Goal: Task Accomplishment & Management: Manage account settings

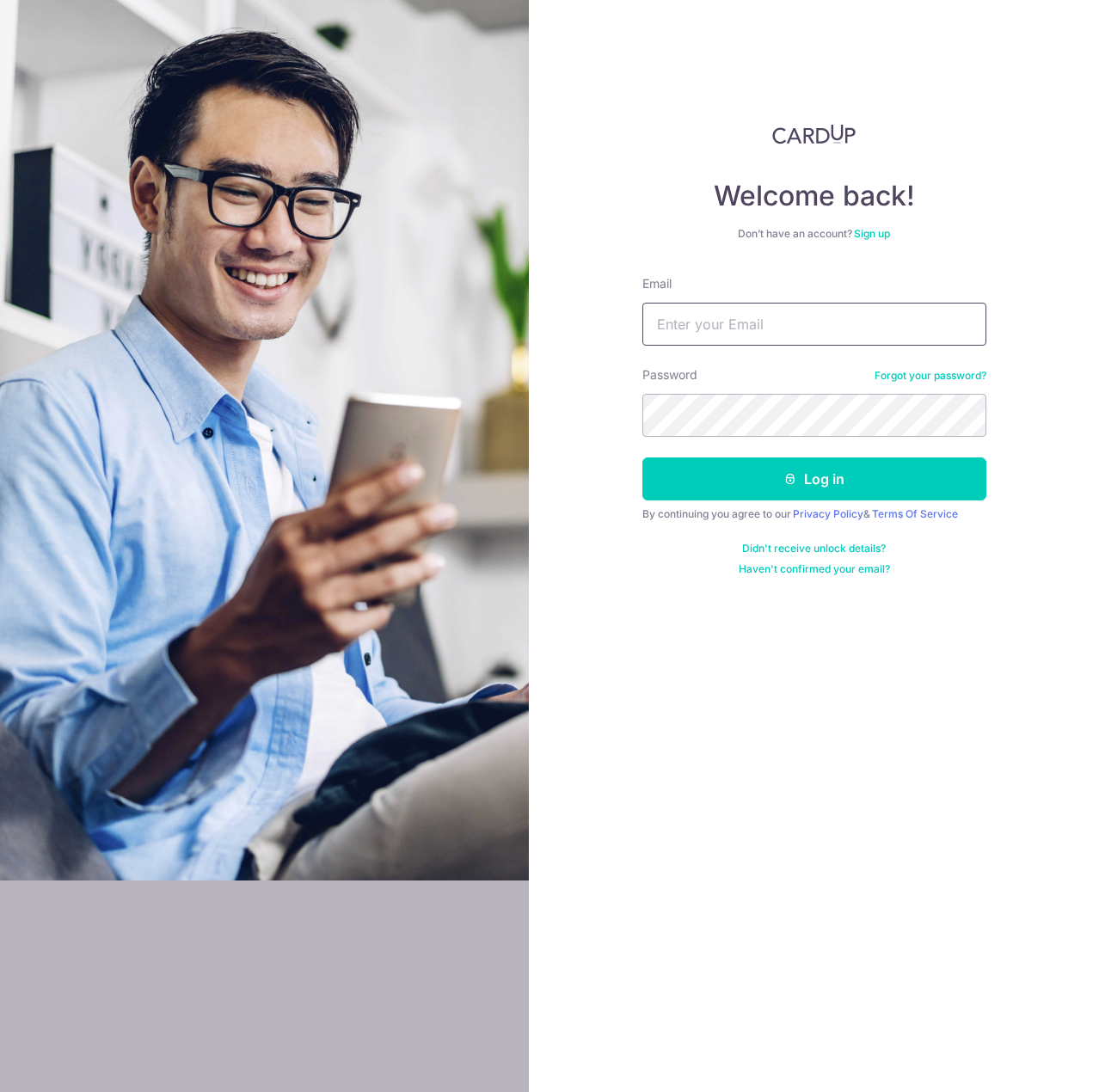
click at [767, 323] on input "Email" at bounding box center [814, 323] width 344 height 43
type input "[EMAIL_ADDRESS][DOMAIN_NAME]"
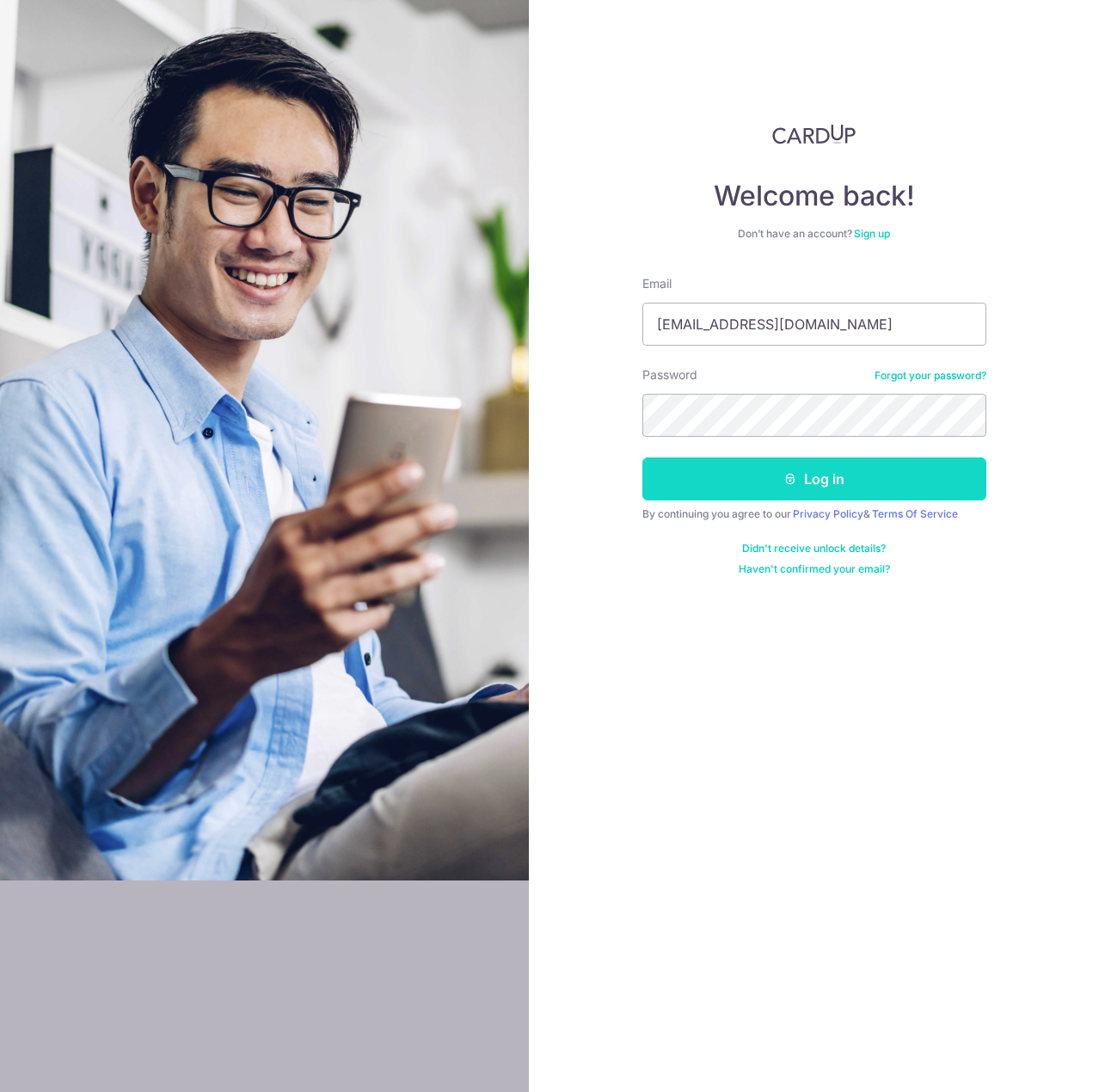
click at [773, 476] on button "Log in" at bounding box center [814, 479] width 344 height 43
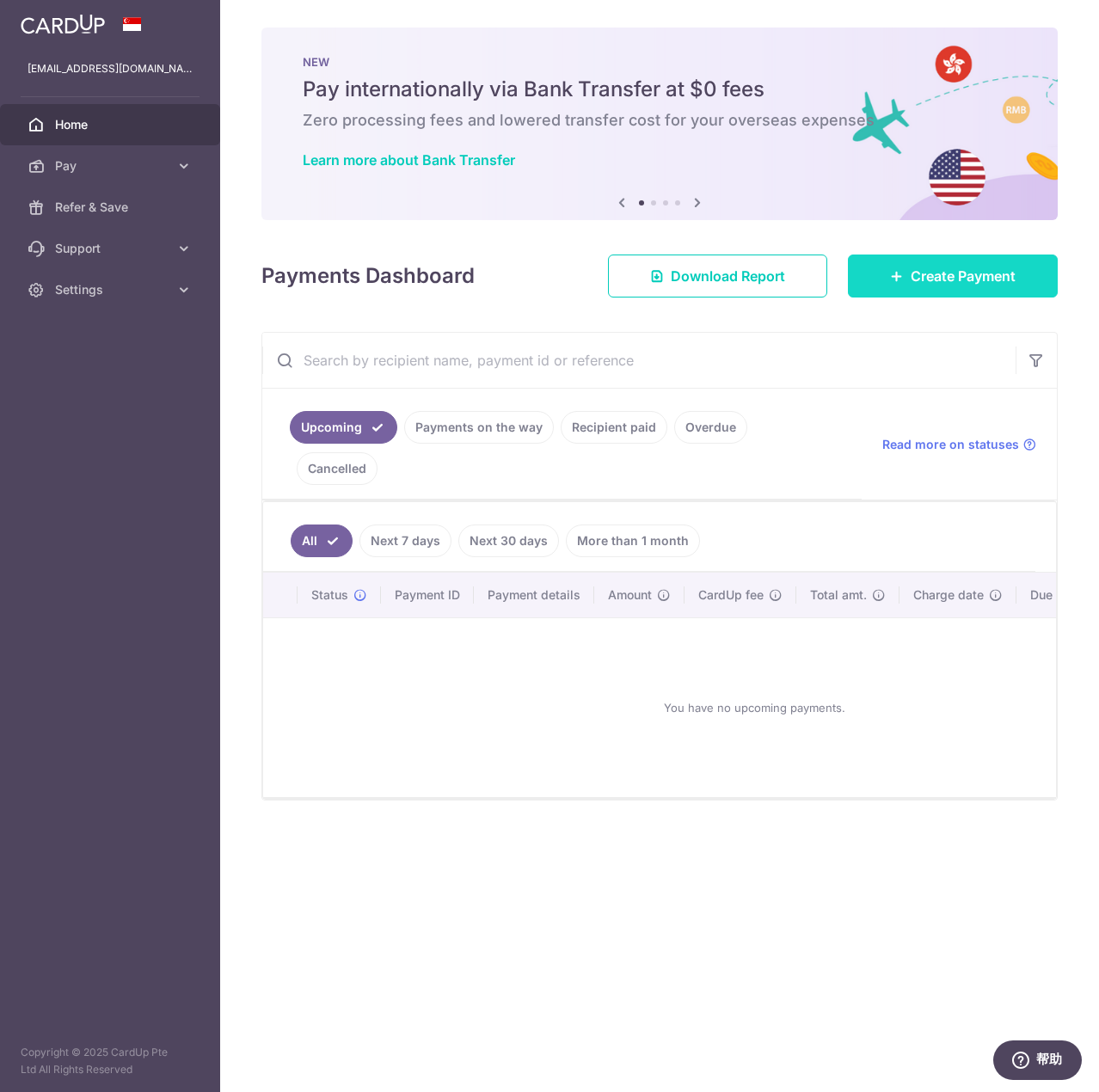
click at [929, 270] on span "Create Payment" at bounding box center [964, 277] width 105 height 21
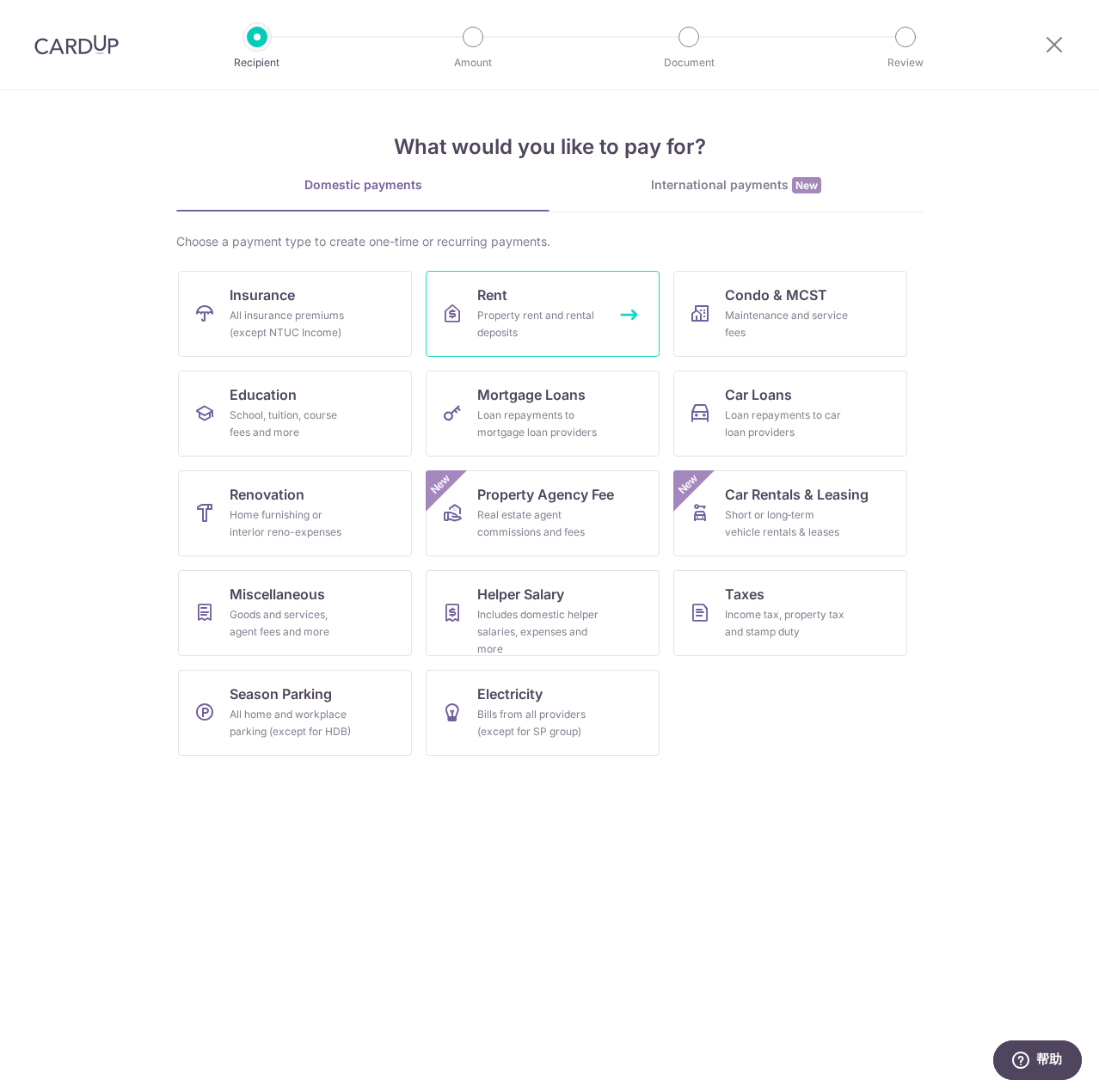
click at [518, 315] on div "Property rent and rental deposits" at bounding box center [539, 324] width 124 height 34
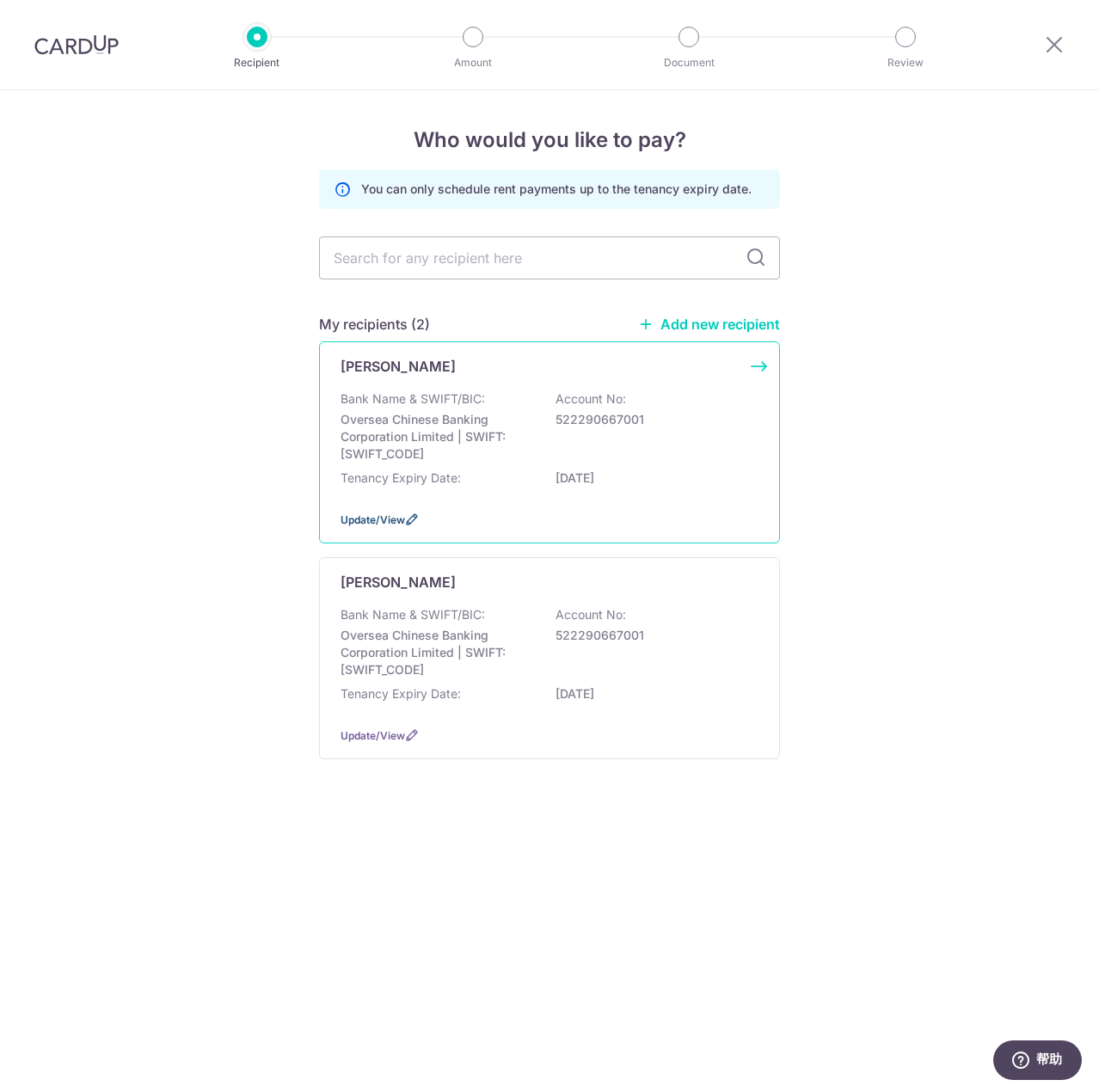
click at [404, 519] on span "Update/View" at bounding box center [373, 520] width 65 height 13
click at [1062, 53] on icon at bounding box center [1054, 44] width 21 height 22
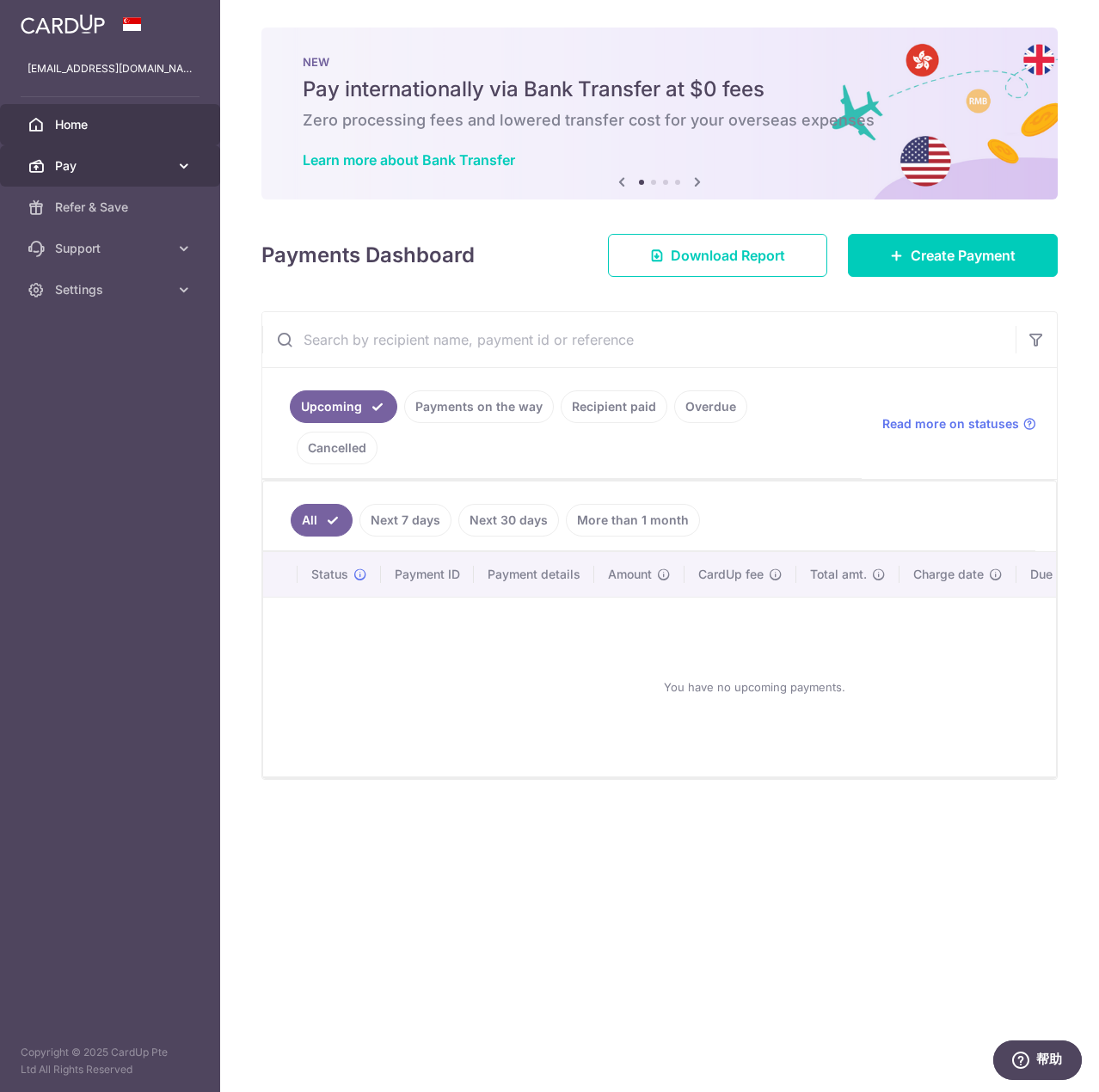
click at [187, 164] on icon at bounding box center [184, 166] width 17 height 17
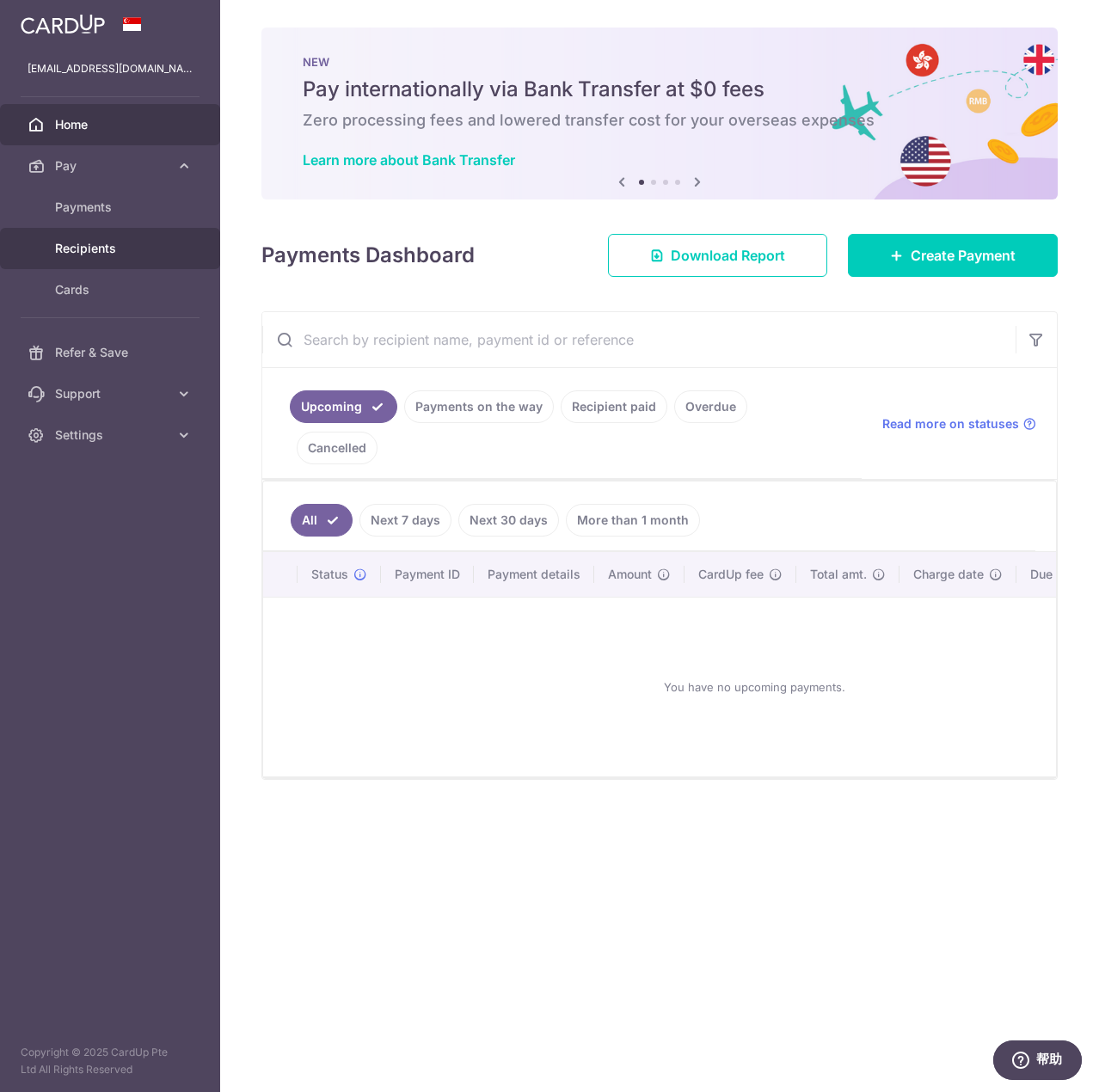
click at [105, 254] on span "Recipients" at bounding box center [112, 248] width 114 height 17
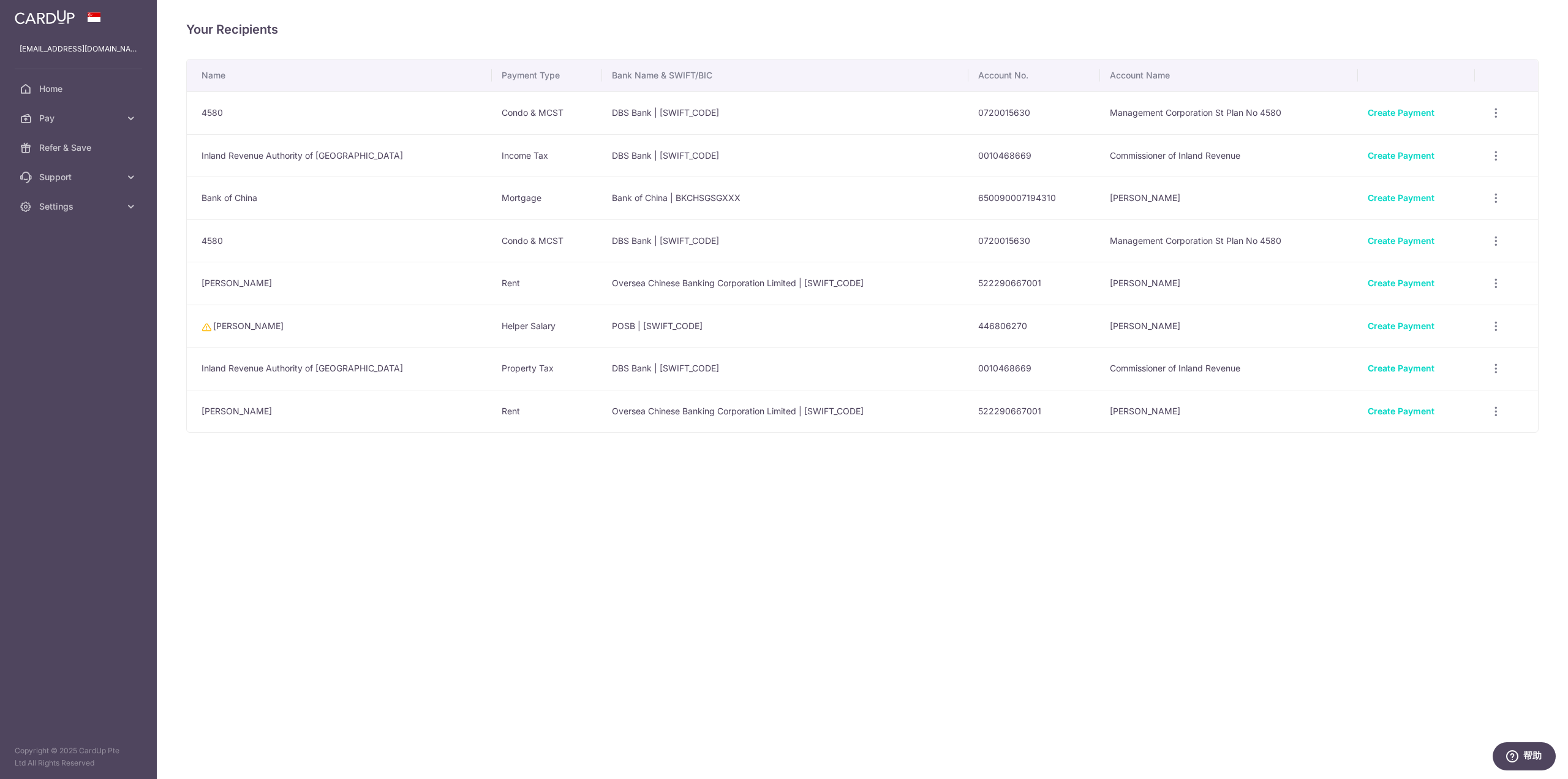
click at [782, 283] on td "522290667001" at bounding box center [1034, 283] width 132 height 43
click at [782, 485] on div "Your Recipients Name Payment Type Bank Name & SWIFT/BIC Account No. Account Nam…" at bounding box center [863, 389] width 1412 height 779
click at [782, 415] on icon "button" at bounding box center [1496, 411] width 13 height 13
click at [782, 445] on span "View/Edit" at bounding box center [1454, 445] width 84 height 15
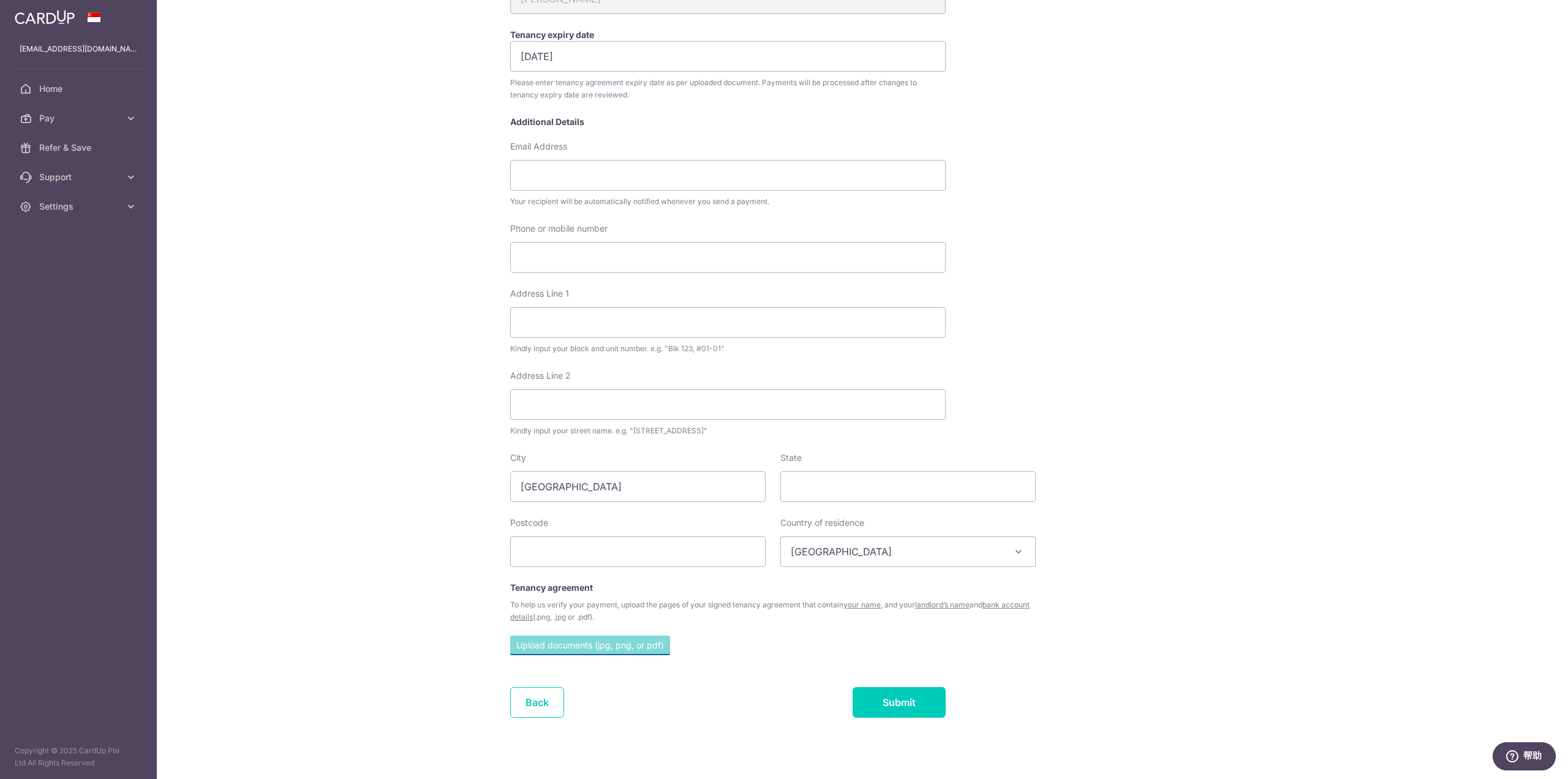
scroll to position [242, 0]
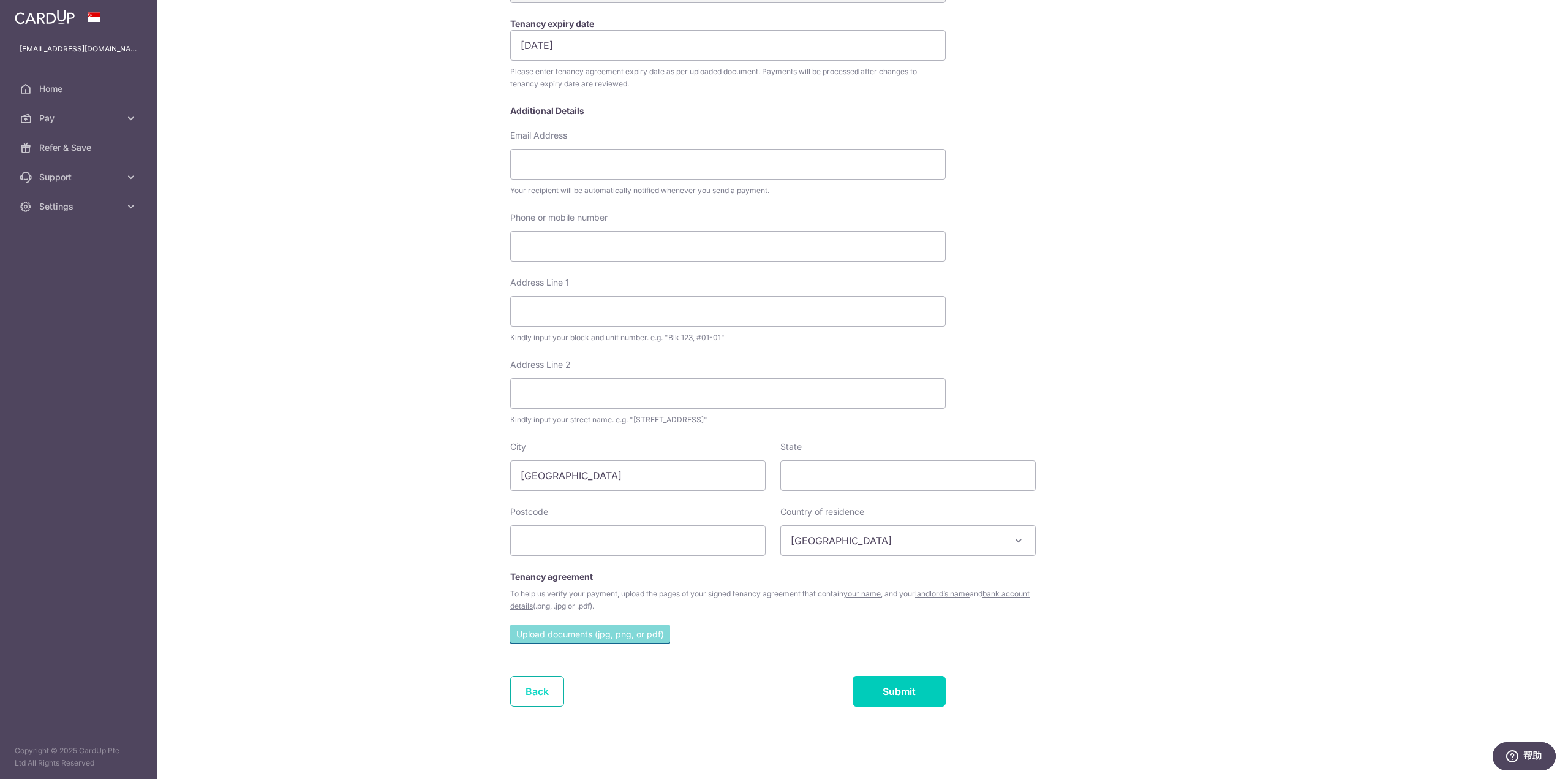
click at [537, 697] on link "Back" at bounding box center [537, 691] width 54 height 31
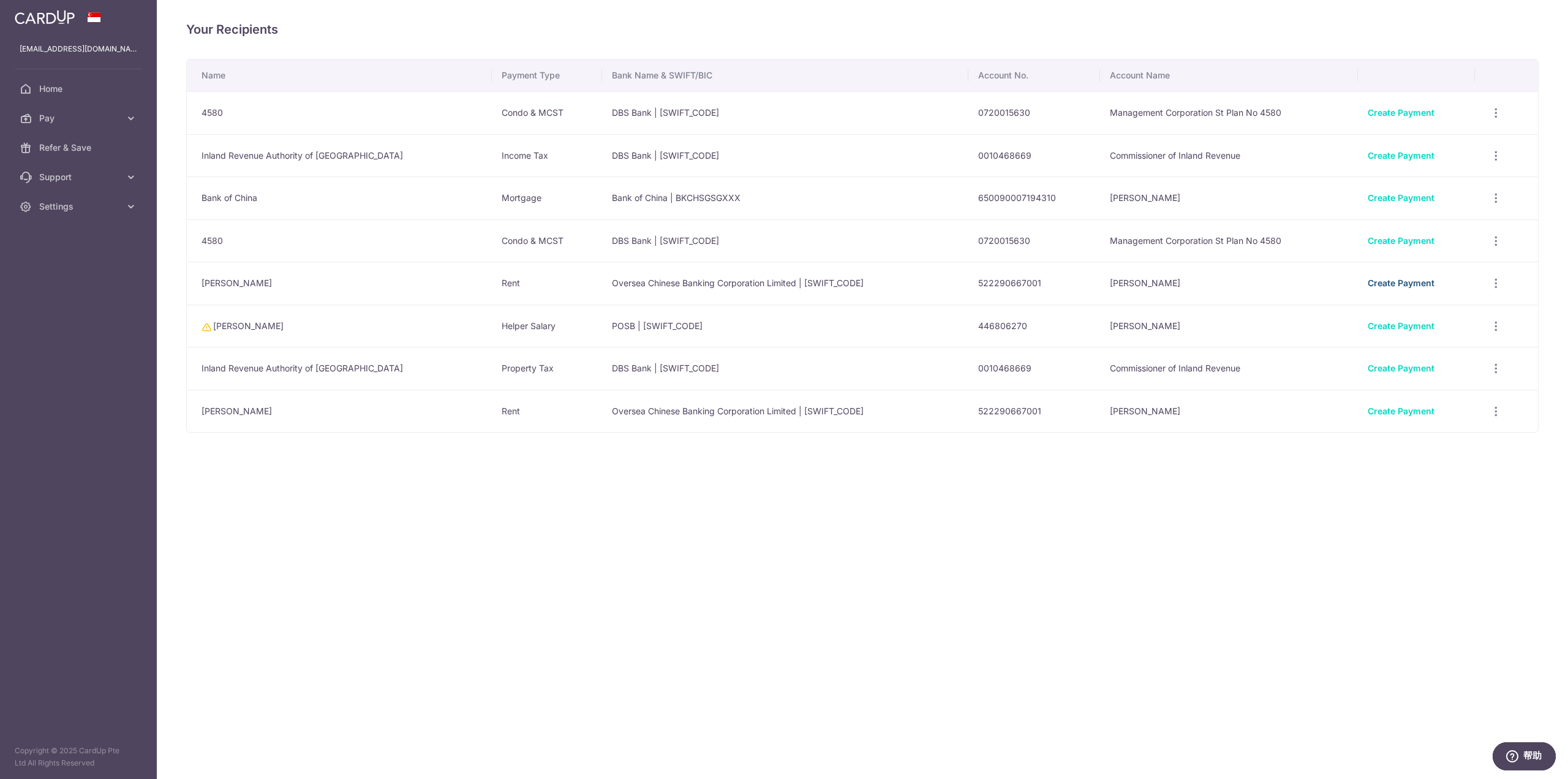
click at [782, 283] on link "Create Payment" at bounding box center [1401, 282] width 67 height 10
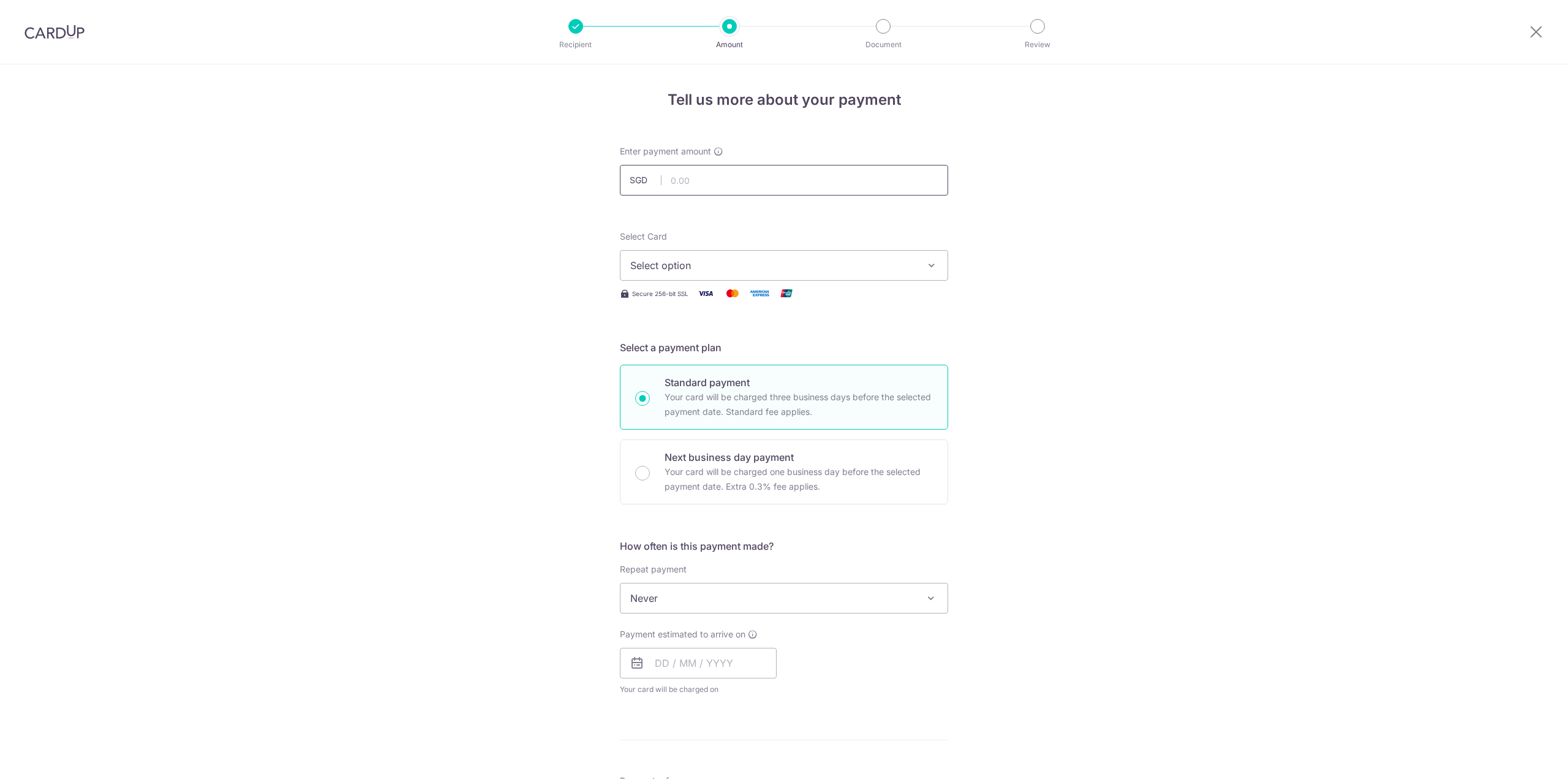
click at [693, 177] on input "text" at bounding box center [784, 179] width 328 height 31
type input "495.00"
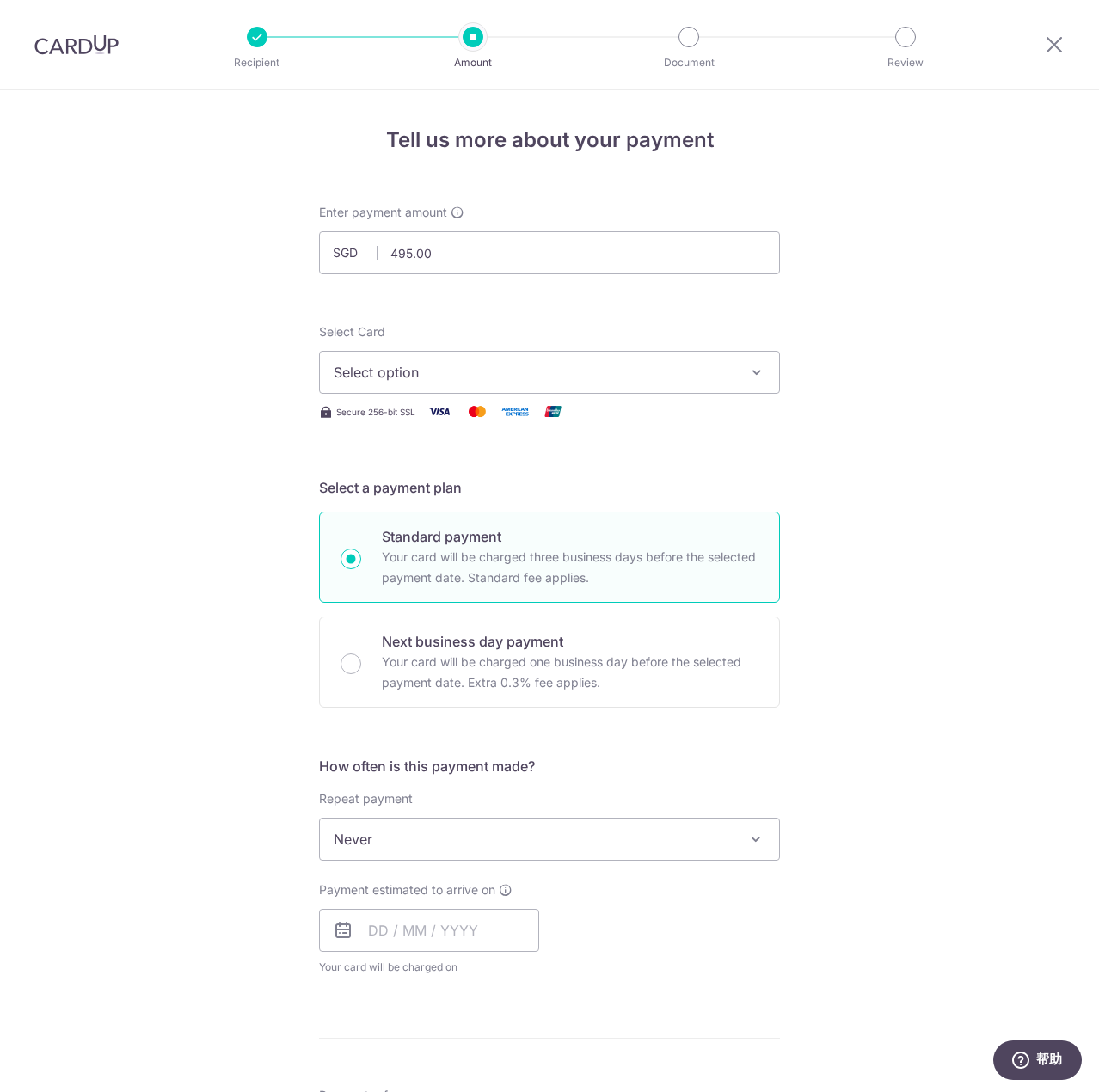
click at [613, 382] on button "Select option" at bounding box center [549, 372] width 461 height 43
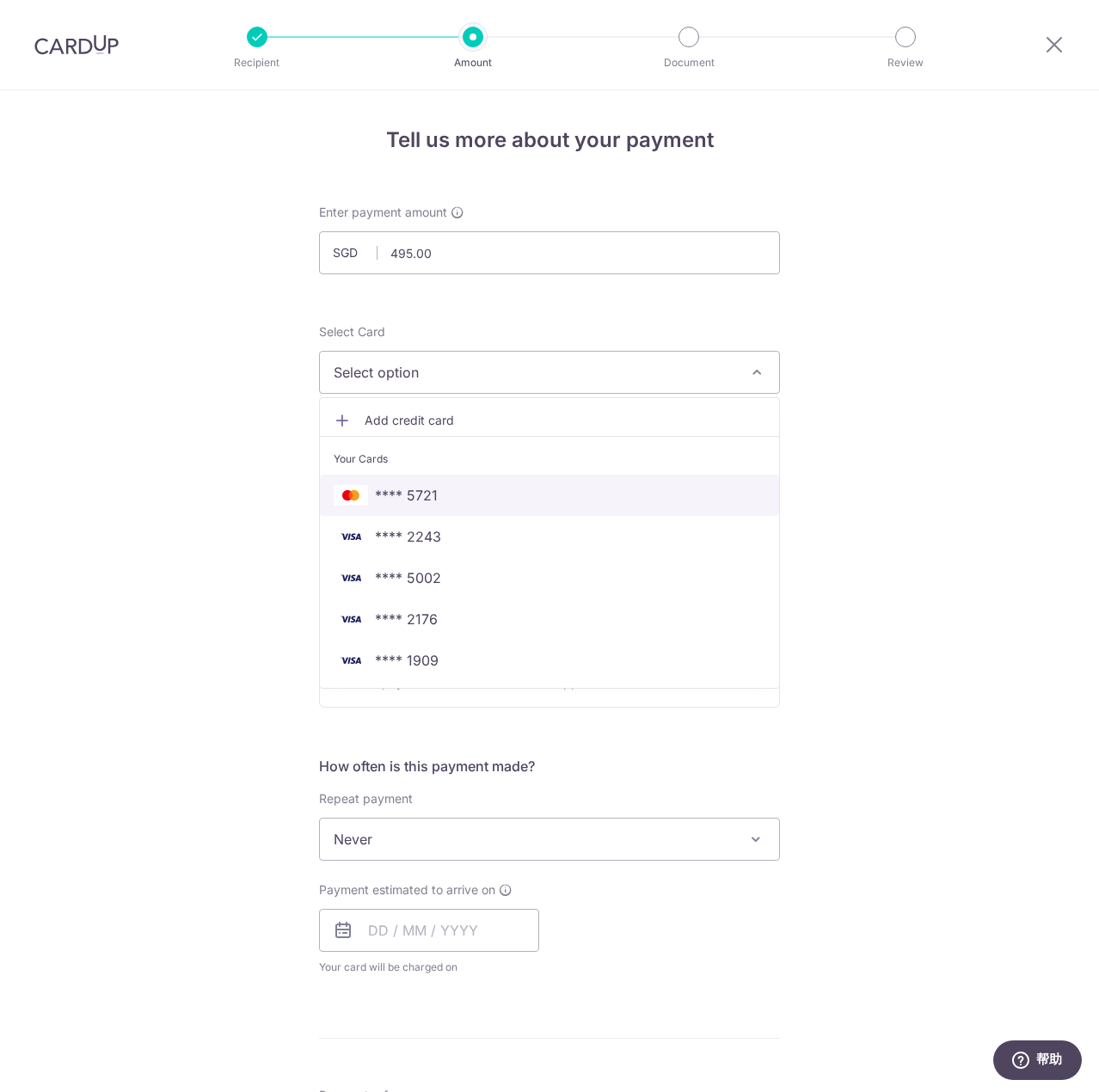
click at [506, 499] on span "**** 5721" at bounding box center [550, 495] width 431 height 21
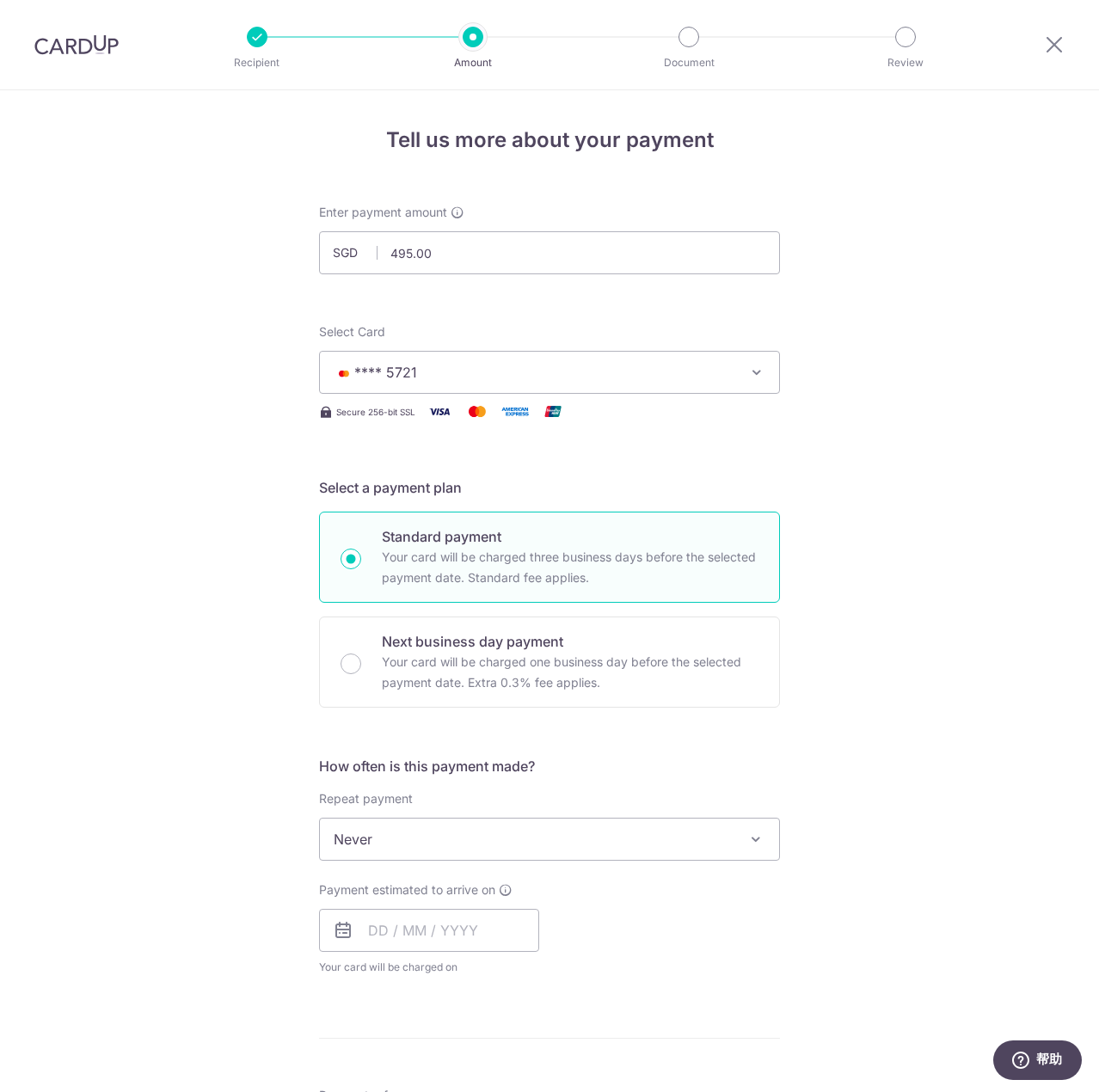
click at [499, 827] on span "Never" at bounding box center [549, 838] width 459 height 41
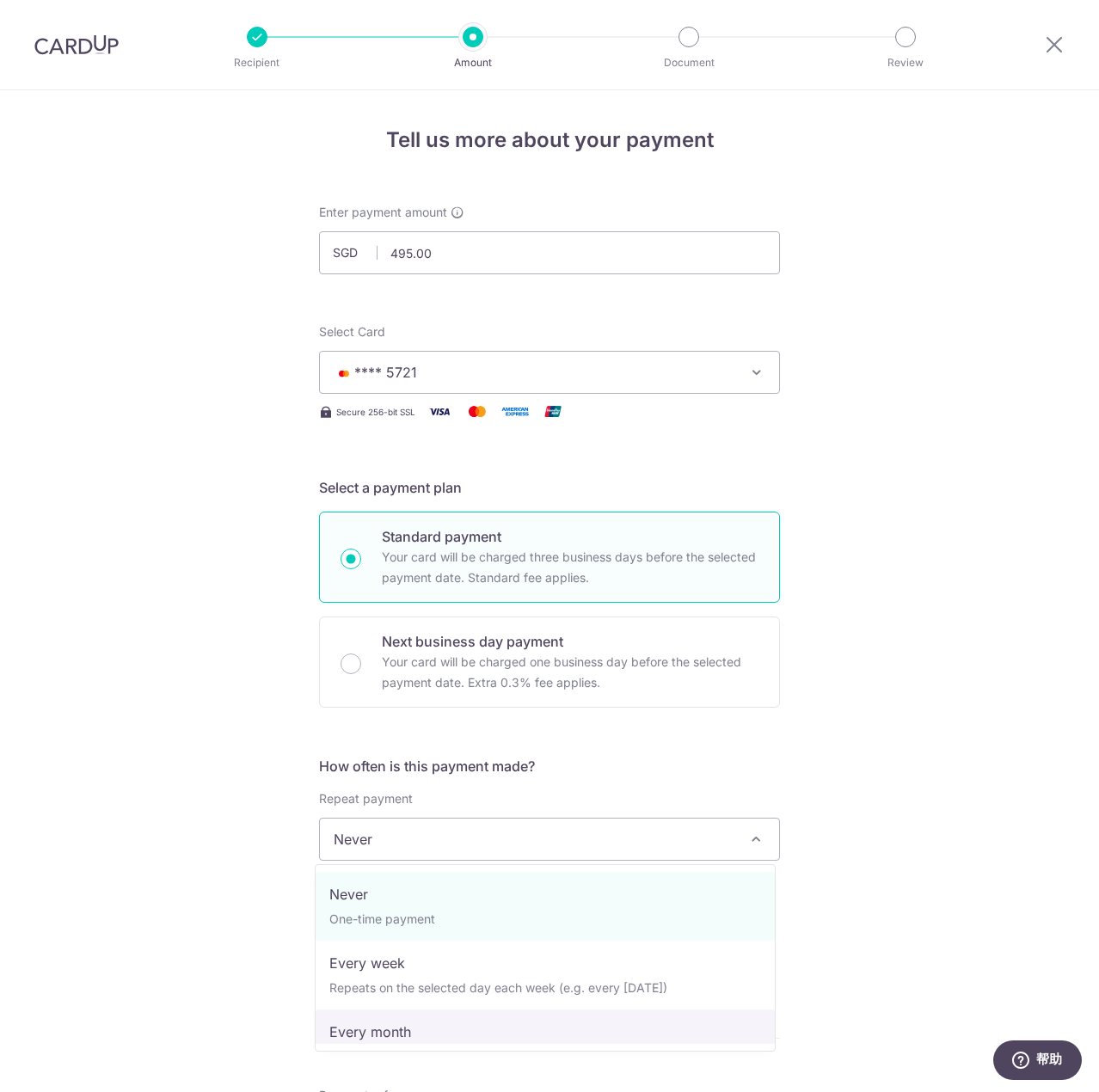
select select "3"
type input "[DATE]"
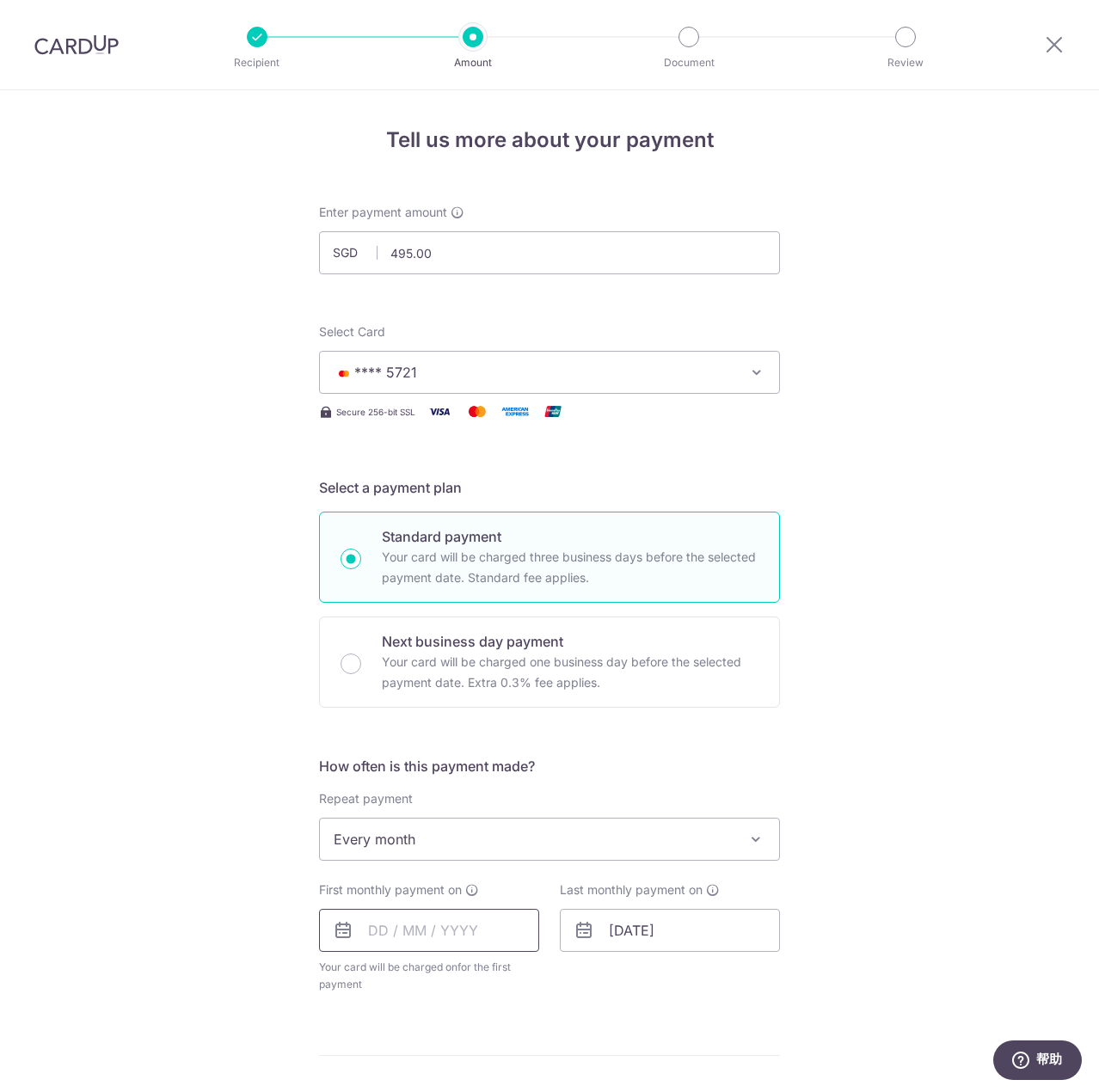
click at [415, 934] on input "text" at bounding box center [428, 930] width 220 height 43
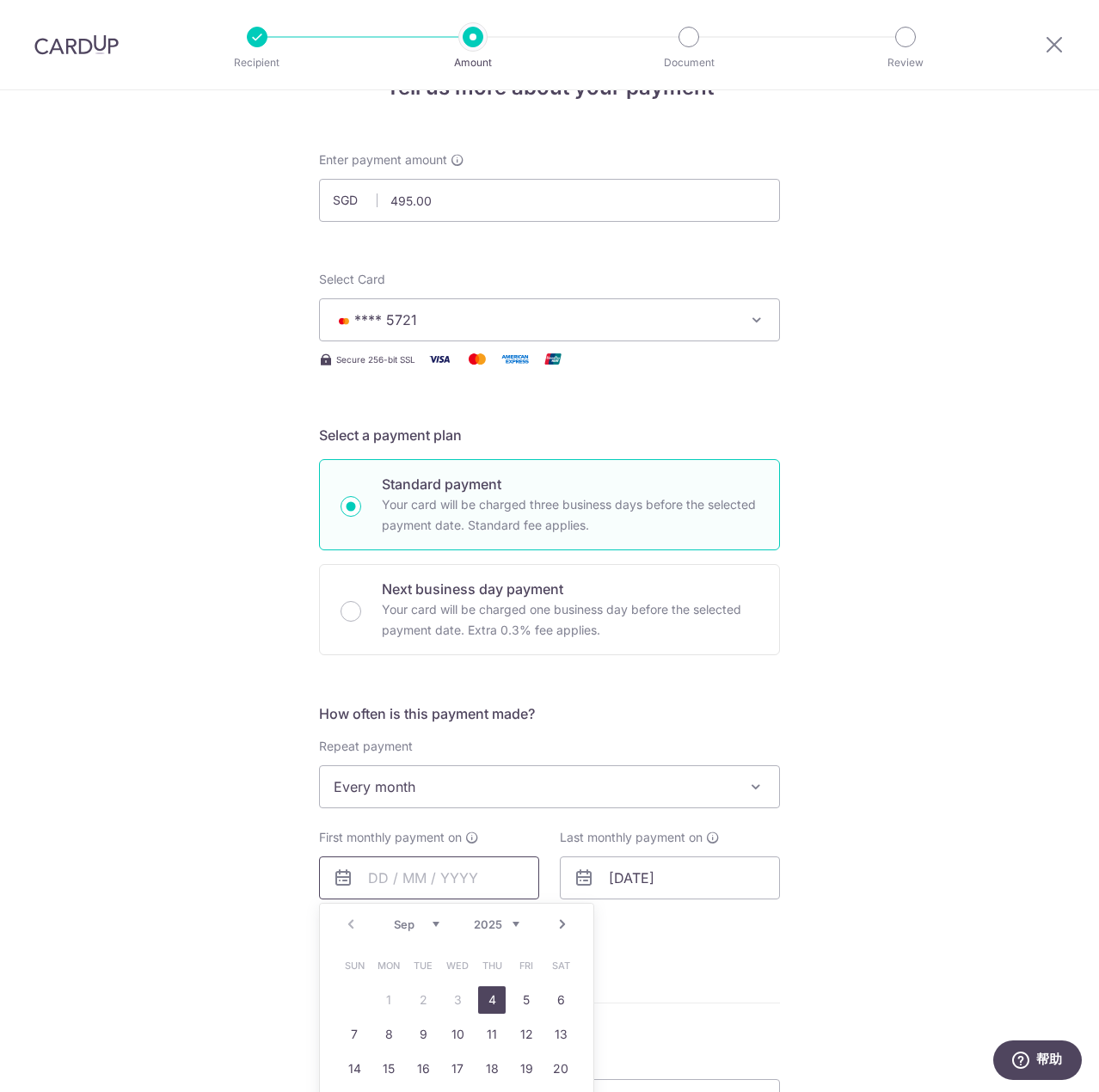
scroll to position [258, 0]
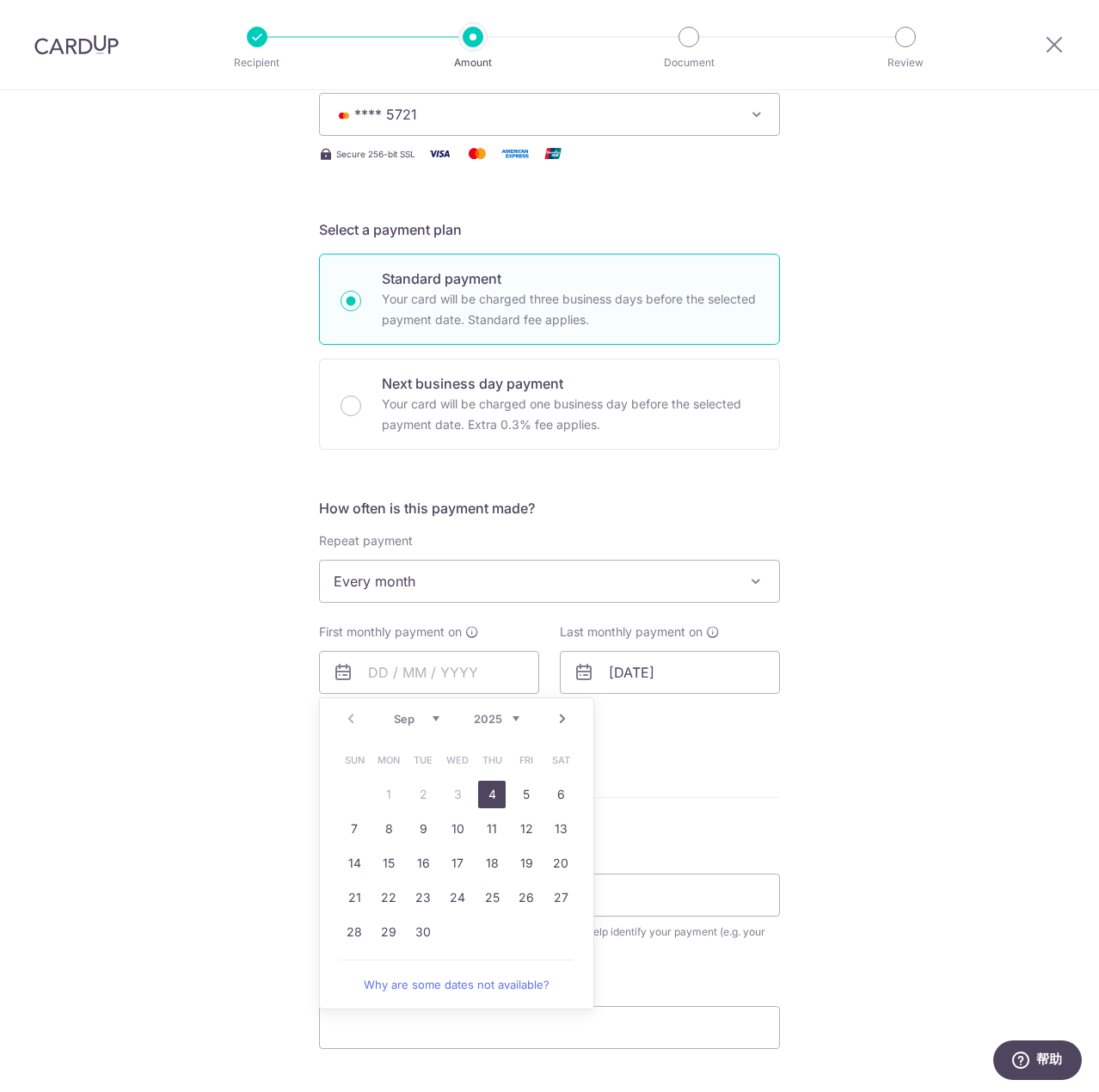
click at [488, 793] on link "4" at bounding box center [491, 793] width 28 height 28
type input "04/09/2025"
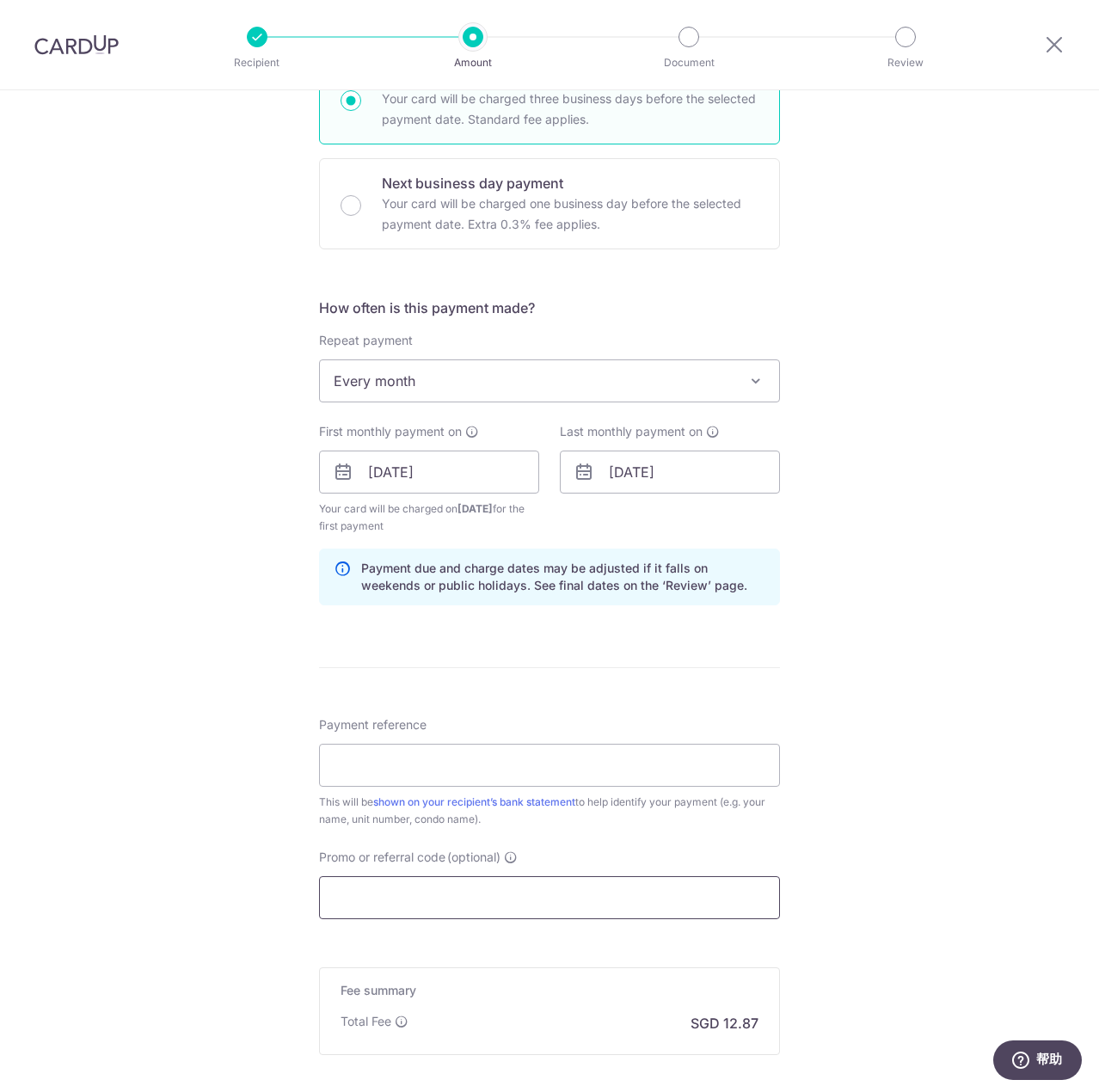
scroll to position [516, 0]
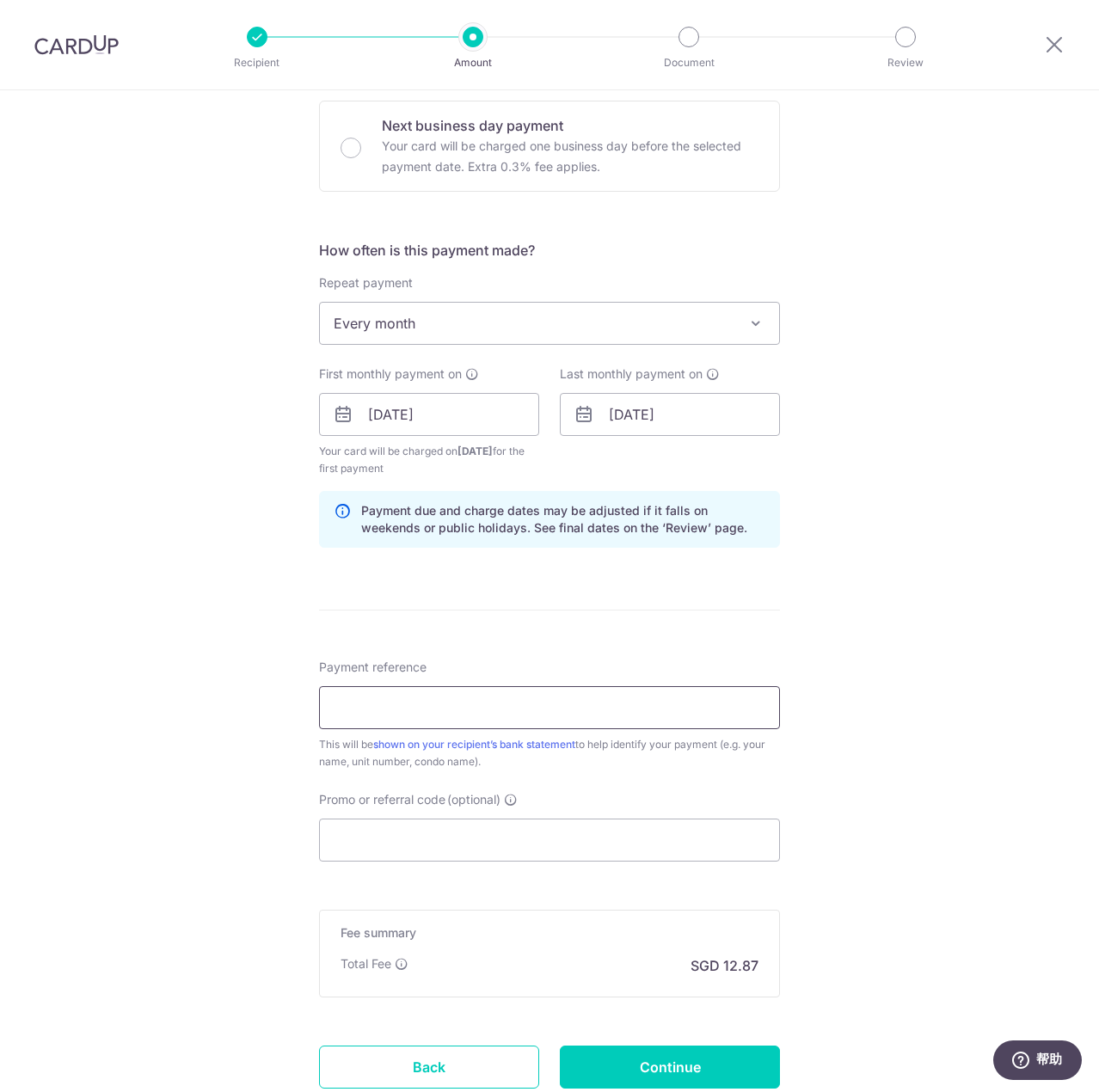
click at [574, 701] on input "Payment reference" at bounding box center [549, 707] width 461 height 43
type input "Bowen"
click at [427, 834] on input "Promo or referral code (optional)" at bounding box center [549, 839] width 461 height 43
click at [430, 853] on input "Promo or referral code (optional)" at bounding box center [549, 839] width 461 height 43
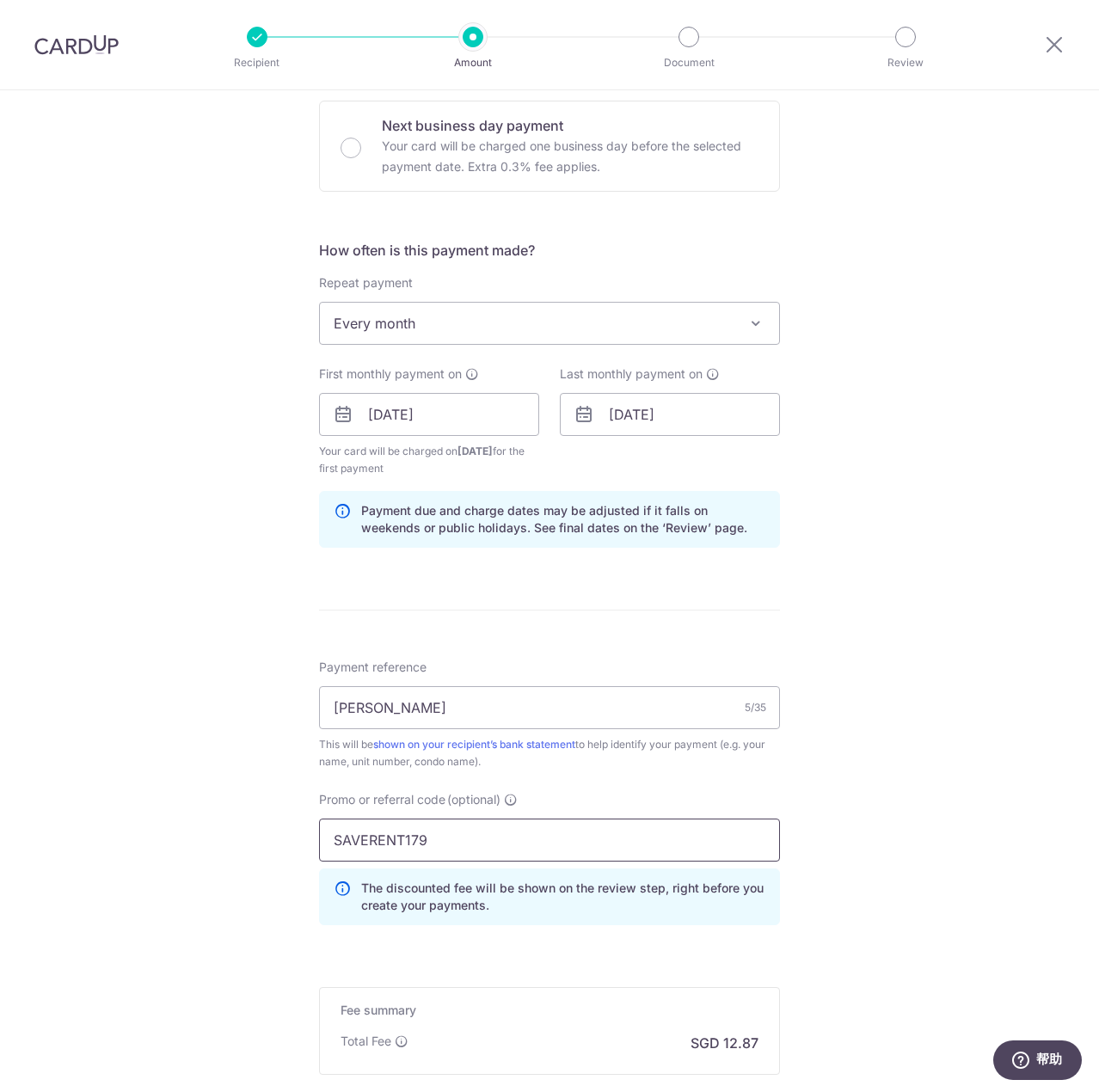
type input "SAVERENT179"
click at [207, 869] on div "Tell us more about your payment Enter payment amount SGD 495.00 495.00 Select C…" at bounding box center [550, 435] width 1099 height 1720
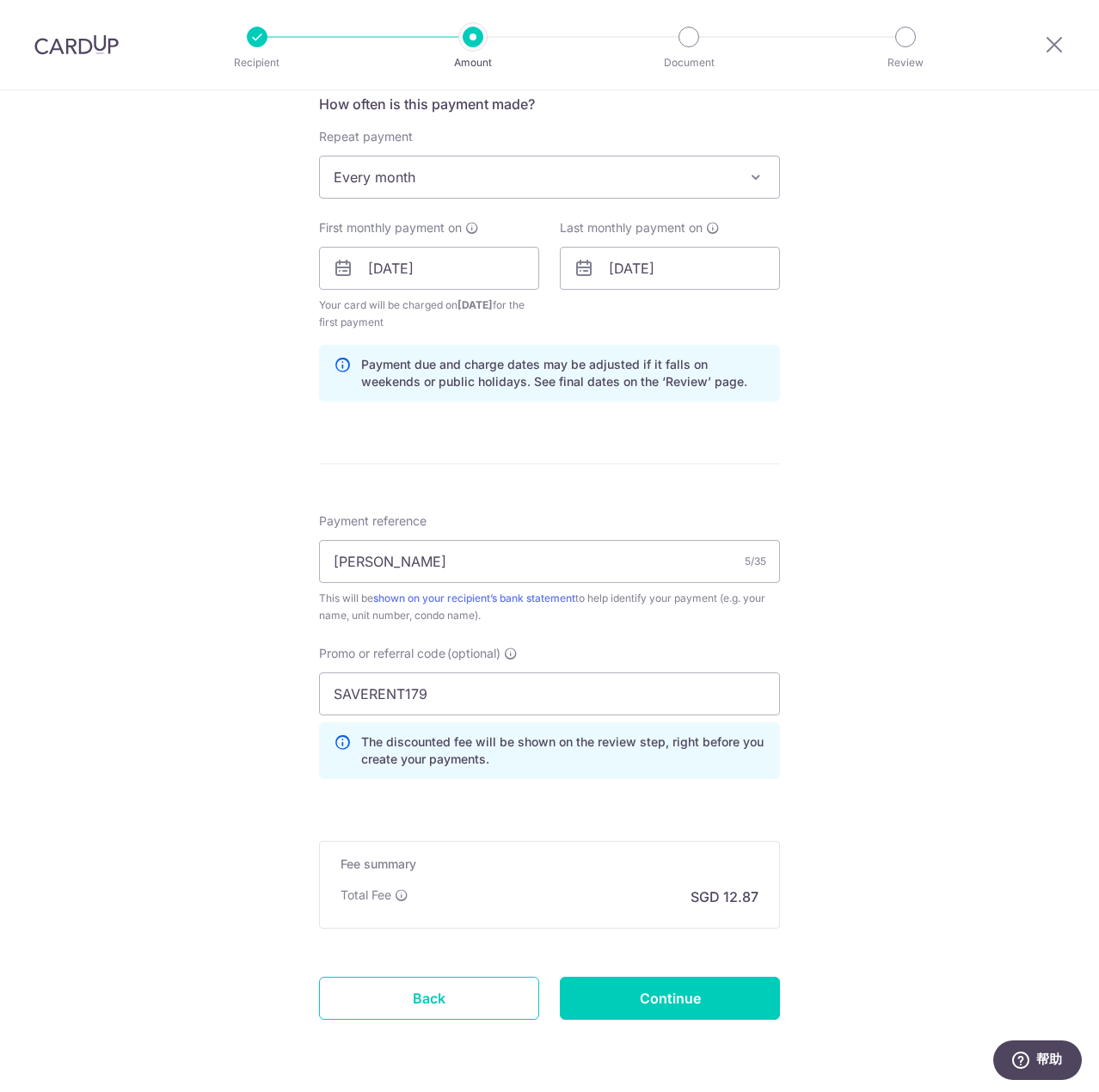
scroll to position [719, 0]
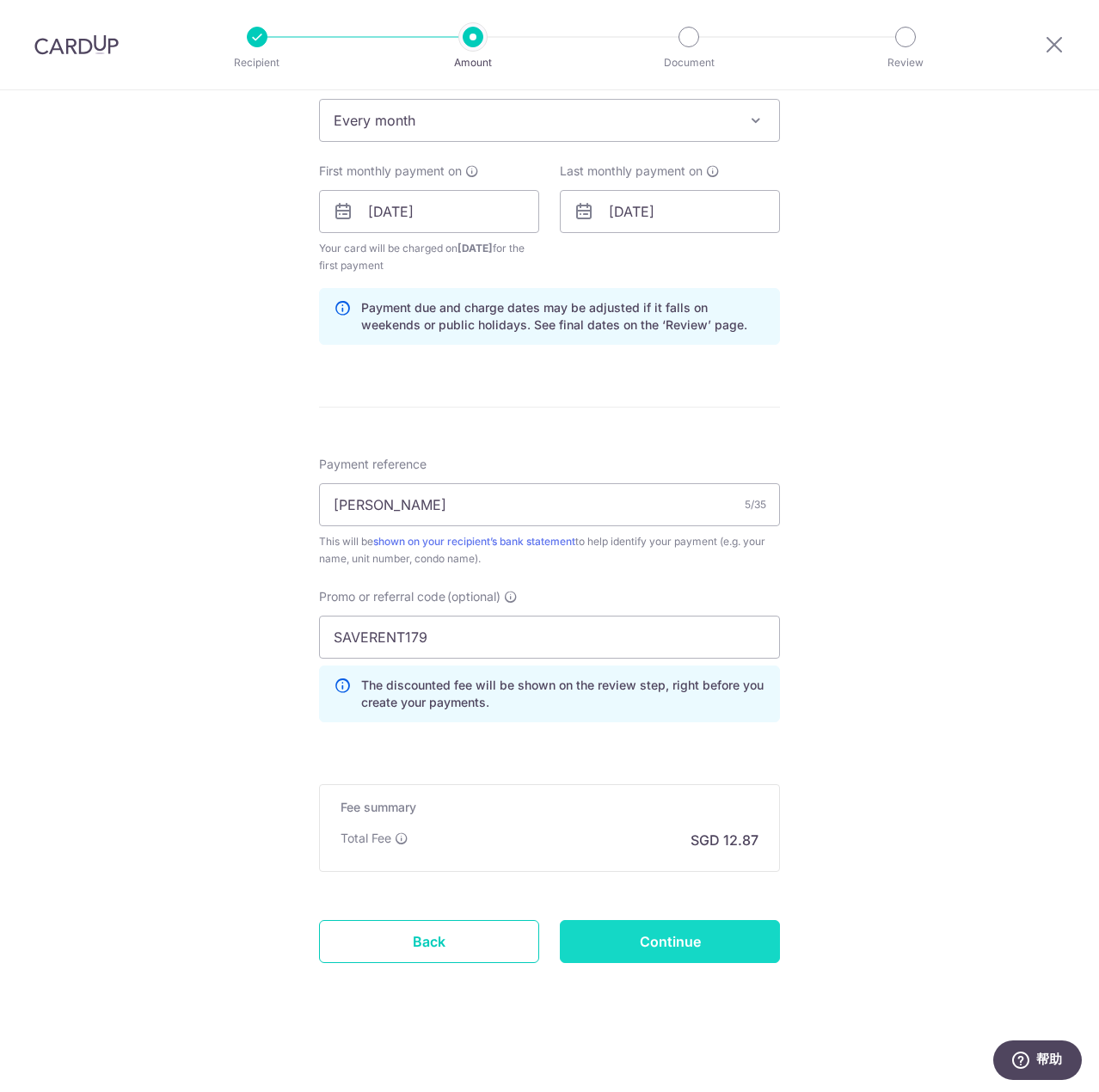
click at [640, 937] on input "Continue" at bounding box center [670, 940] width 220 height 43
type input "Create Schedule"
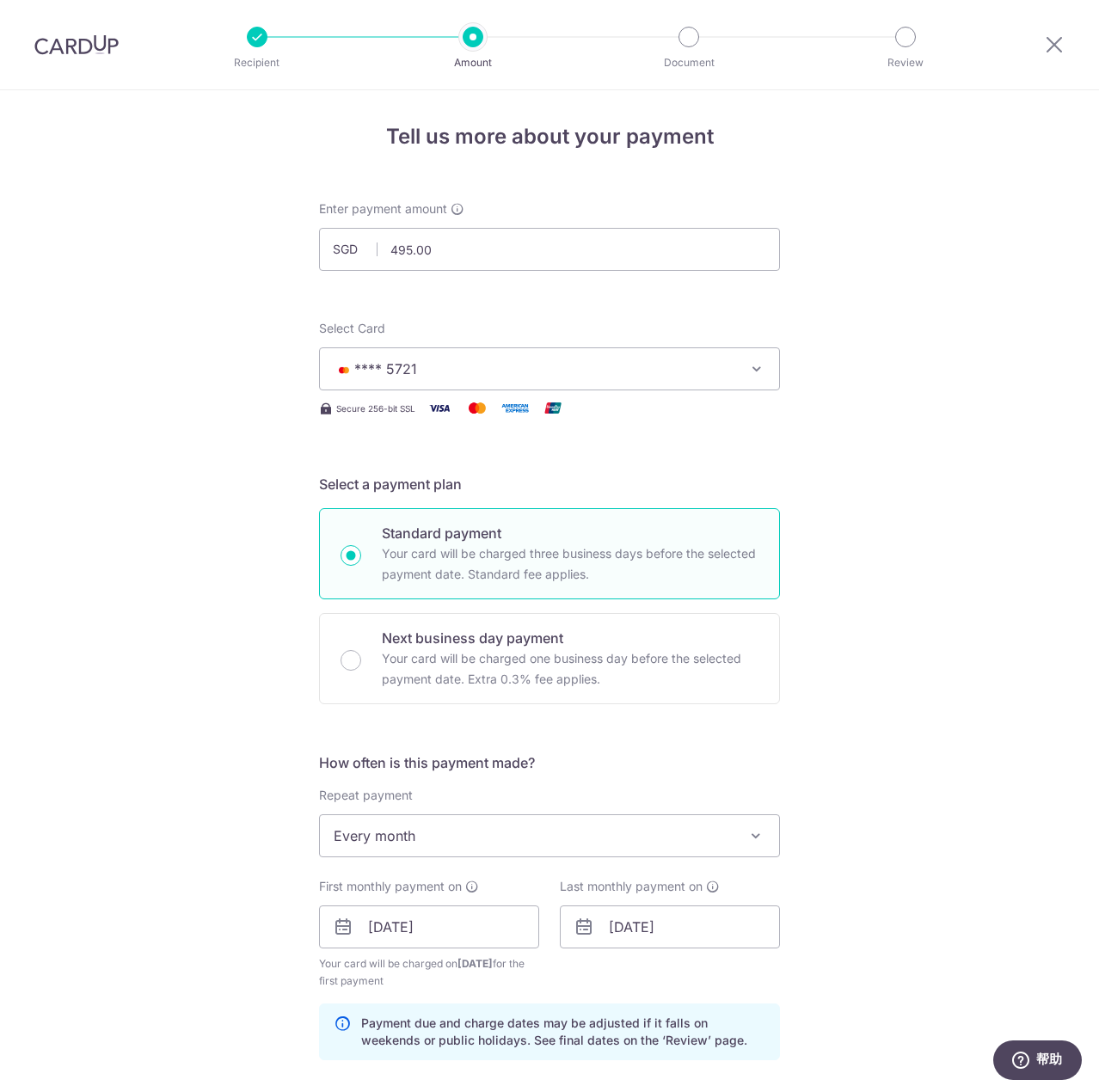
scroll to position [0, 0]
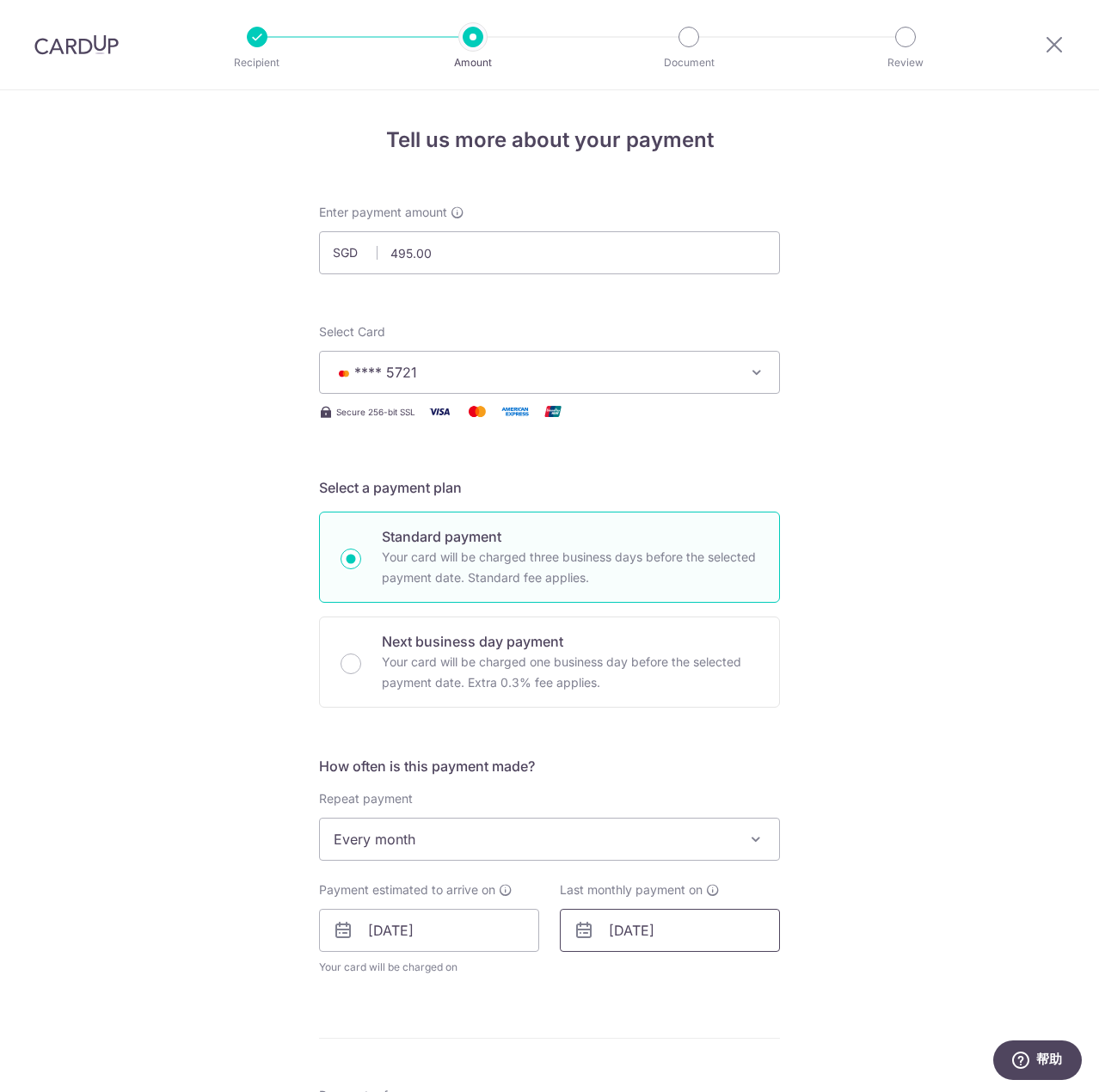
click at [670, 937] on input "31/12/2026" at bounding box center [670, 930] width 220 height 43
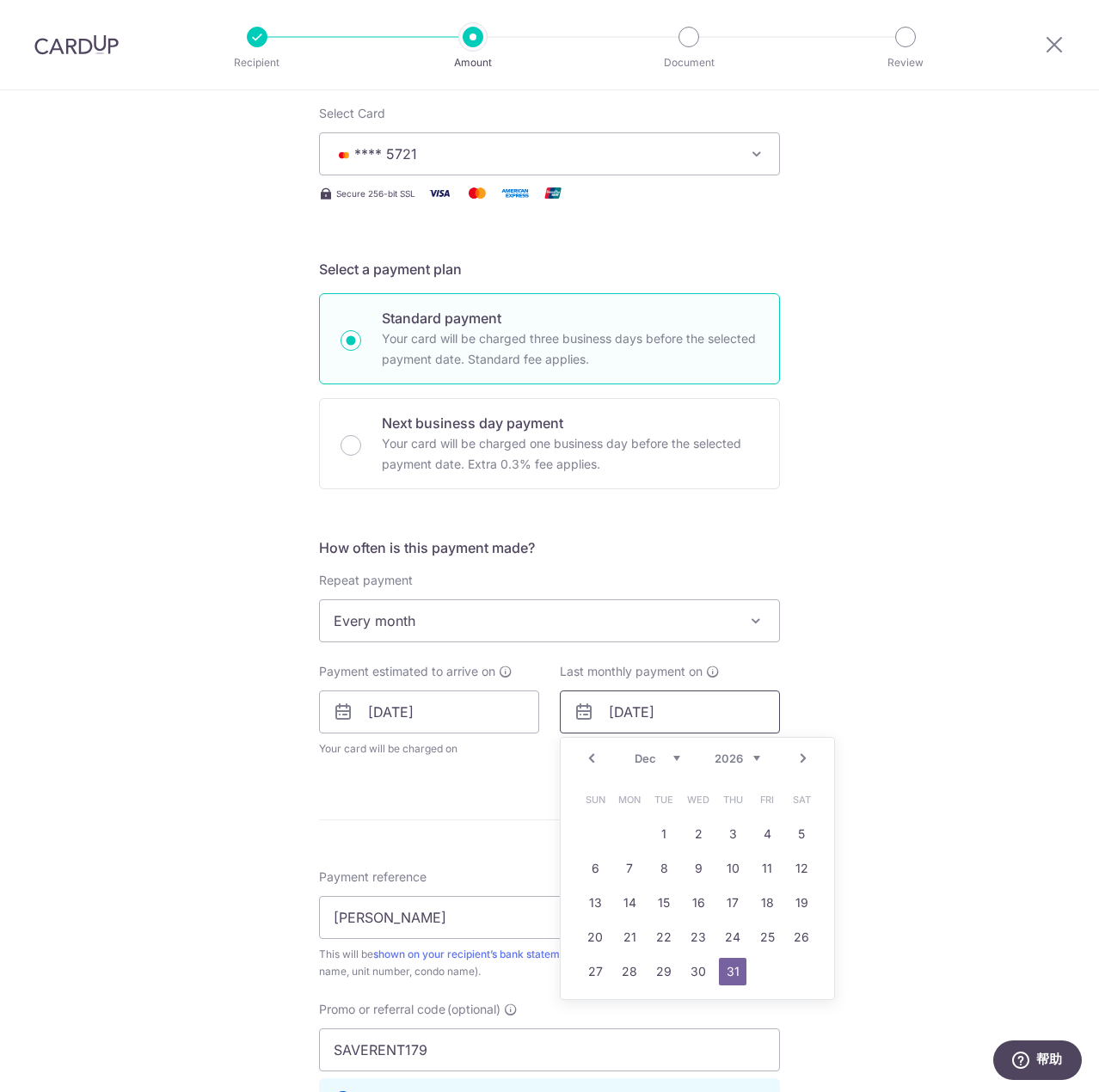
scroll to position [258, 0]
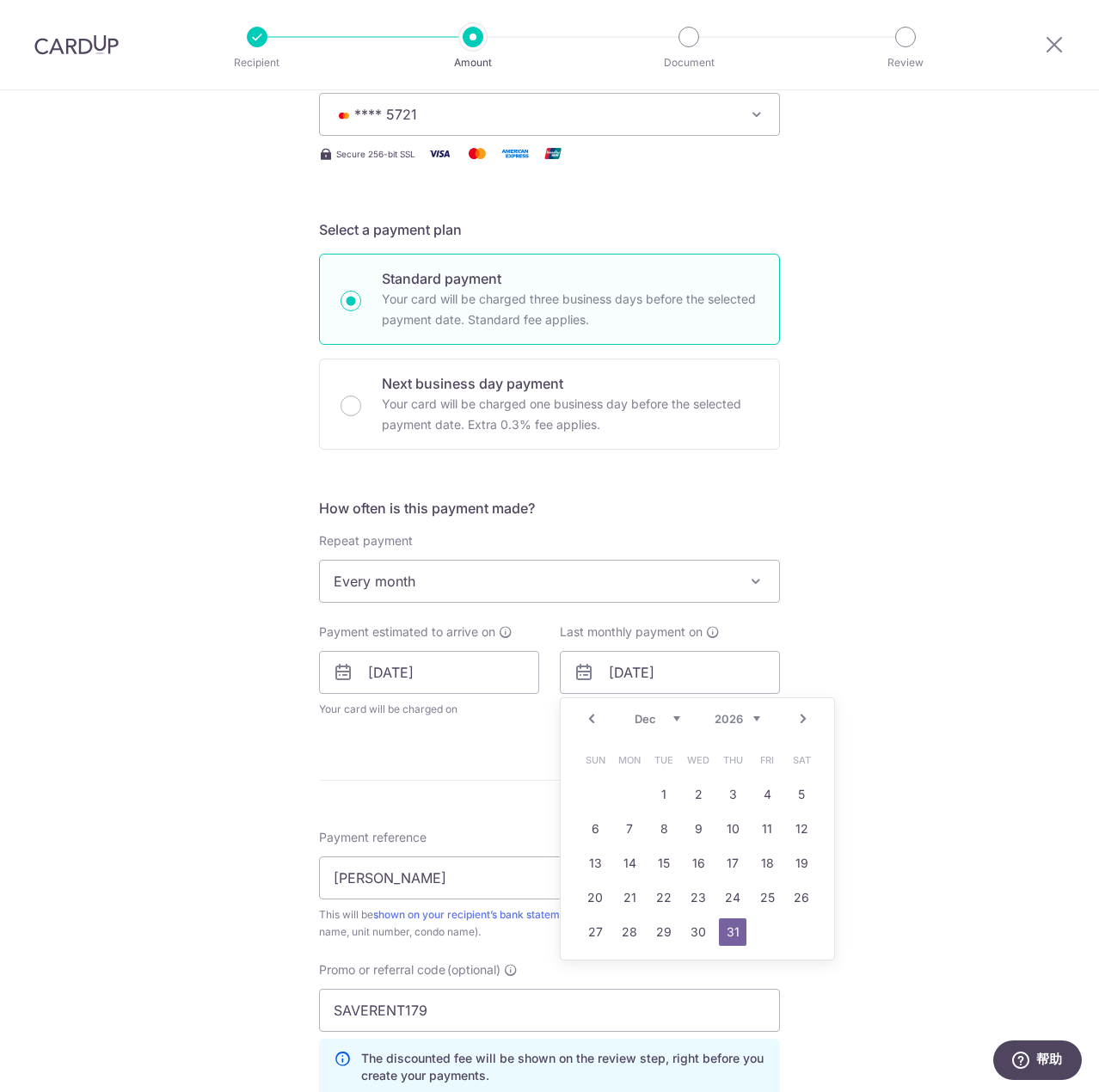
click at [641, 714] on select "Jan Feb Mar Apr May Jun Jul Aug Sep Oct Nov Dec" at bounding box center [657, 718] width 46 height 13
click at [796, 927] on link "31" at bounding box center [801, 932] width 28 height 28
type input "31/01/2026"
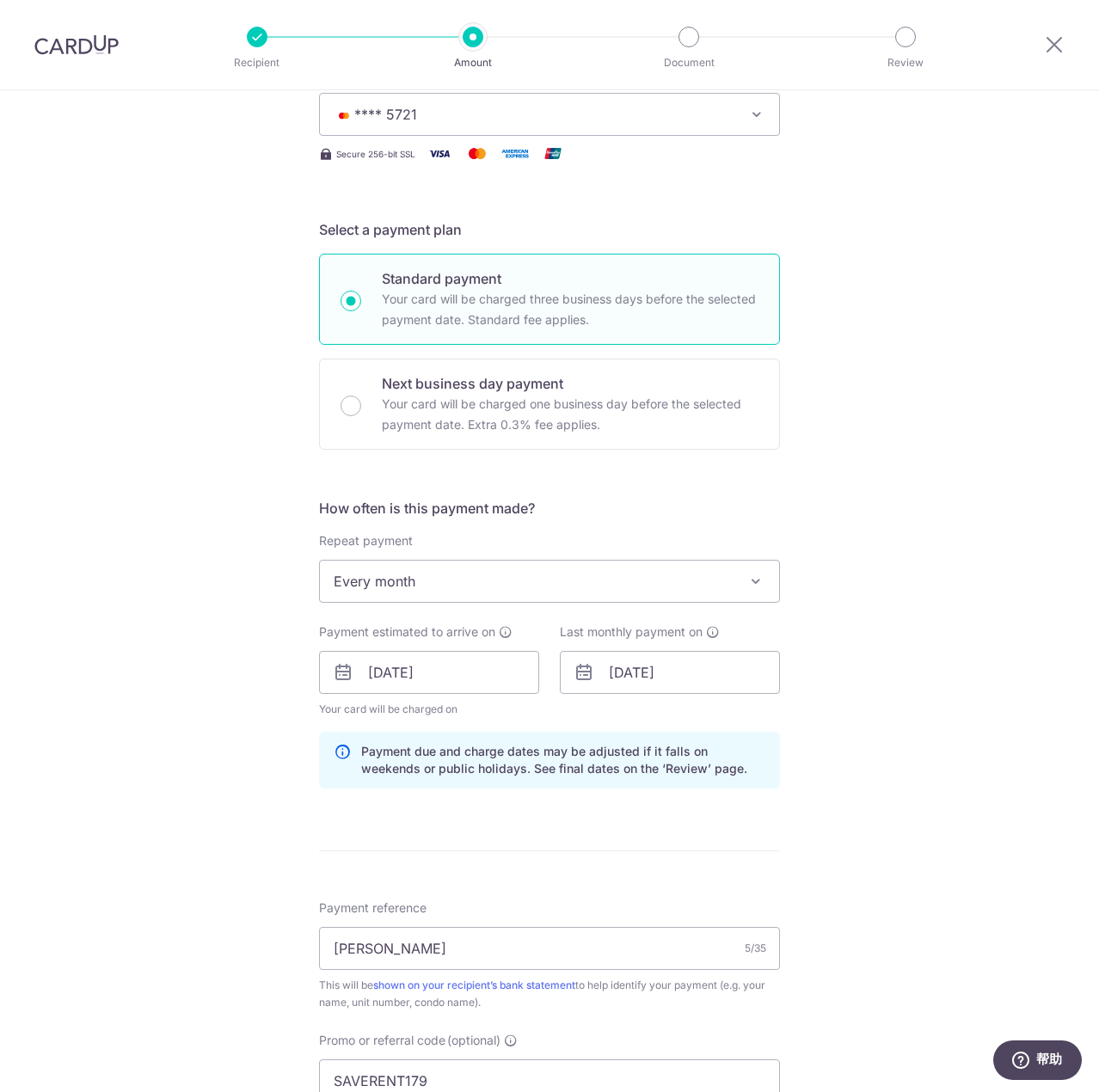
click at [918, 818] on div "Tell us more about your payment Enter payment amount SGD 495.00 495.00 Select C…" at bounding box center [550, 684] width 1099 height 1703
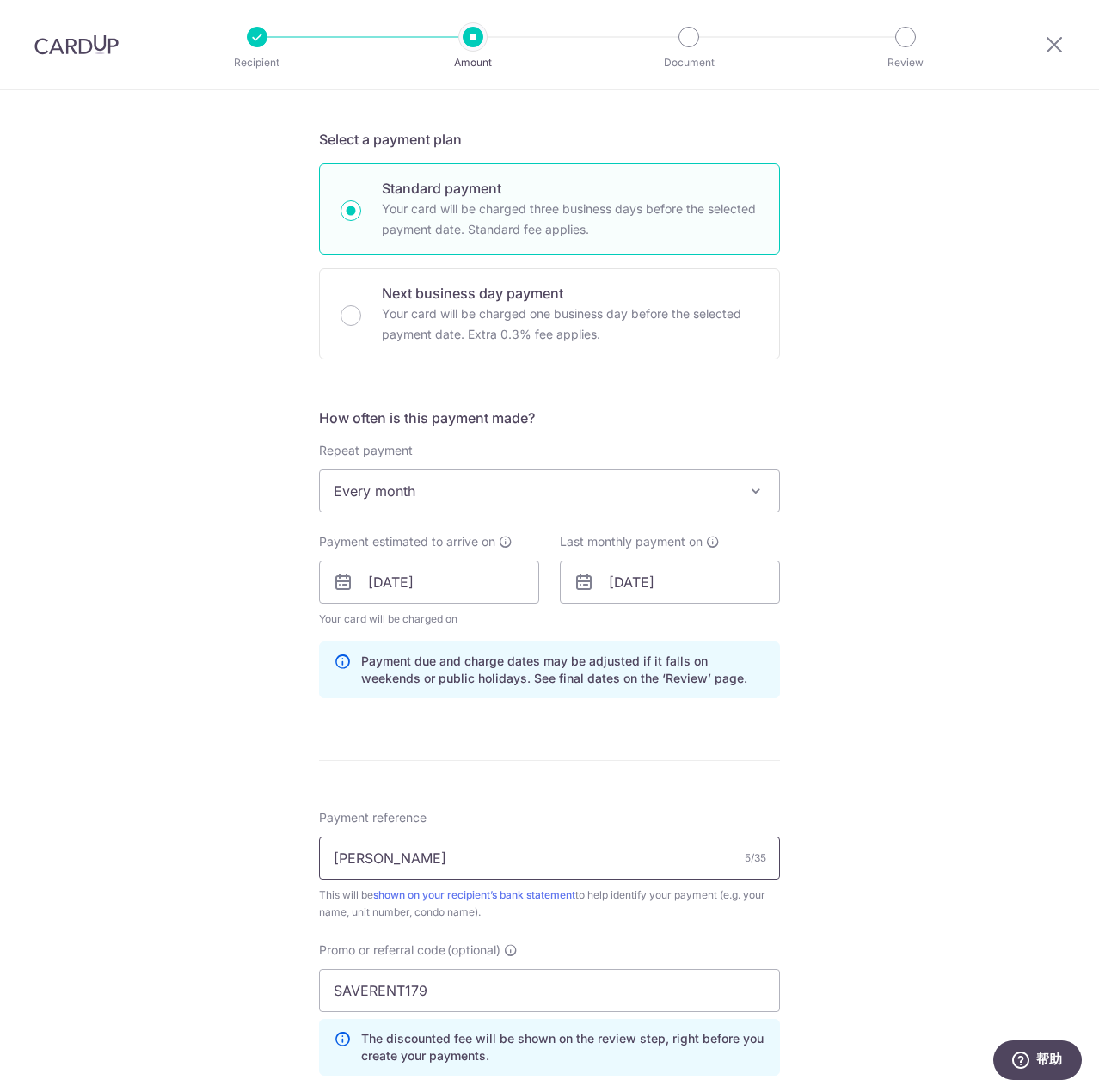
scroll to position [688, 0]
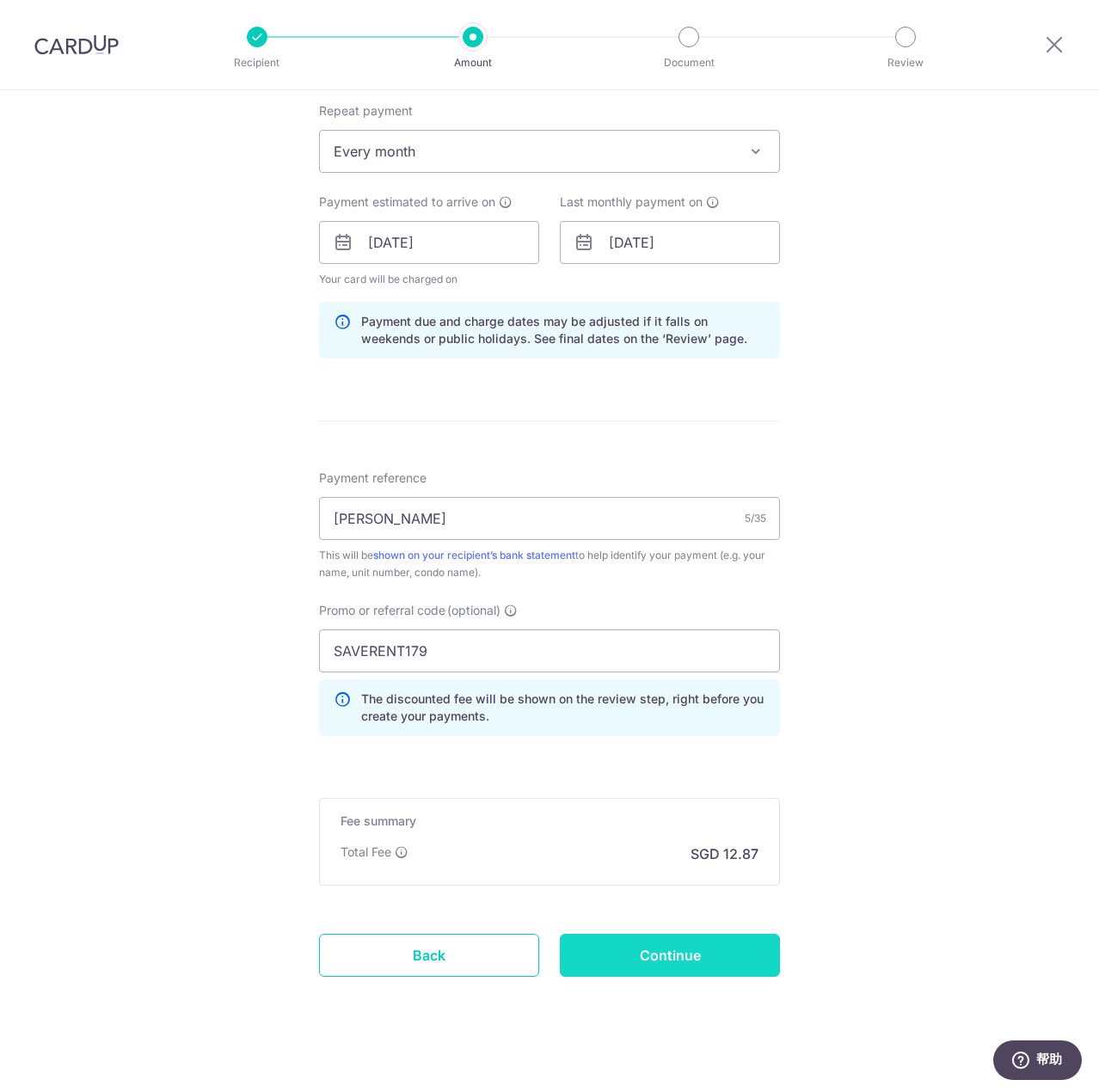
click at [643, 954] on input "Continue" at bounding box center [670, 955] width 220 height 43
type input "Update Schedule"
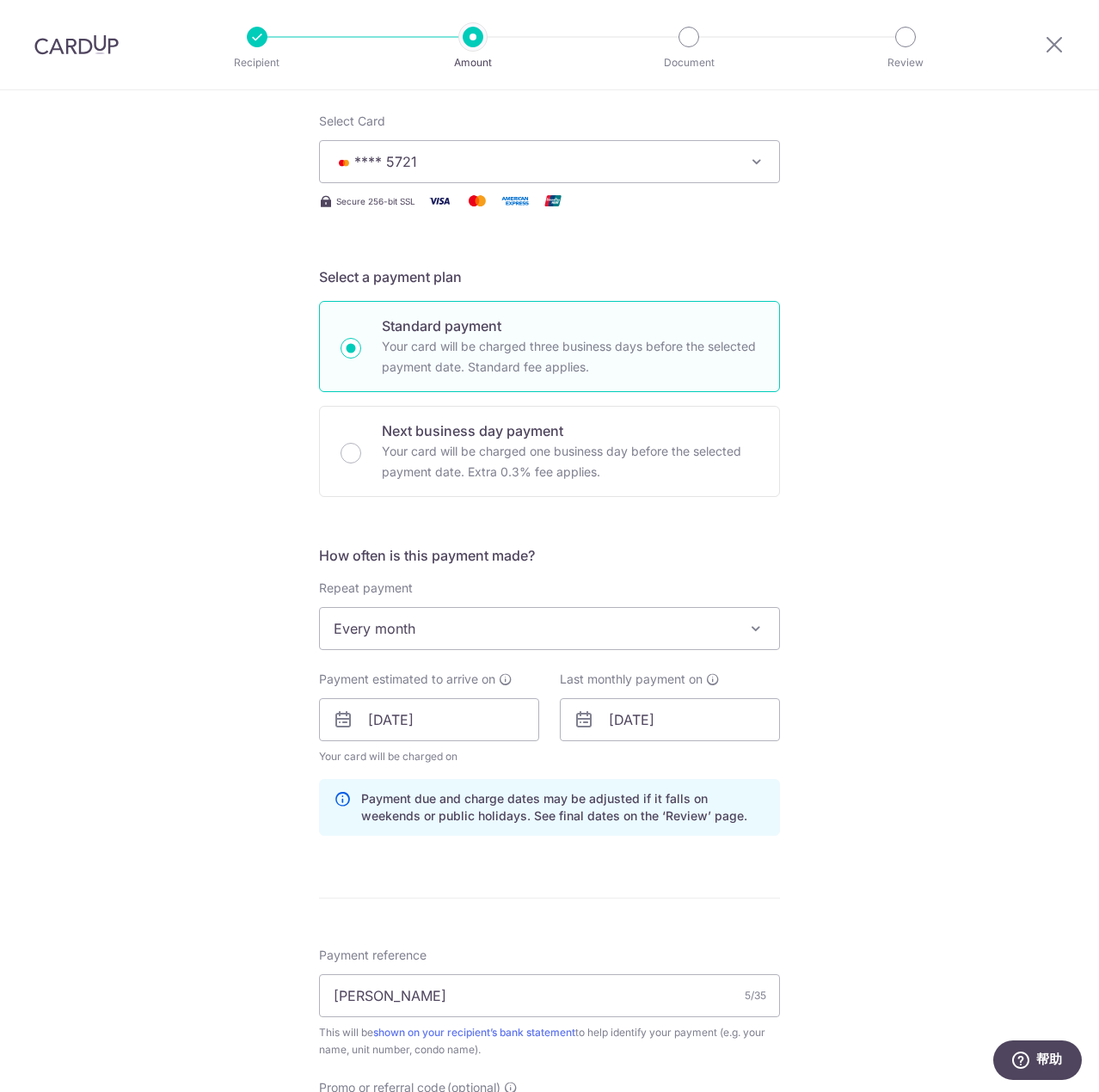
scroll to position [172, 0]
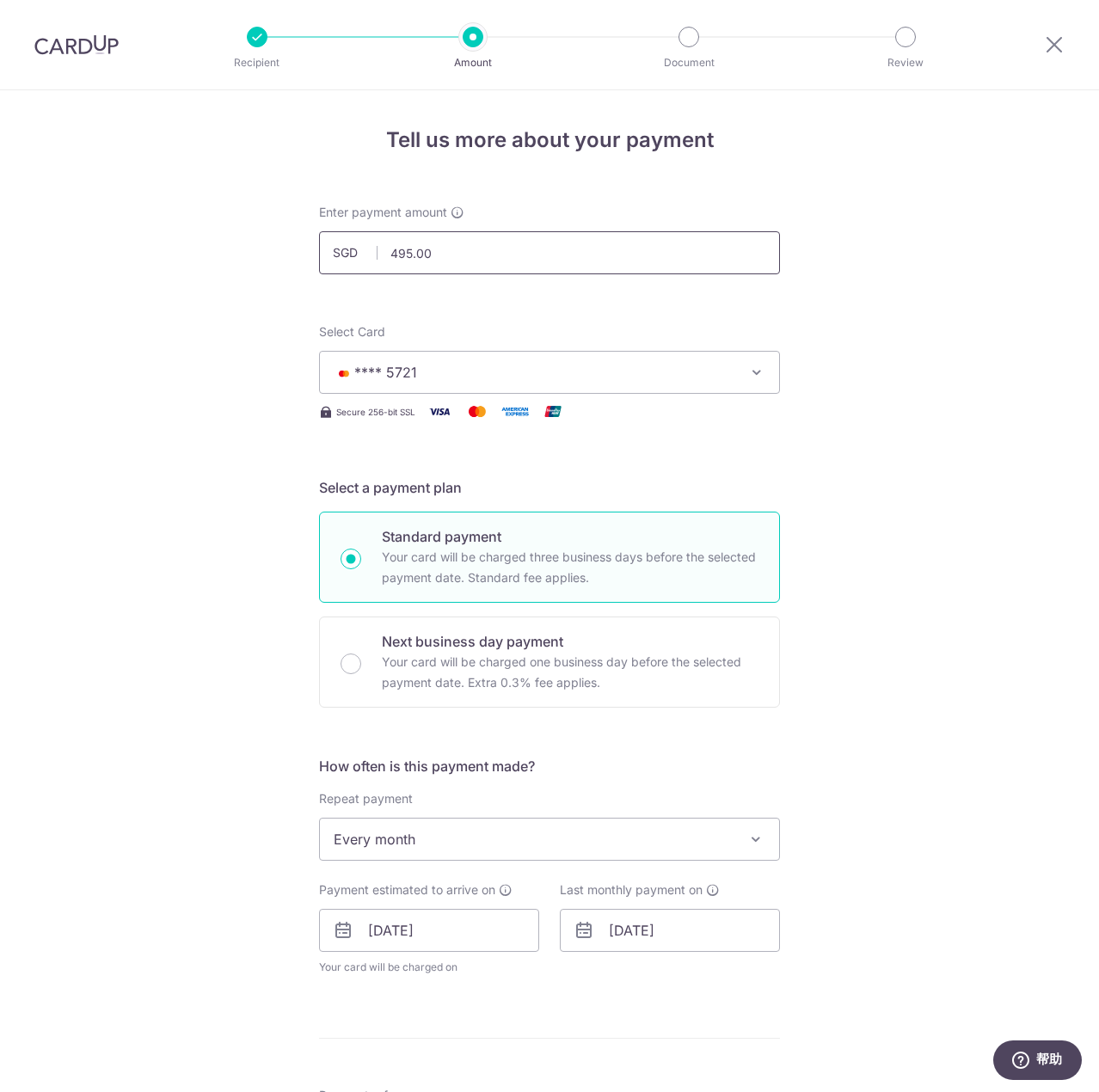
click at [401, 247] on input "495.00" at bounding box center [549, 252] width 461 height 43
type input "492.00"
click at [964, 480] on div "Tell us more about your payment Enter payment amount SGD 492.00 495.00 Select C…" at bounding box center [550, 907] width 1099 height 1633
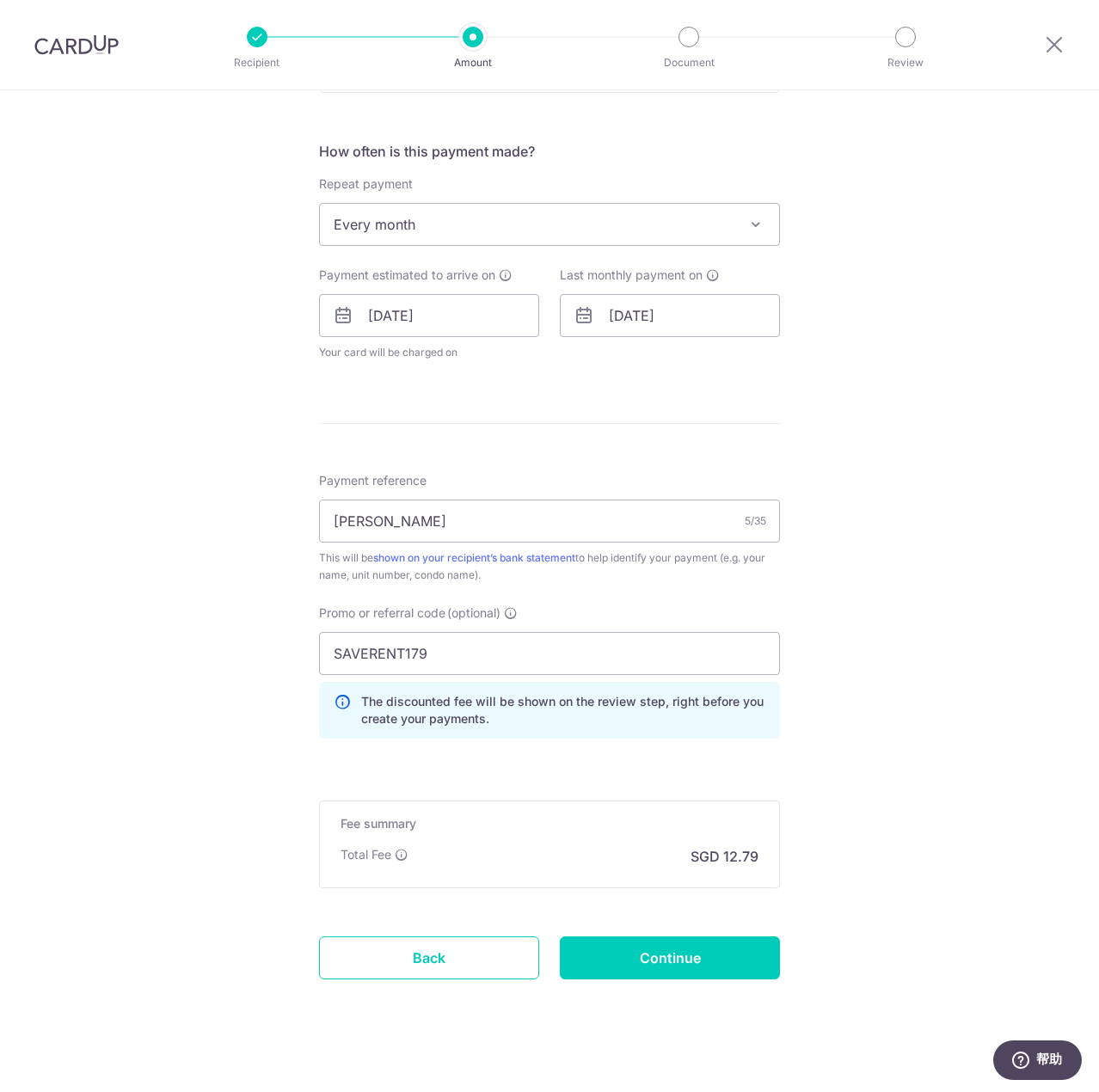
scroll to position [631, 0]
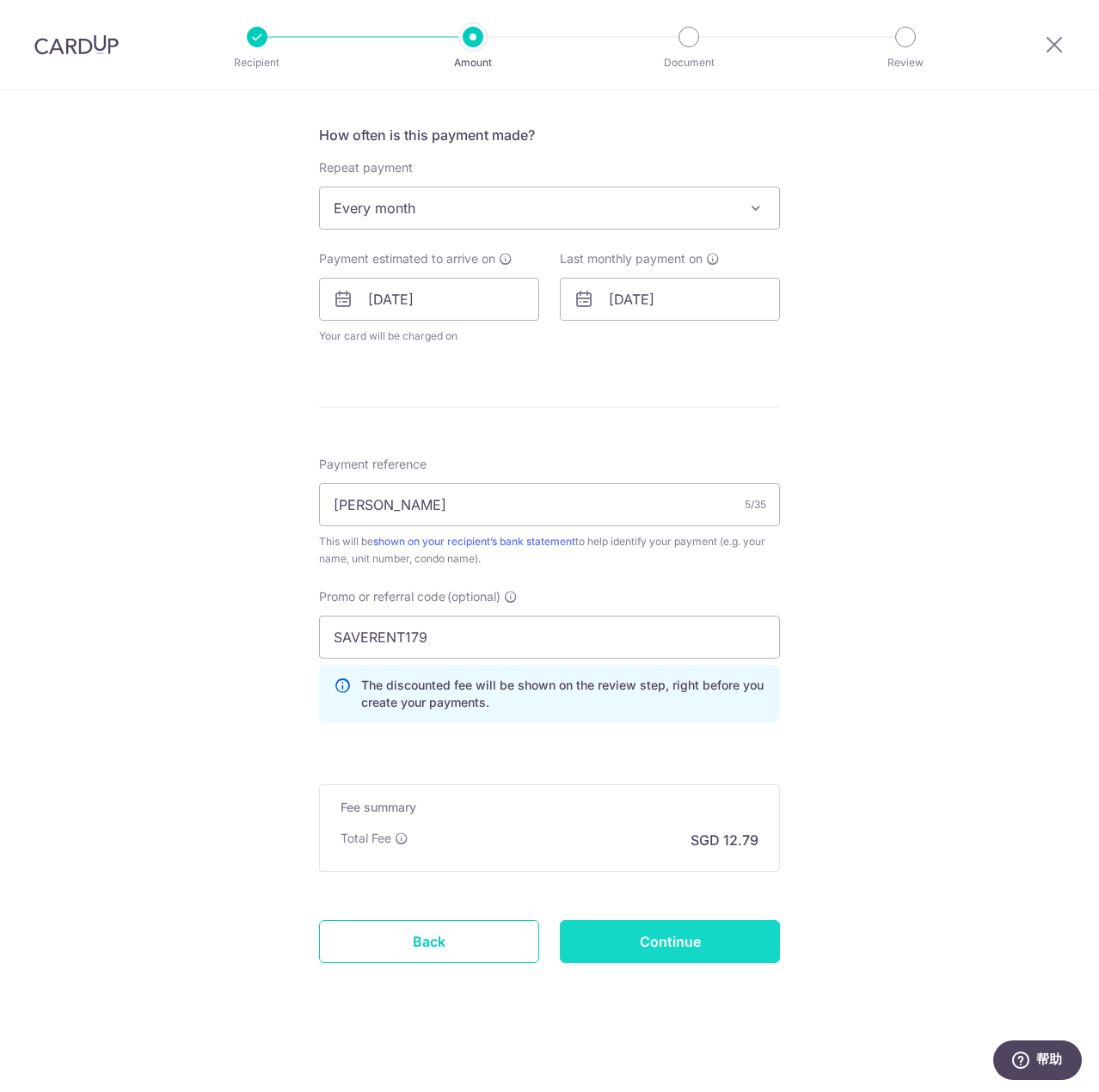
click at [663, 944] on input "Continue" at bounding box center [670, 940] width 220 height 43
type input "Update Schedule"
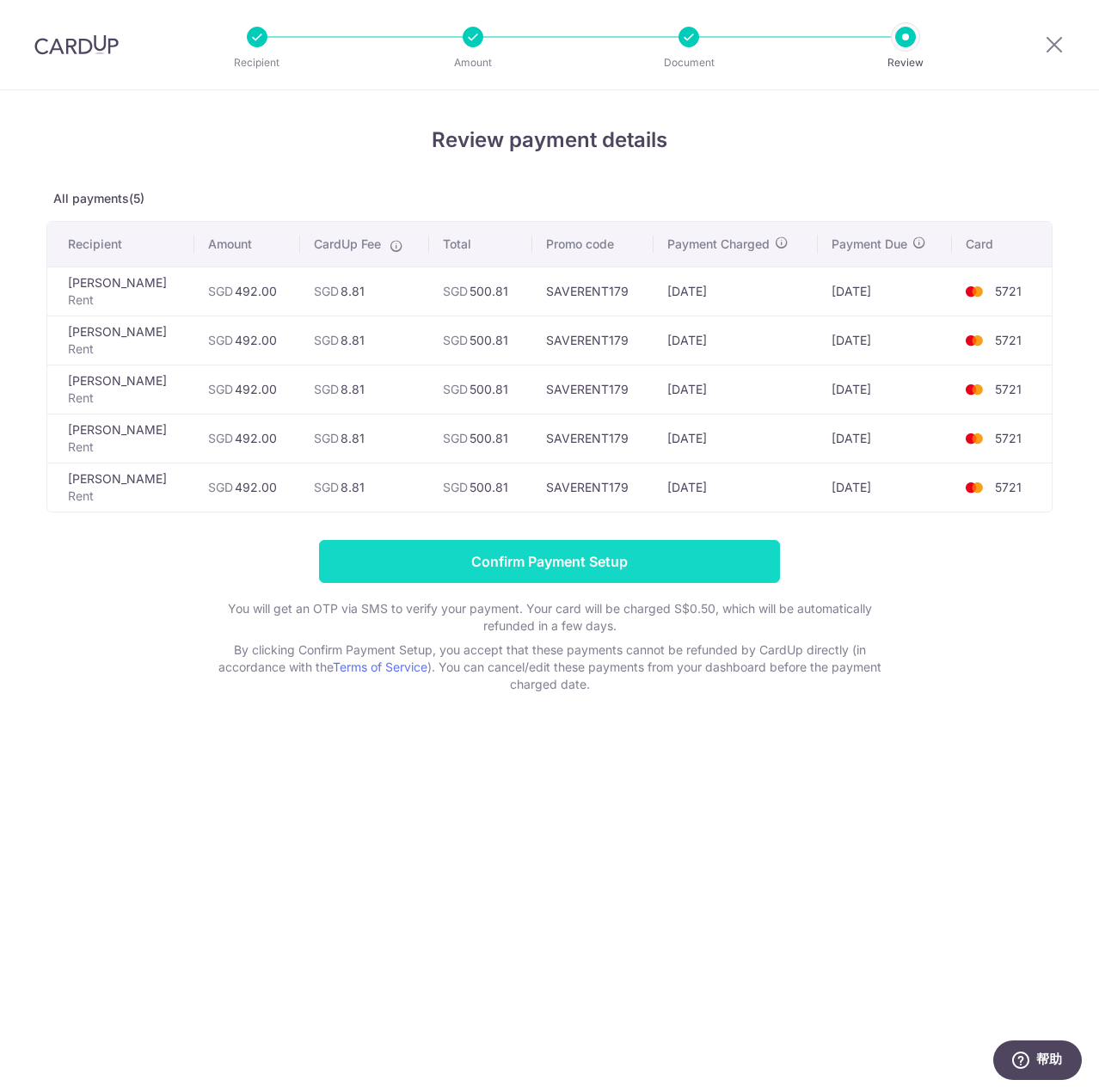
click at [541, 560] on input "Confirm Payment Setup" at bounding box center [549, 561] width 461 height 43
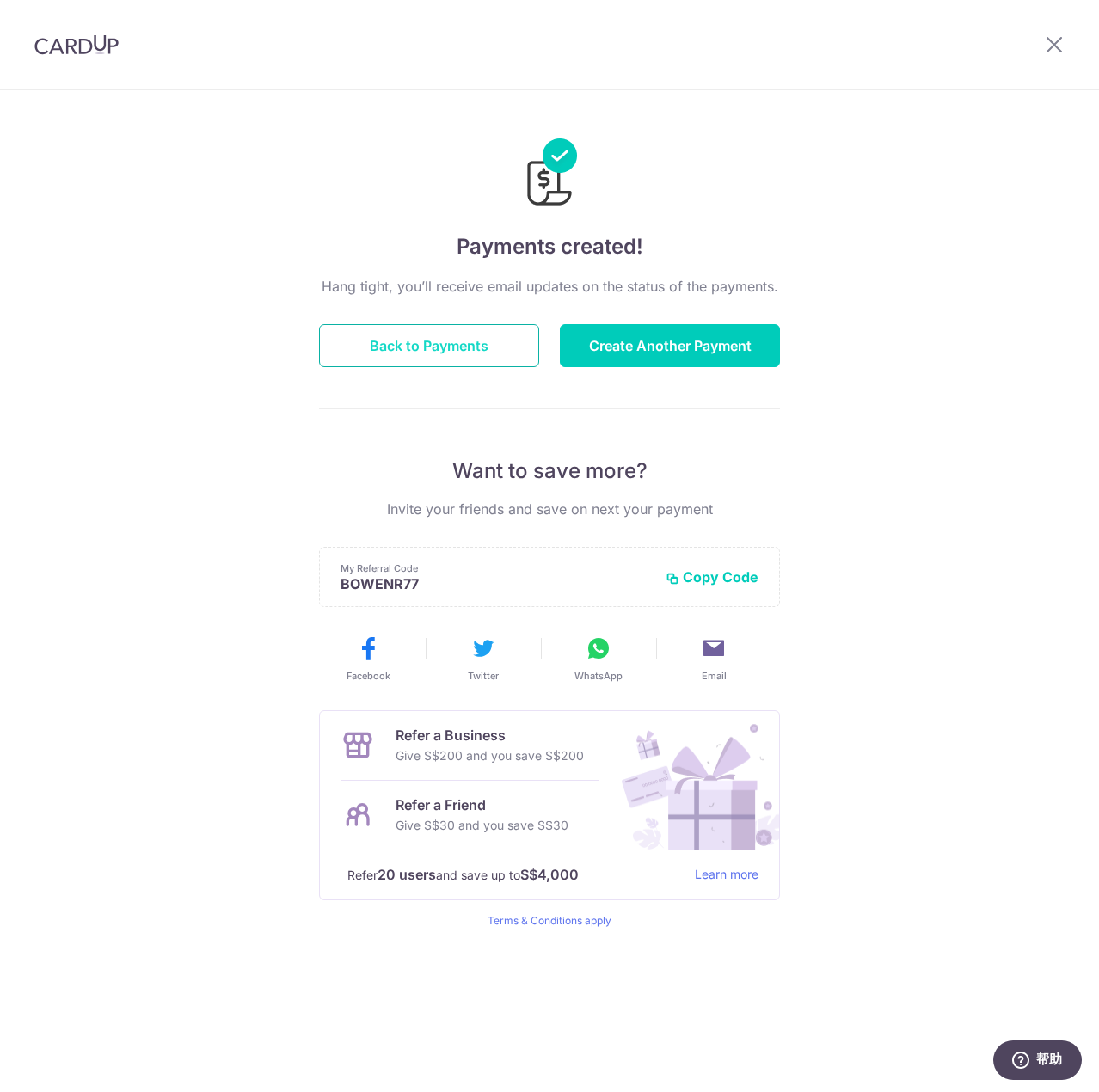
click at [488, 353] on button "Back to Payments" at bounding box center [428, 345] width 220 height 43
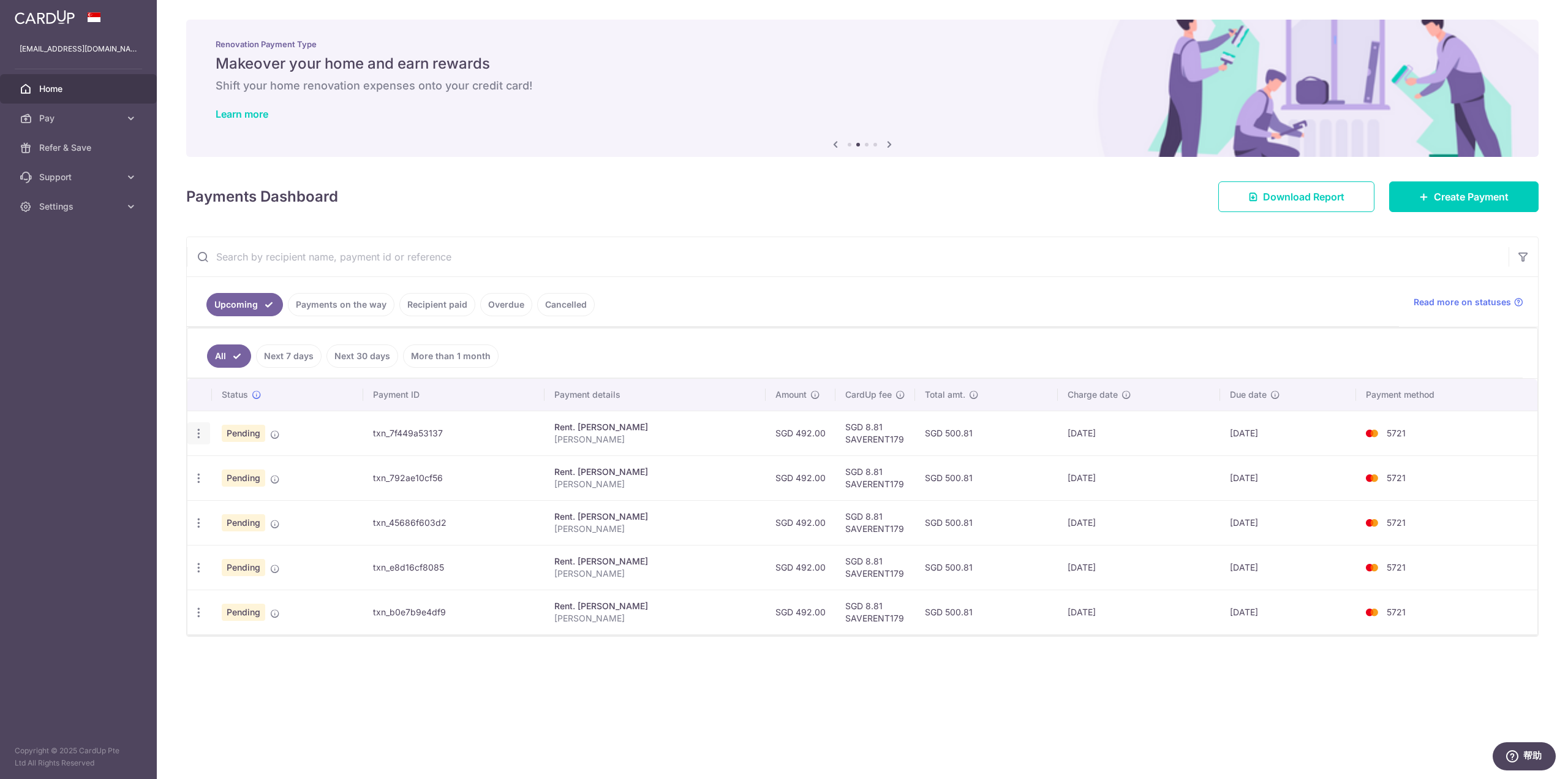
click at [202, 432] on icon "button" at bounding box center [198, 433] width 13 height 13
click at [277, 461] on span "Update payment" at bounding box center [264, 467] width 84 height 15
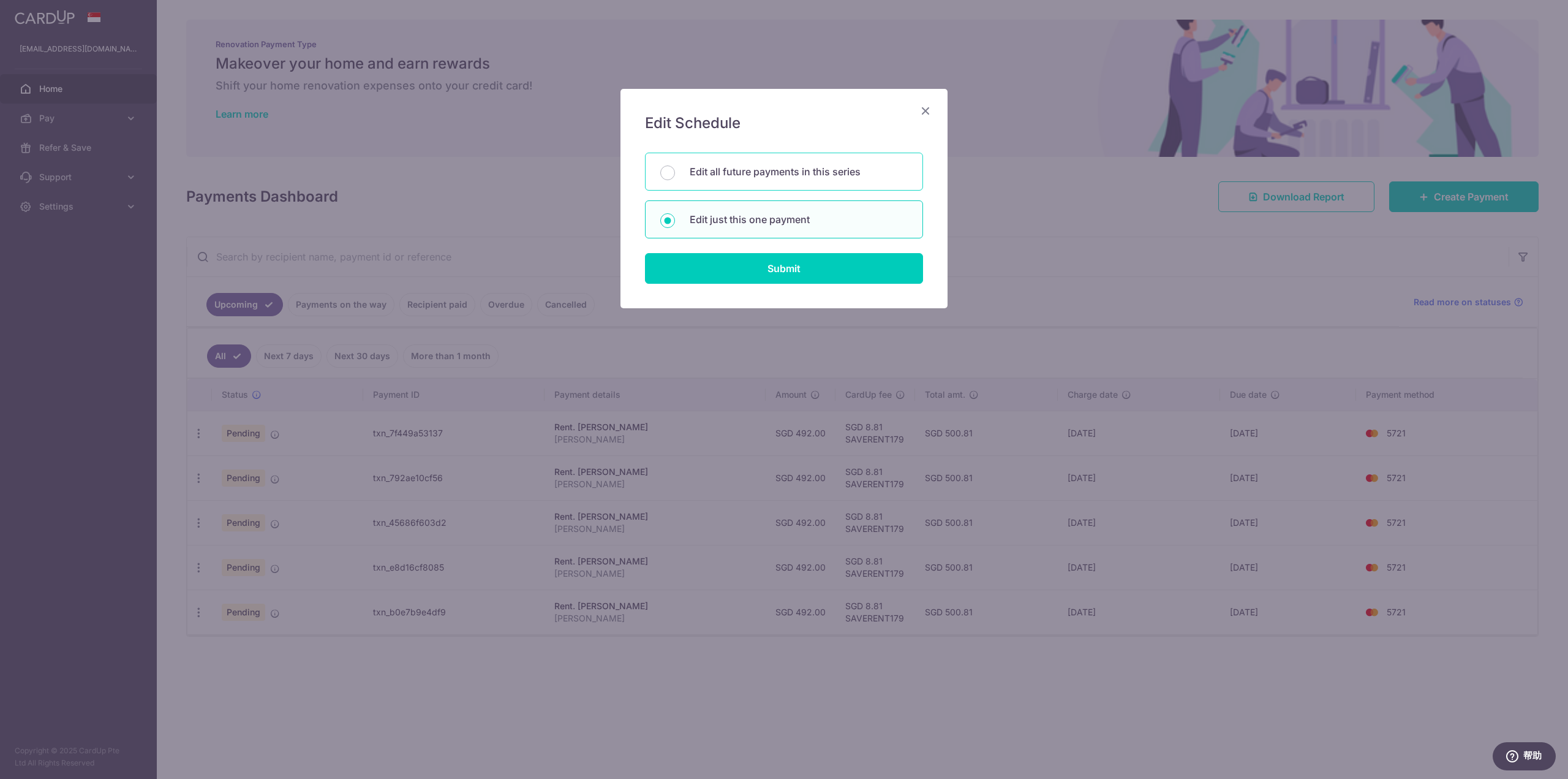
drag, startPoint x: 795, startPoint y: 172, endPoint x: 798, endPoint y: 189, distance: 17.3
click at [782, 172] on p "Edit all future payments in this series" at bounding box center [799, 172] width 218 height 15
click at [675, 172] on input "Edit all future payments in this series" at bounding box center [668, 173] width 15 height 15
radio input "true"
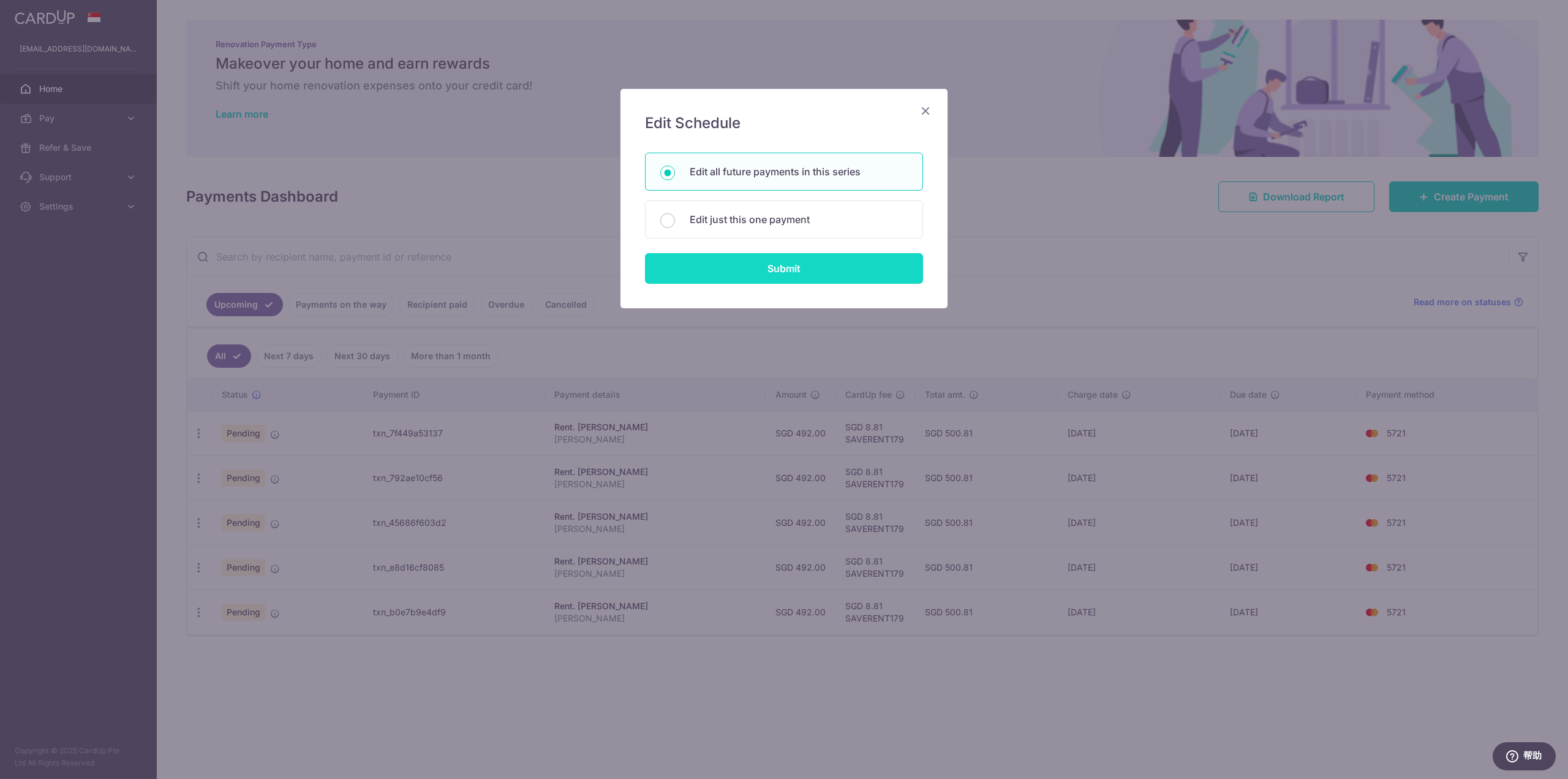
click at [782, 260] on input "Submit" at bounding box center [784, 268] width 278 height 31
radio input "true"
type input "492.00"
type input "[PERSON_NAME]"
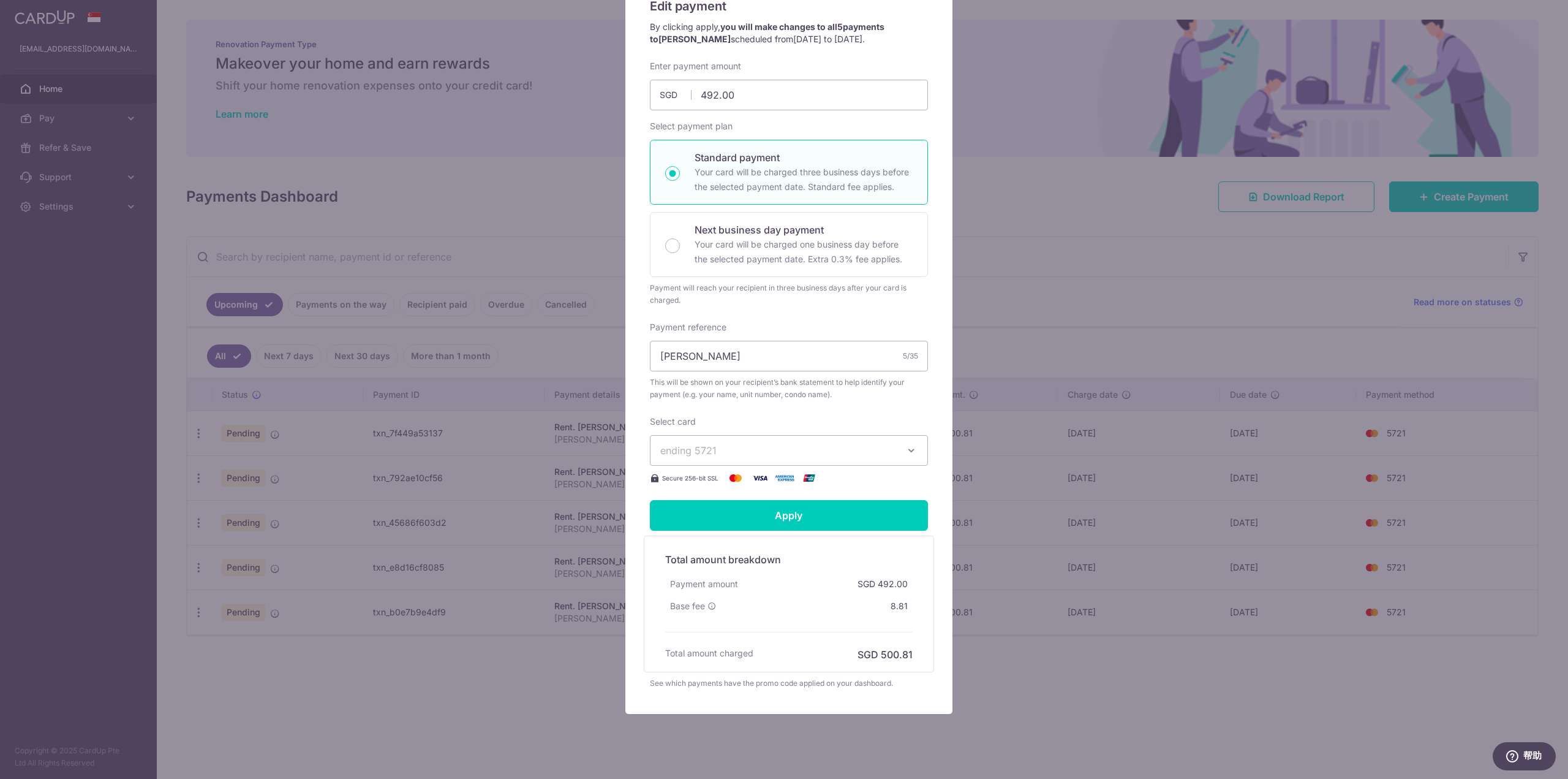
scroll to position [153, 0]
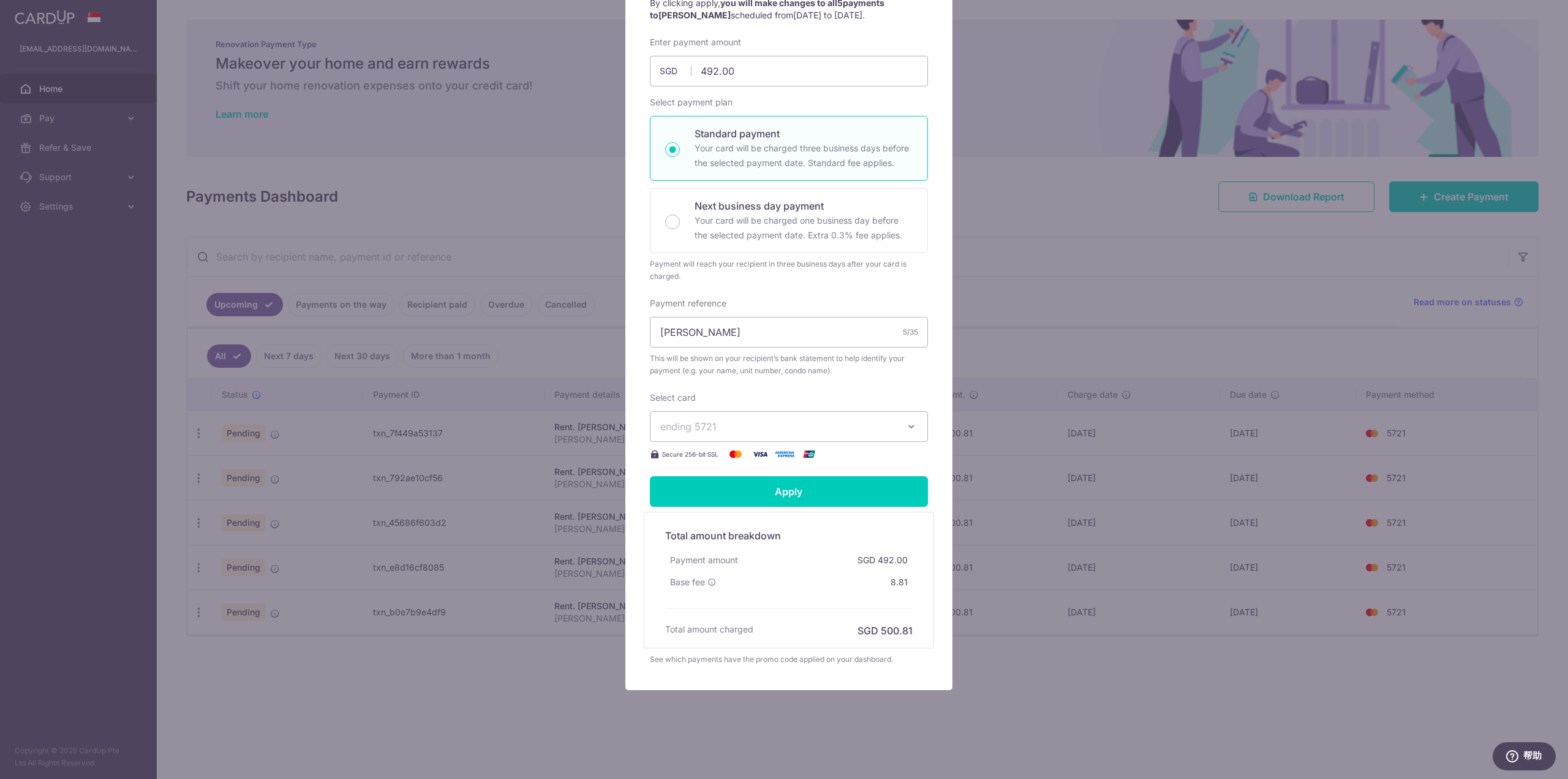
click at [782, 466] on div "Edit payment By clicking apply, you will make changes to all 5 payments to Yang…" at bounding box center [784, 389] width 1568 height 779
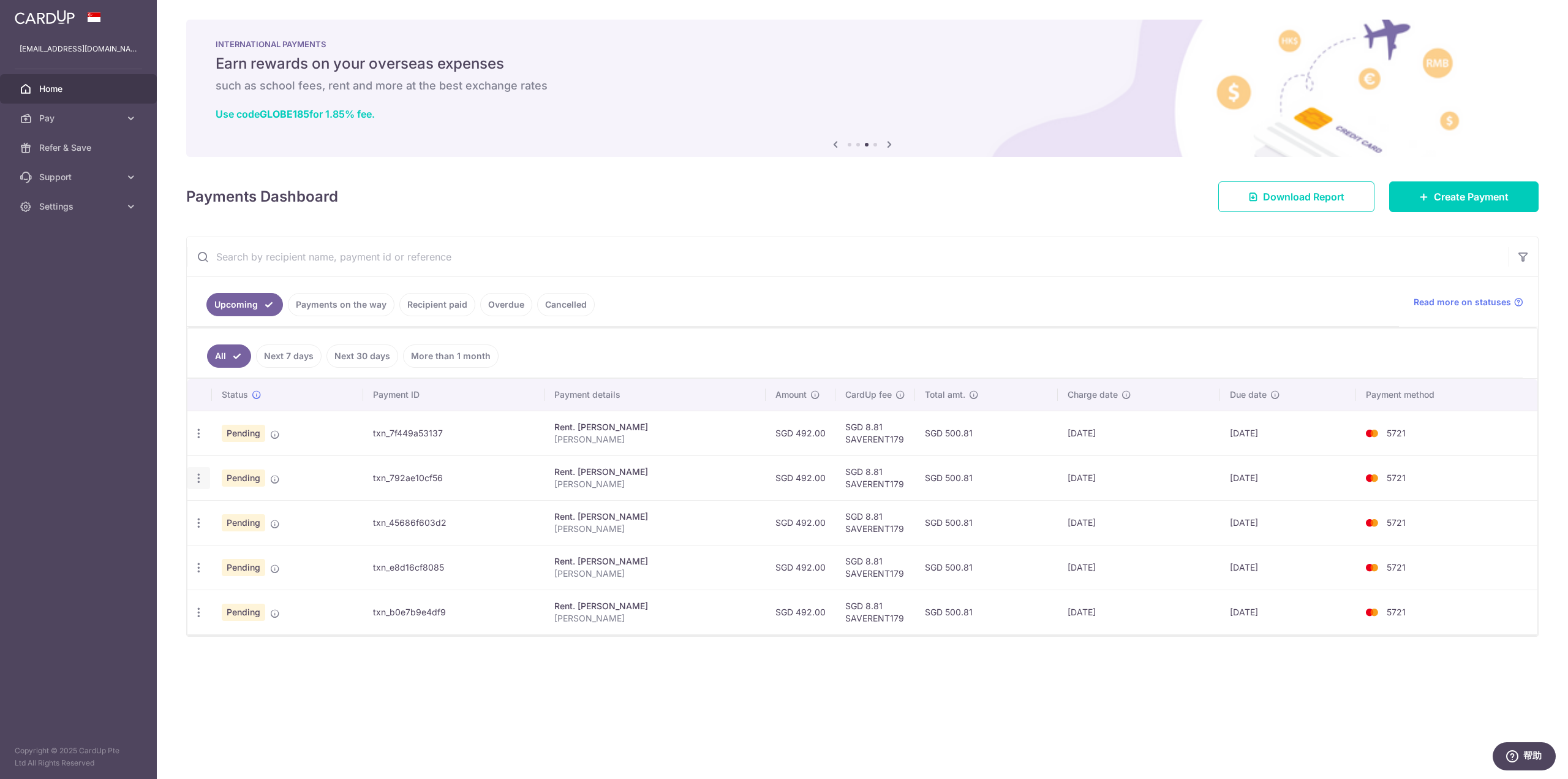
click at [196, 481] on icon "button" at bounding box center [198, 478] width 13 height 13
click at [277, 513] on span "Update payment" at bounding box center [264, 512] width 84 height 15
radio input "true"
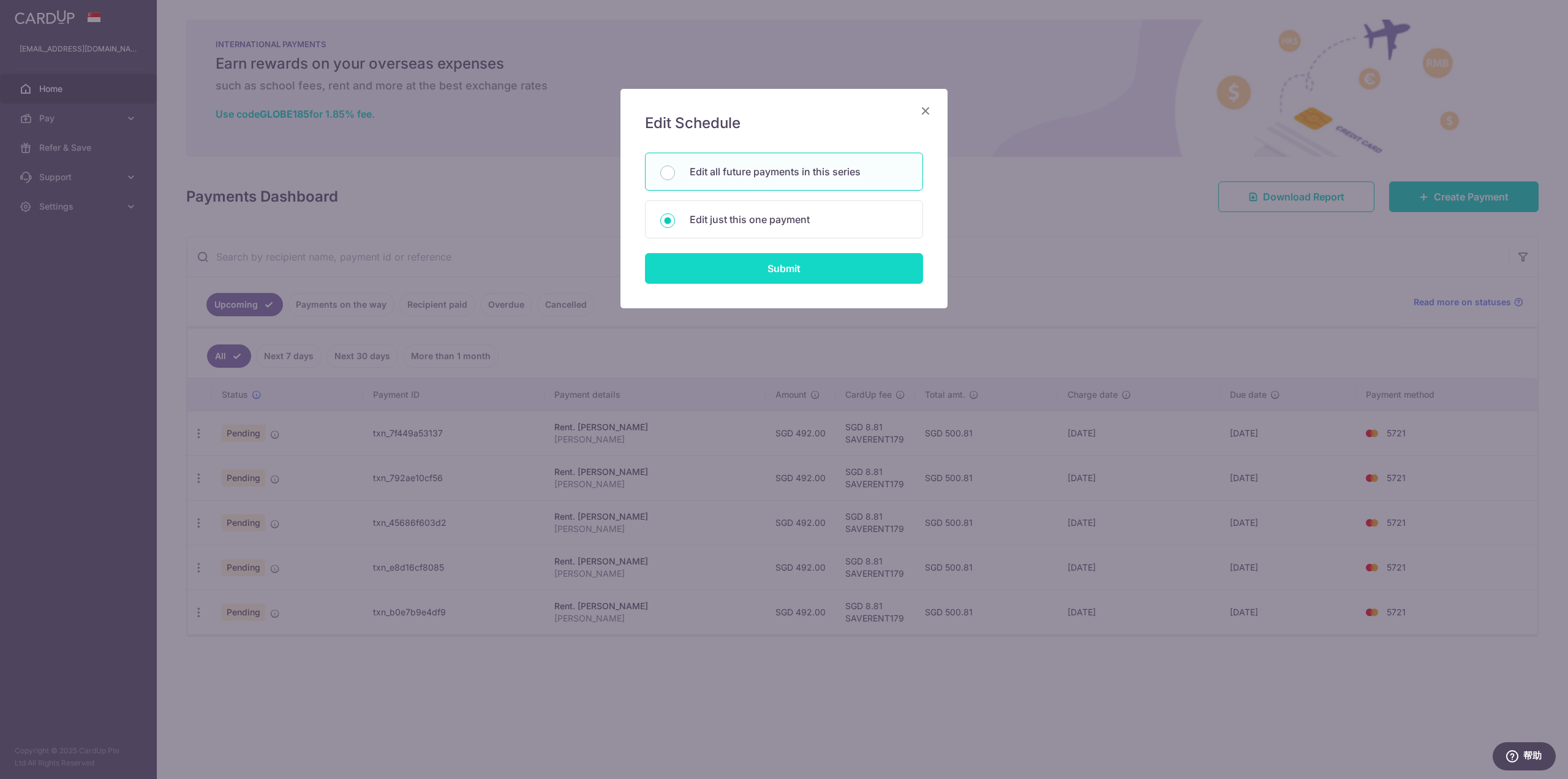
click at [752, 269] on input "Submit" at bounding box center [784, 268] width 278 height 31
radio input "true"
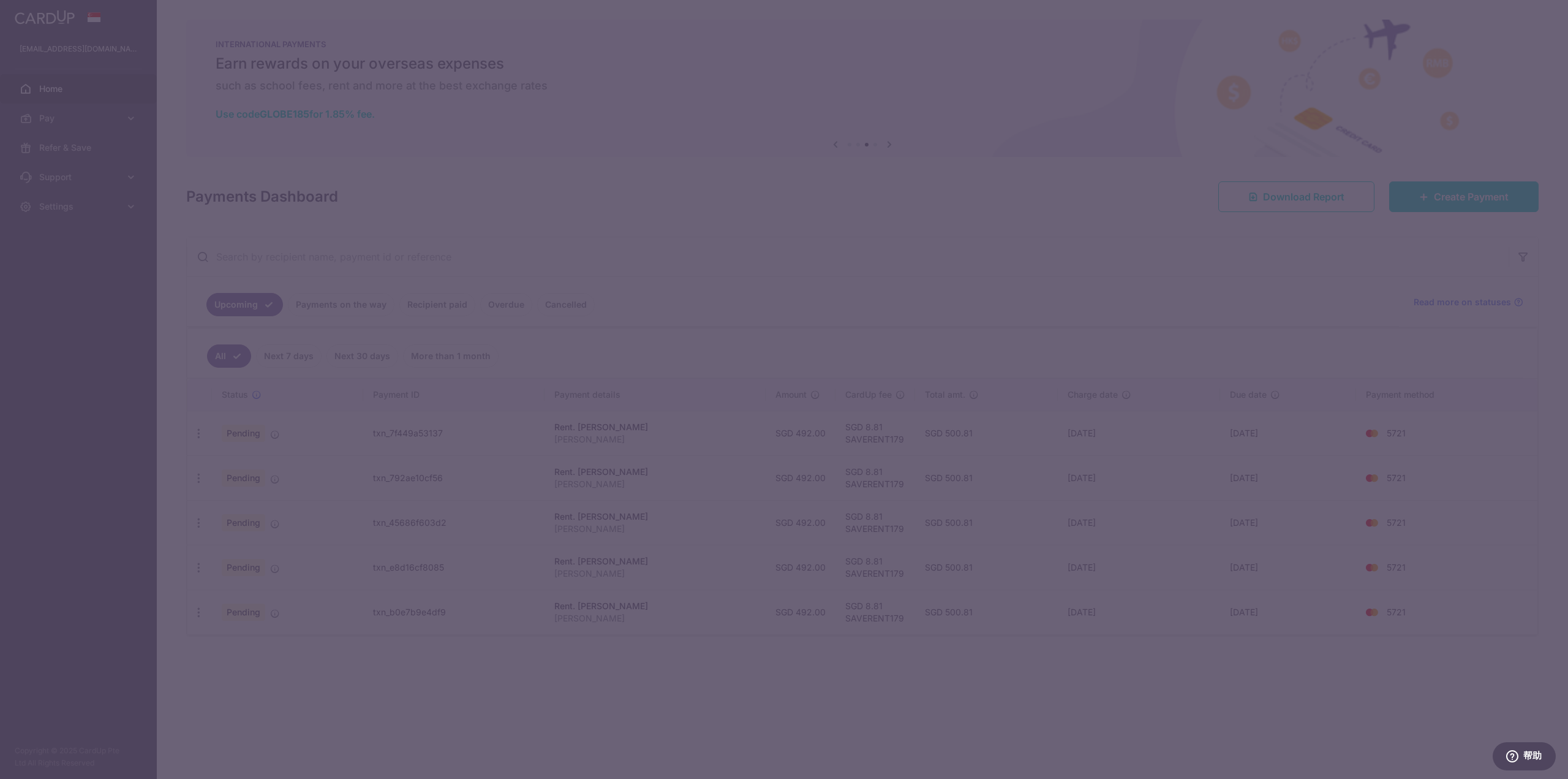
scroll to position [0, 0]
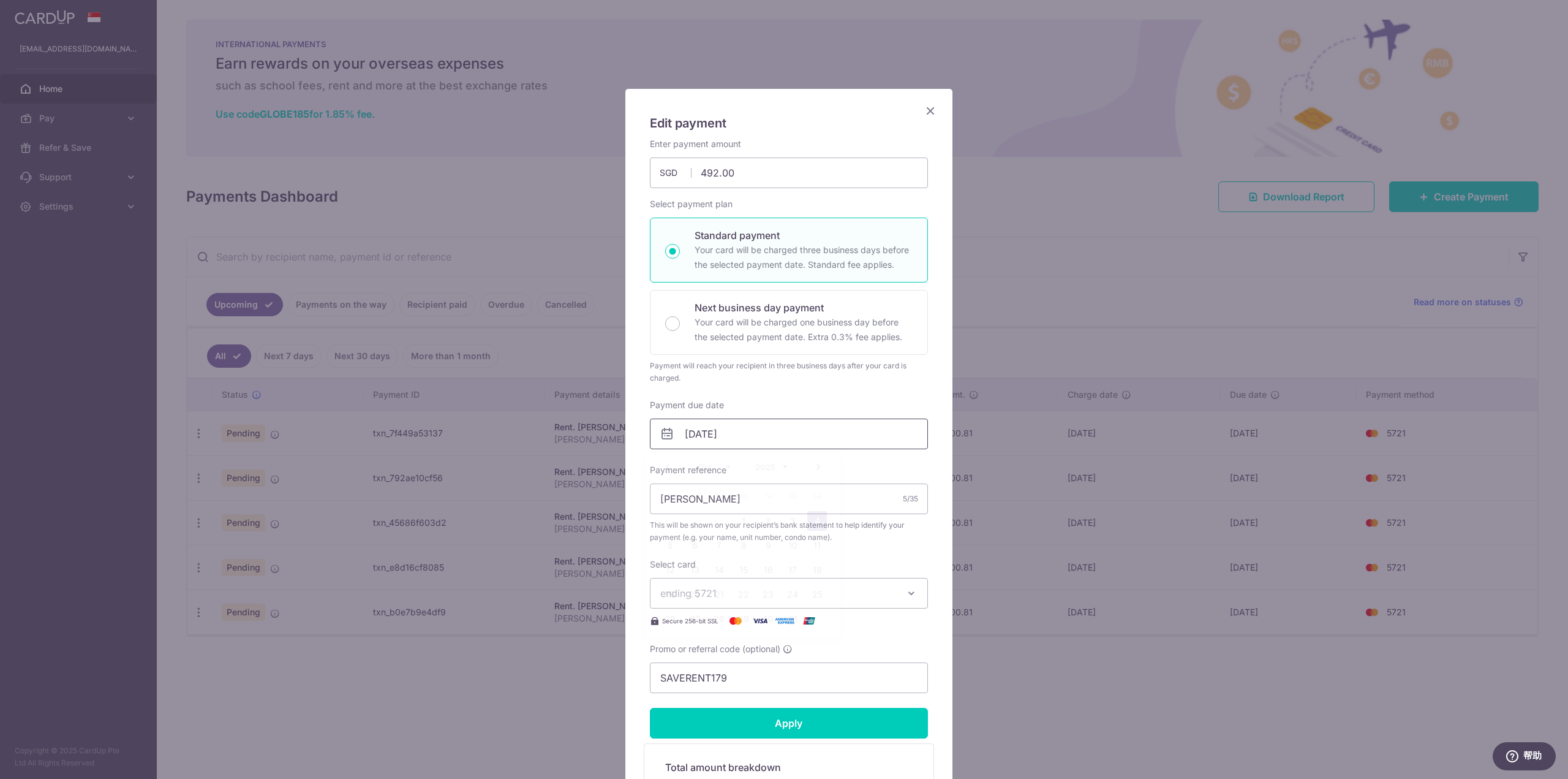
click at [780, 444] on input "04/10/2025" at bounding box center [788, 434] width 278 height 31
click at [699, 549] on link "6" at bounding box center [695, 545] width 20 height 20
type input "[DATE]"
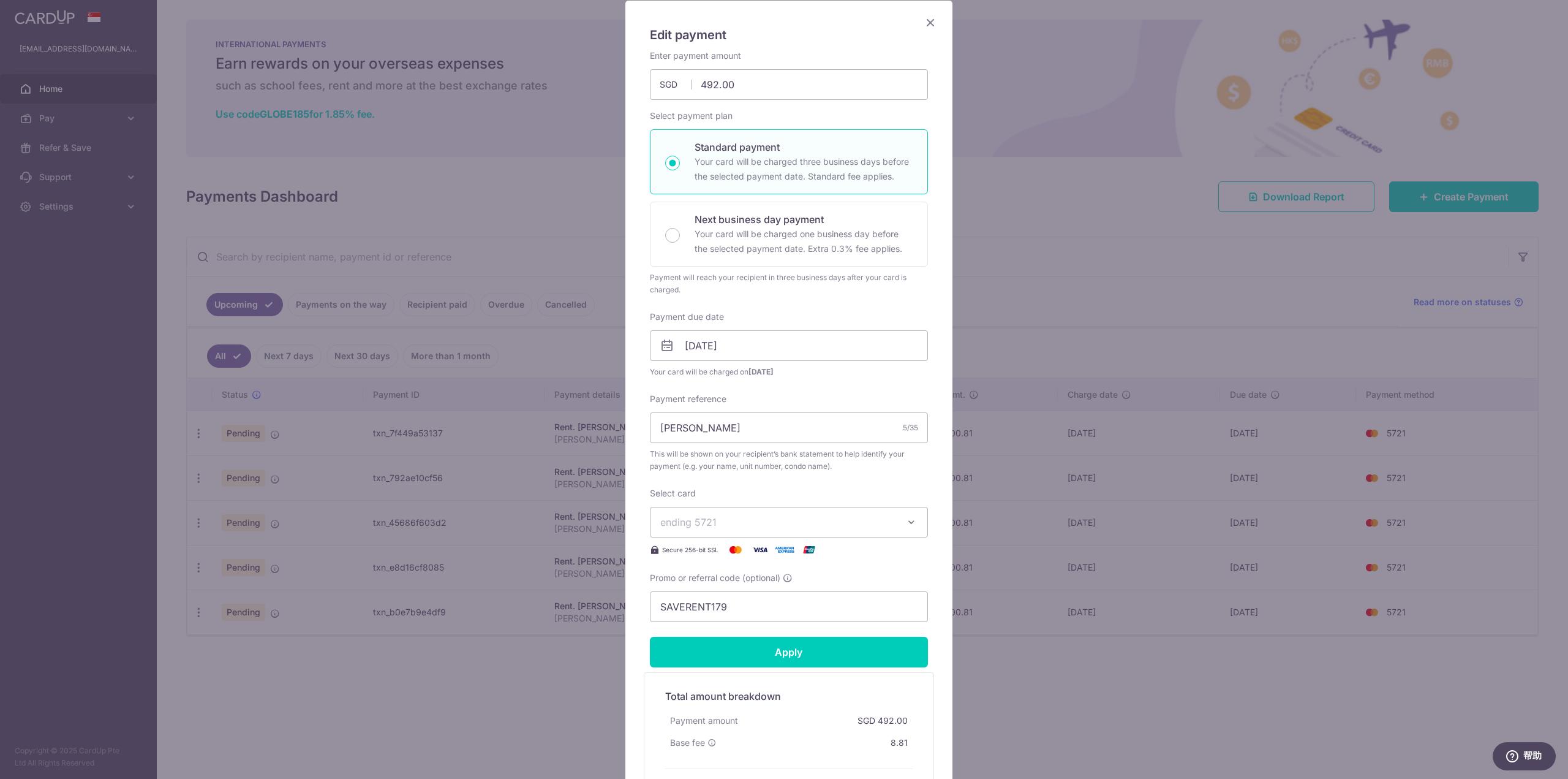
scroll to position [122, 0]
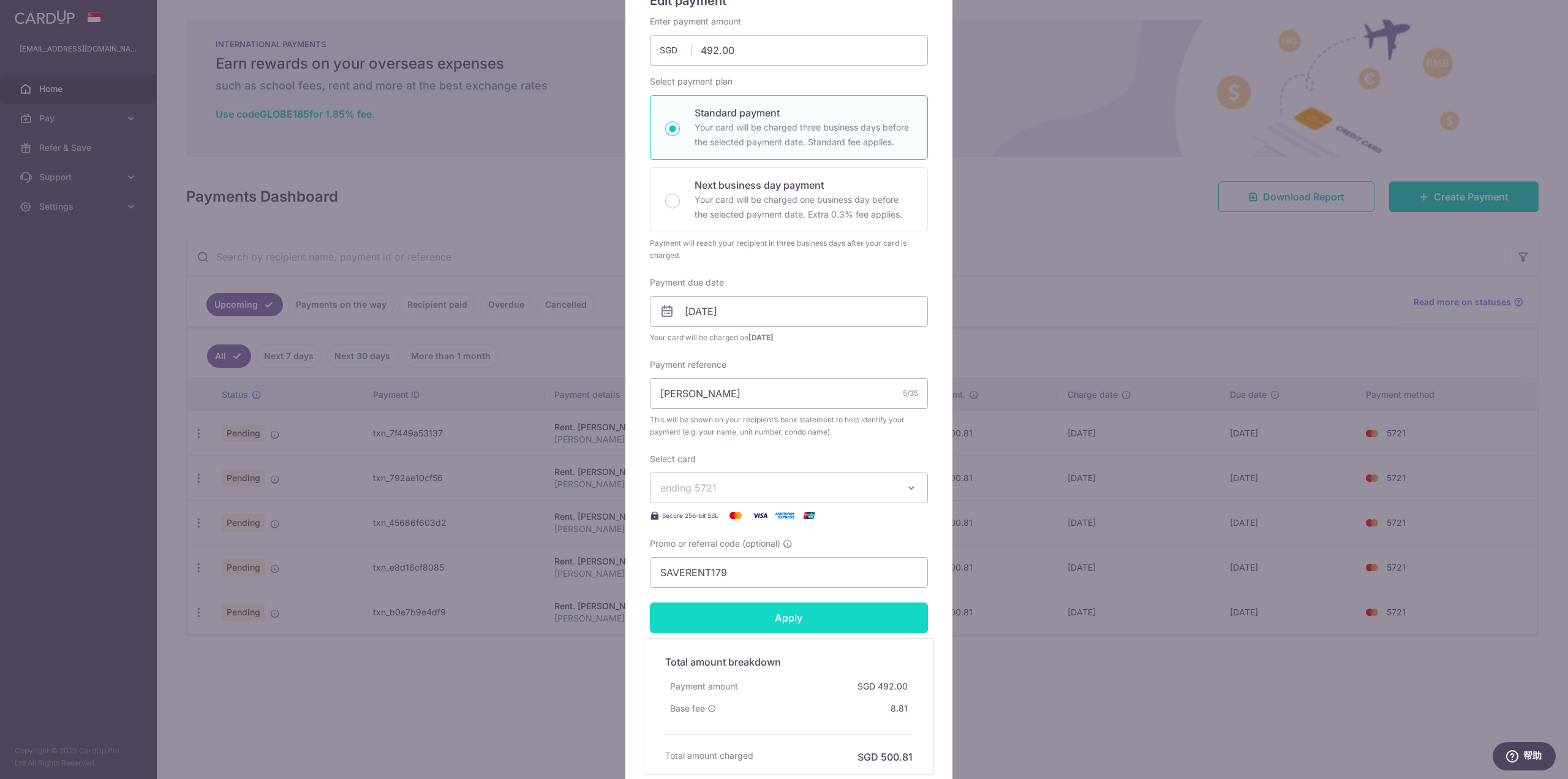
click at [782, 618] on input "Apply" at bounding box center [788, 617] width 278 height 31
type input "Successfully Applied"
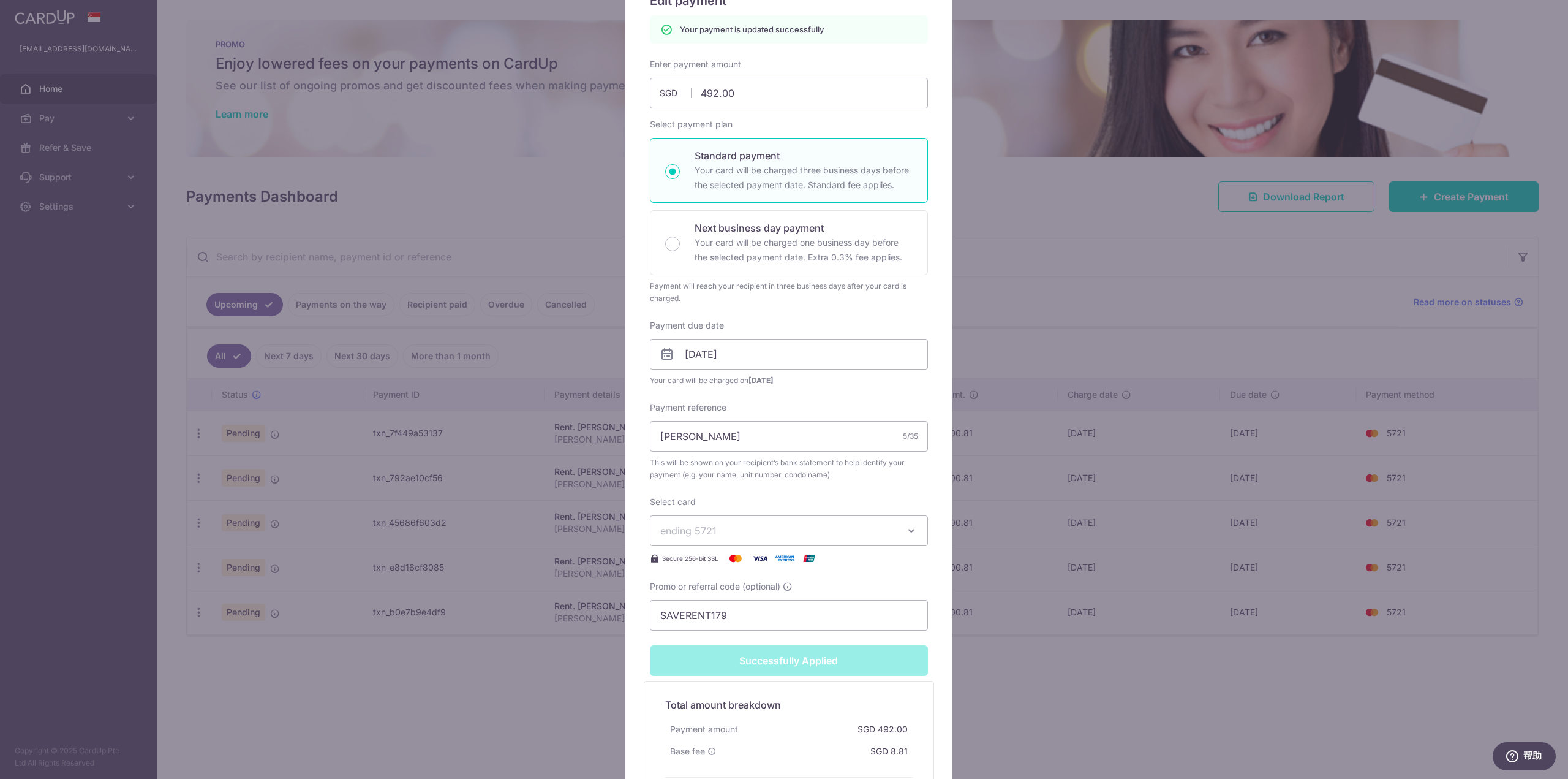
click at [446, 436] on div "Edit payment By clicking apply, you will make changes to all 5 payments to Yang…" at bounding box center [784, 389] width 1568 height 779
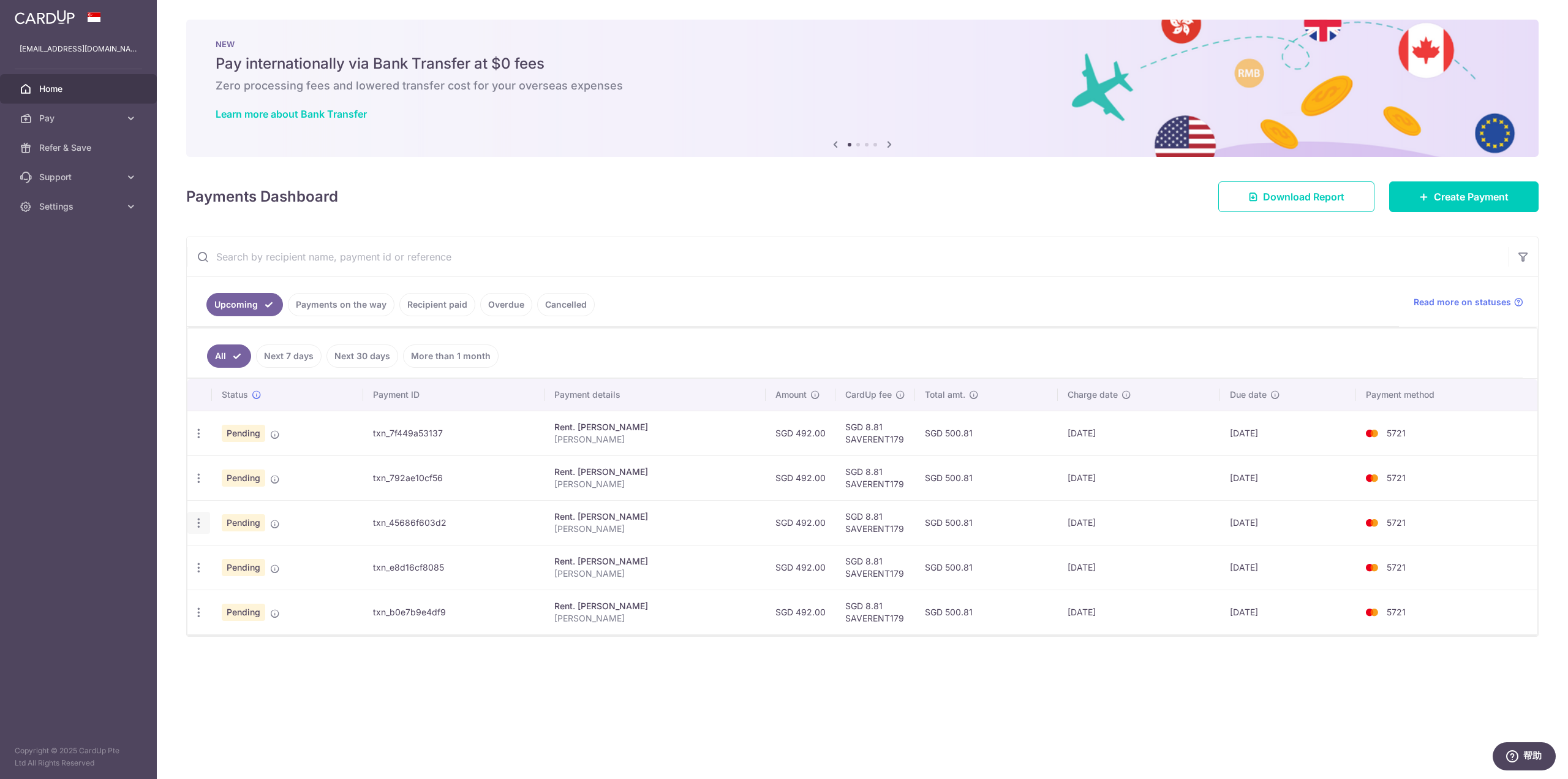
click at [201, 521] on icon "button" at bounding box center [198, 523] width 13 height 13
click at [258, 555] on span "Update payment" at bounding box center [264, 557] width 84 height 15
radio input "true"
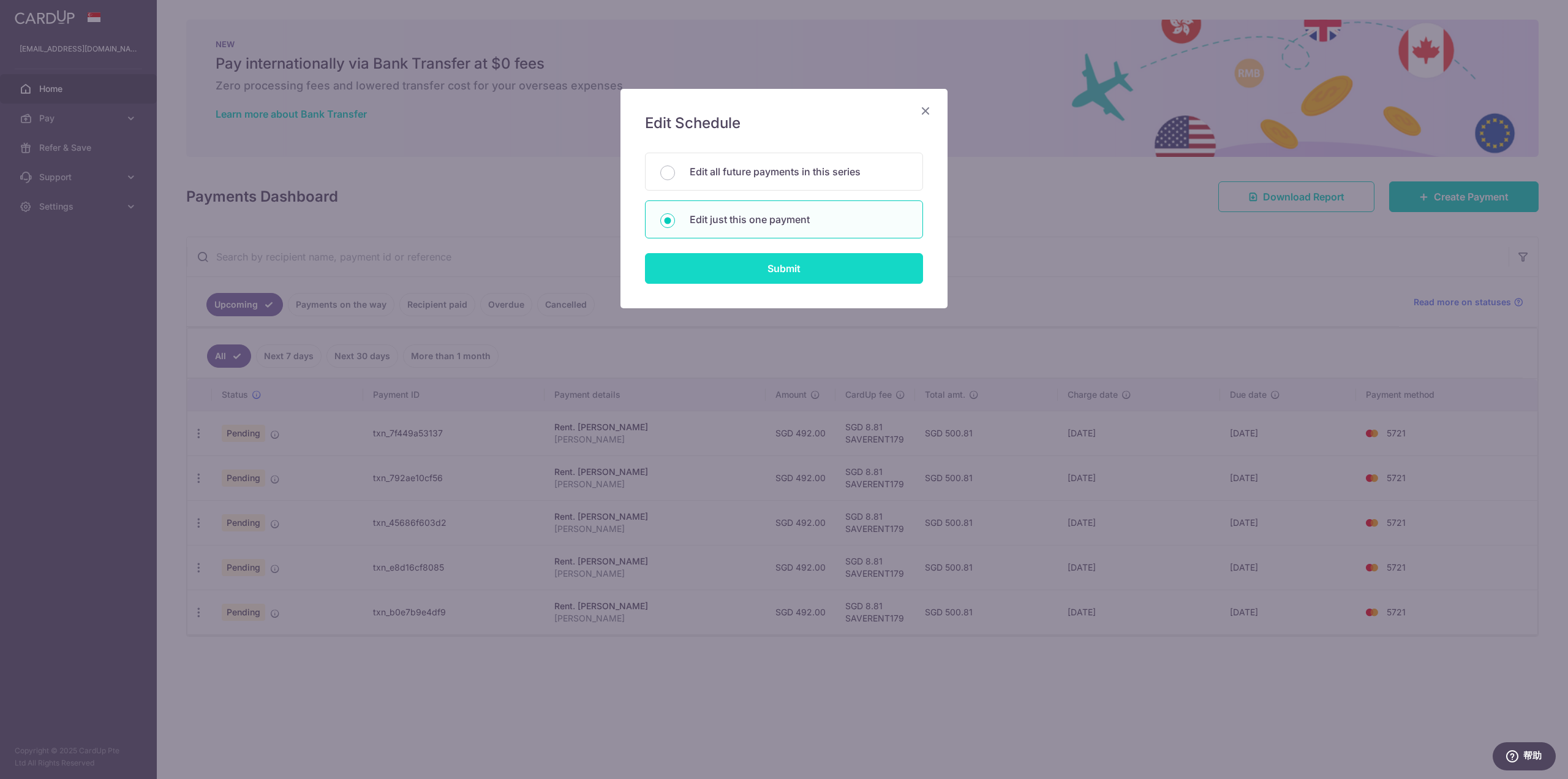
click at [760, 267] on input "Submit" at bounding box center [784, 268] width 278 height 31
radio input "true"
type input "492.00"
type input "[DATE]"
type input "[PERSON_NAME]"
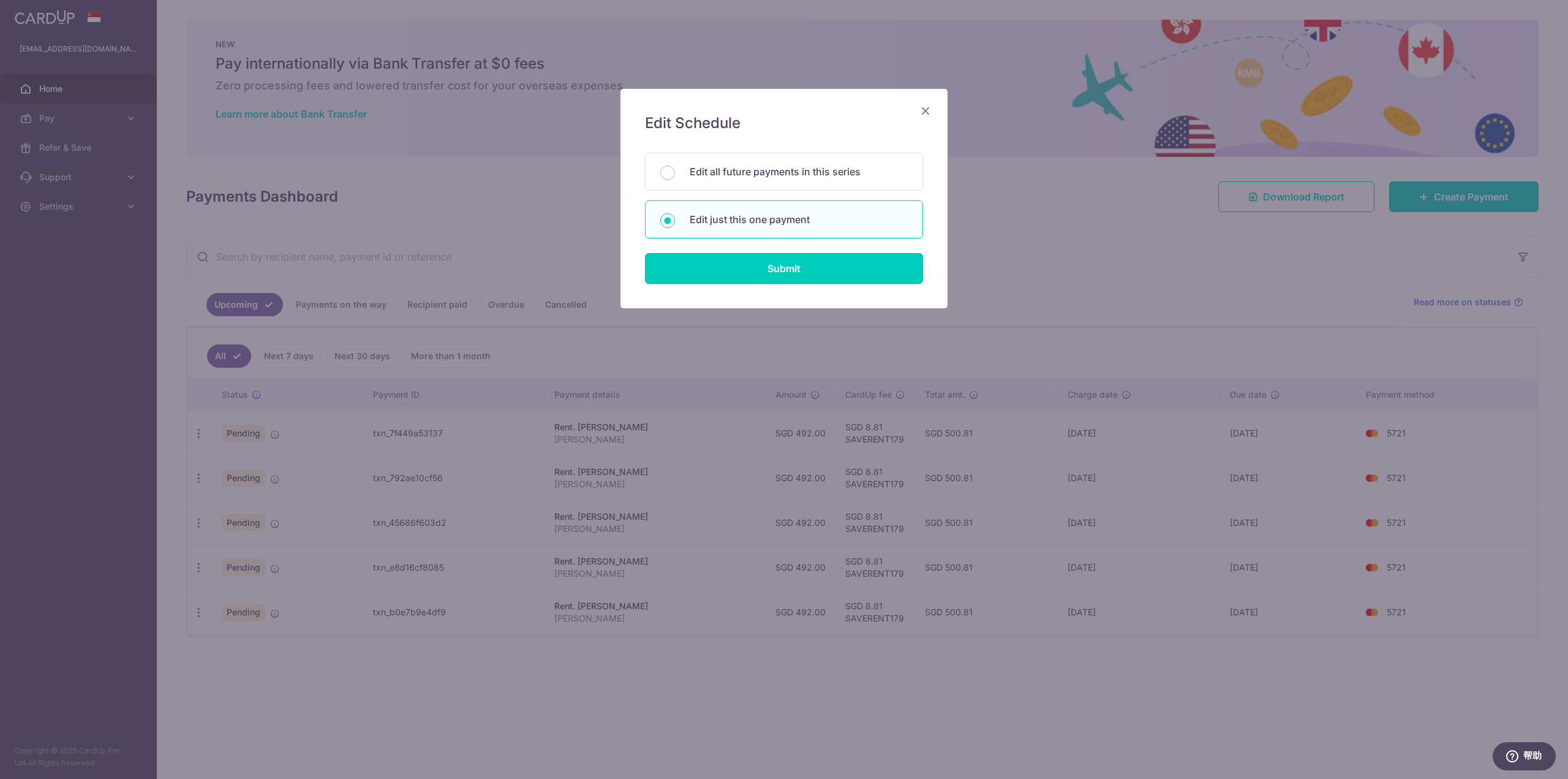
type input "SAVERENT179"
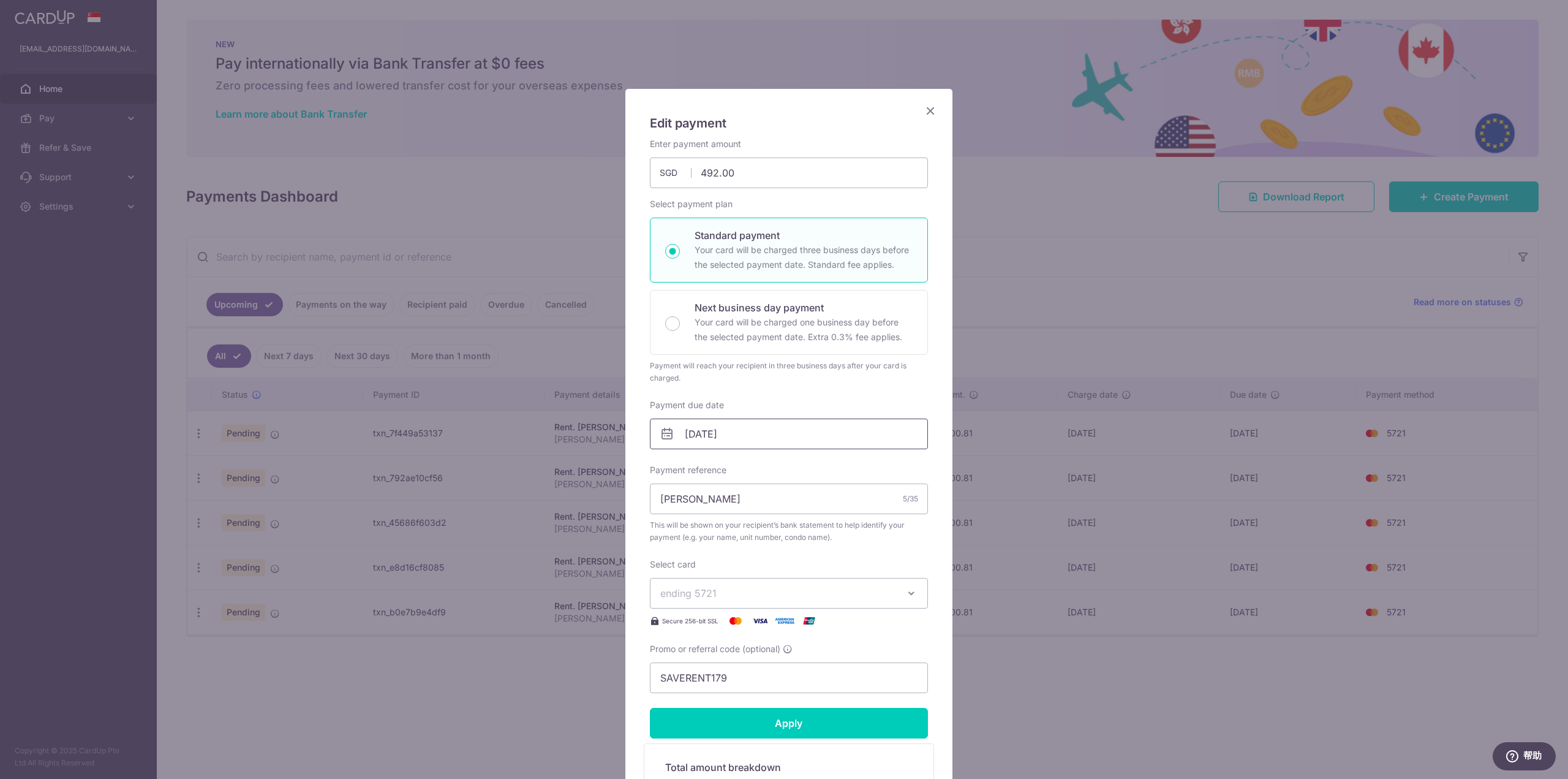
click at [750, 437] on input "[DATE]" at bounding box center [788, 434] width 278 height 31
click at [794, 549] on link "7" at bounding box center [792, 545] width 20 height 20
type input "[DATE]"
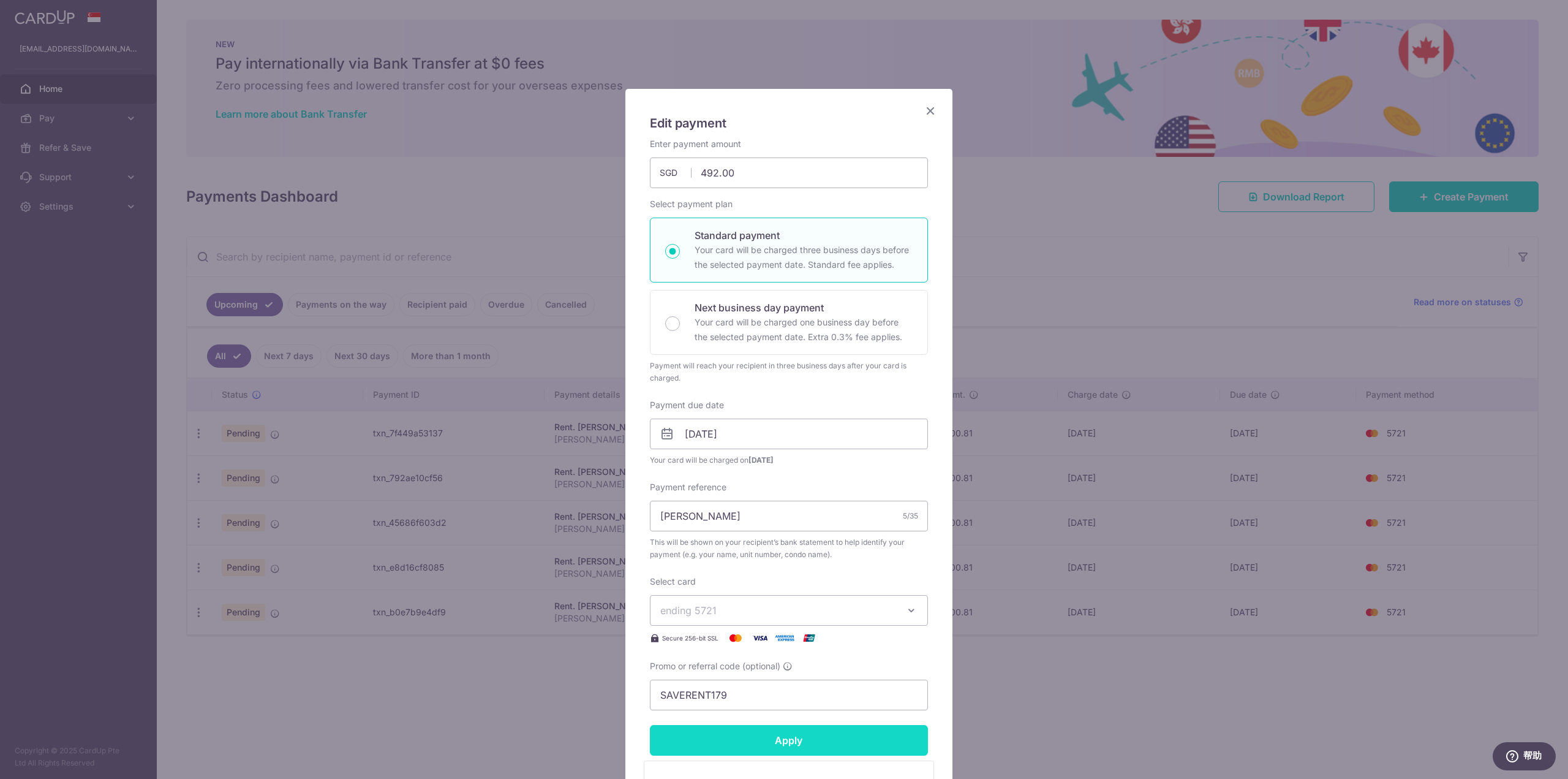
click at [818, 749] on input "Apply" at bounding box center [788, 740] width 278 height 31
type input "Successfully Applied"
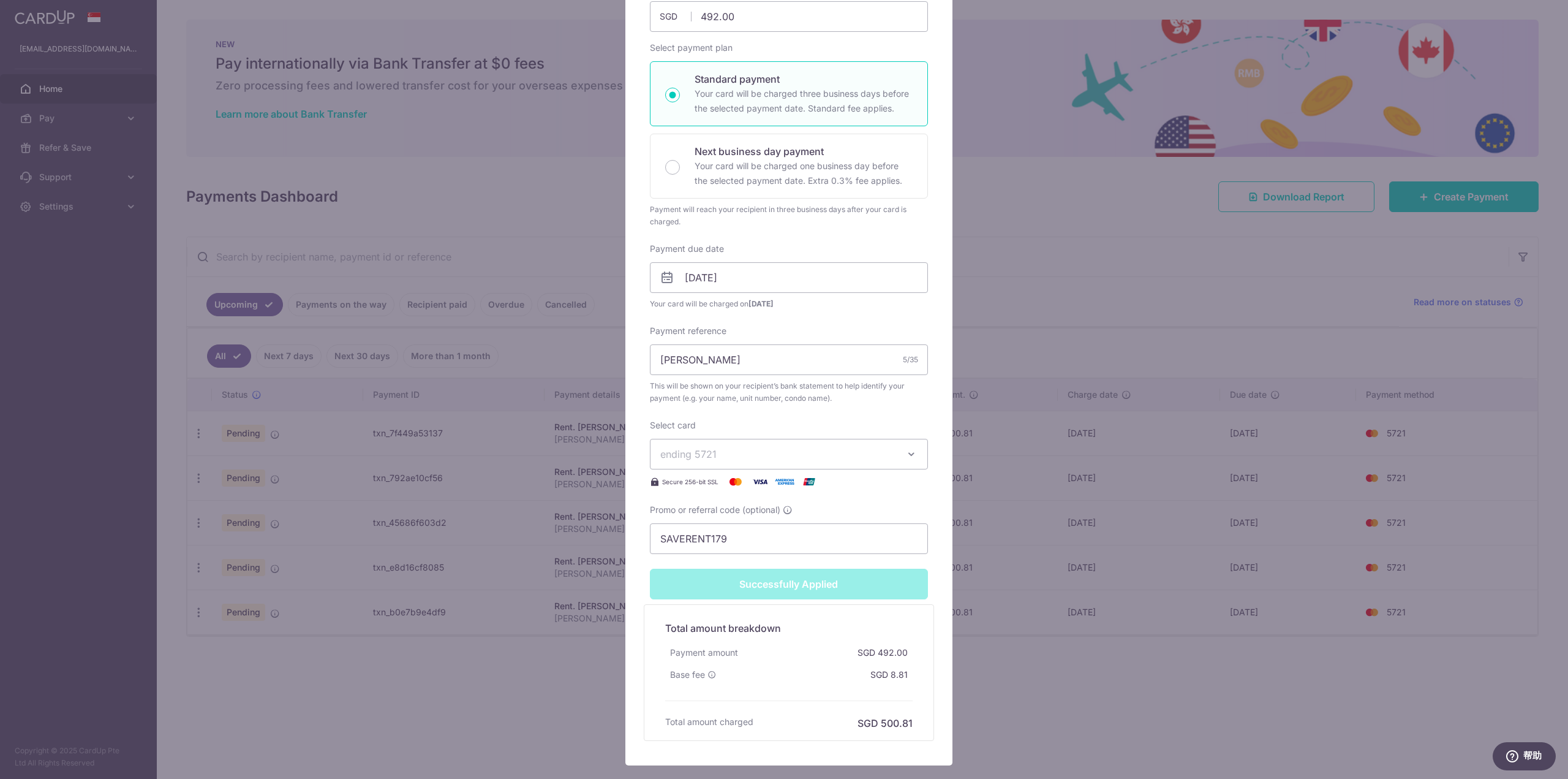
scroll to position [245, 0]
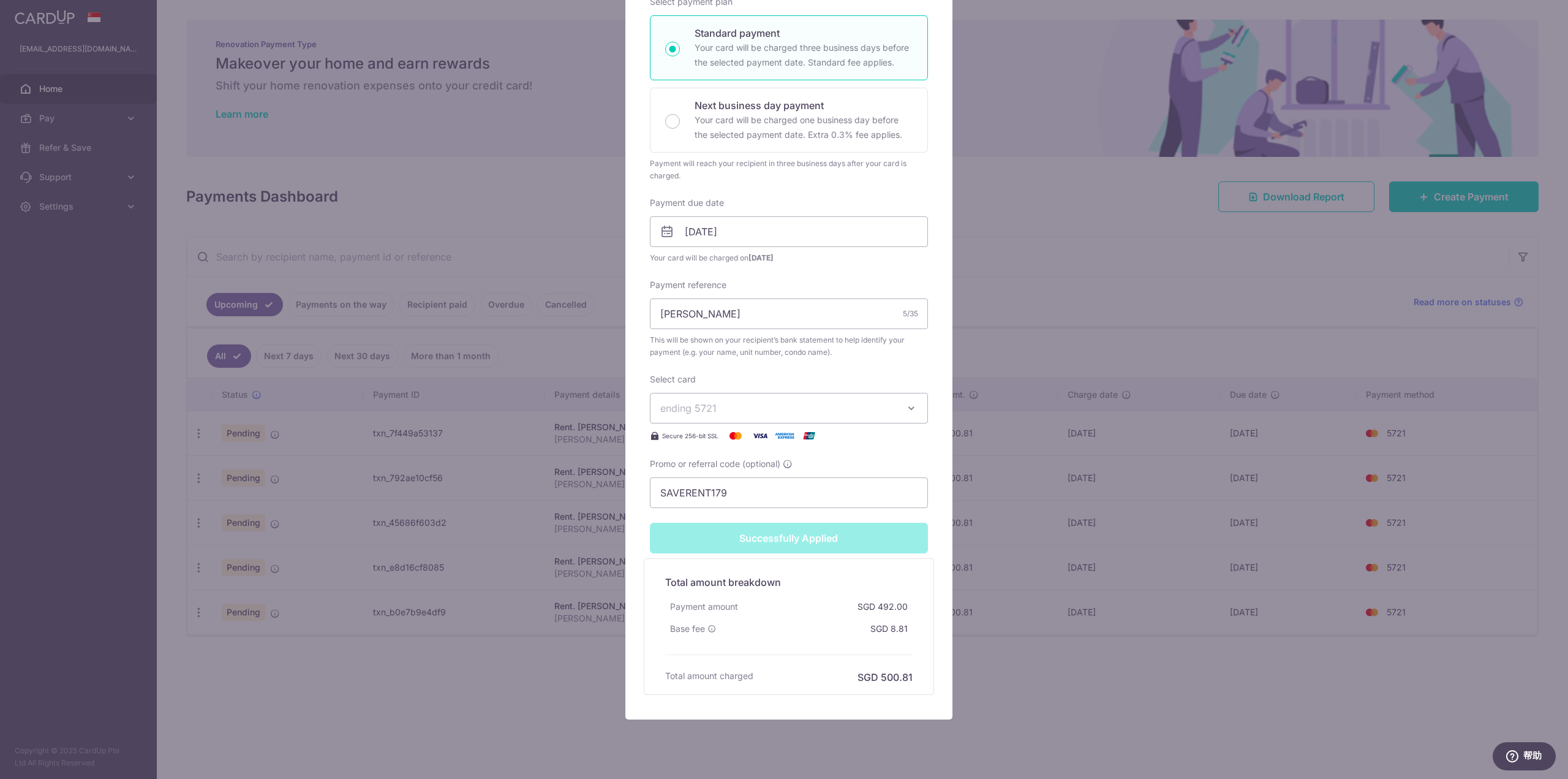
click at [1165, 531] on div "Edit payment By clicking apply, you will make changes to all payments to Yang L…" at bounding box center [784, 389] width 1568 height 779
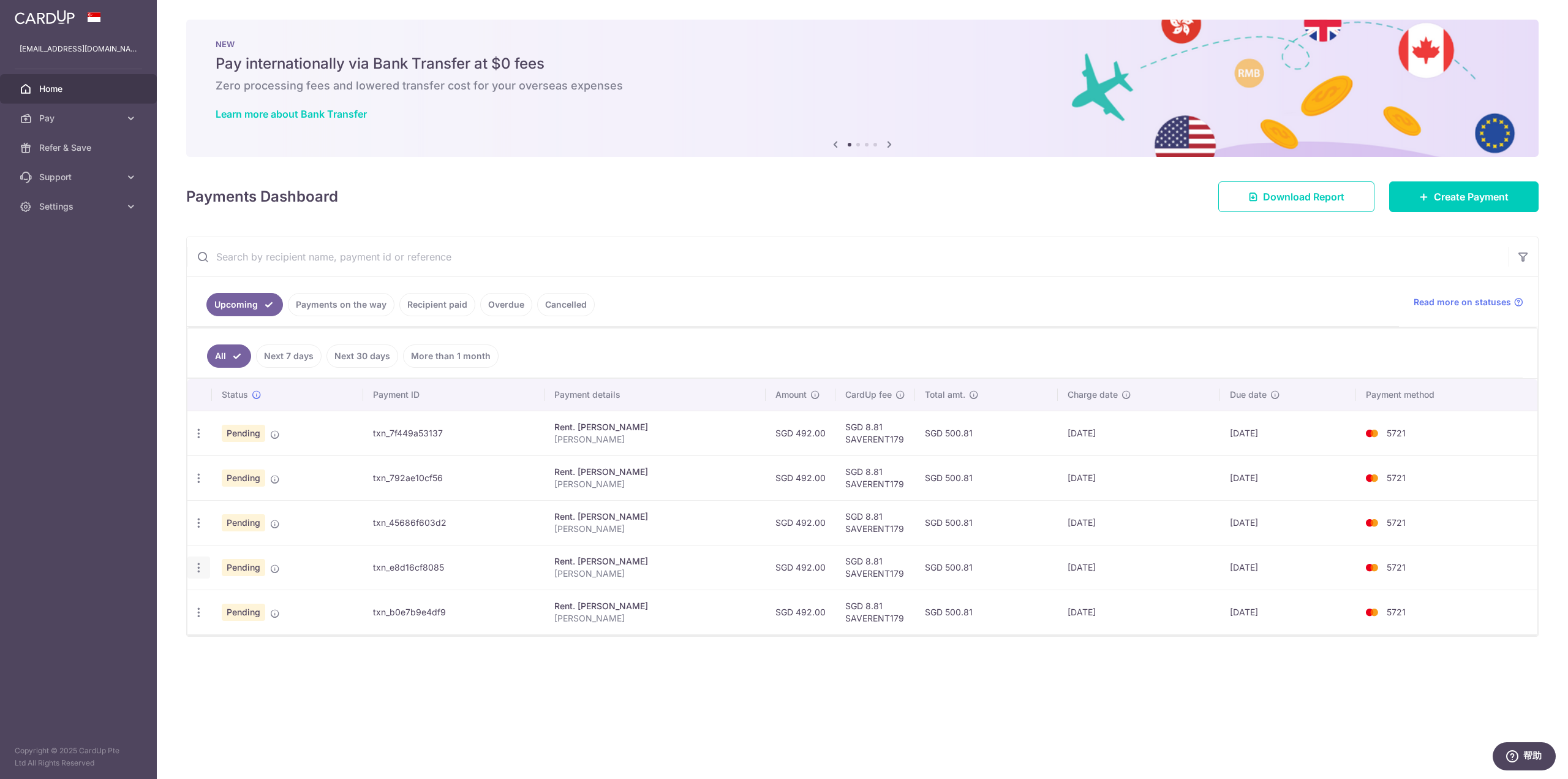
click at [192, 574] on div "Update payment Cancel payment Upload doc" at bounding box center [198, 567] width 22 height 22
click at [195, 610] on icon "button" at bounding box center [198, 612] width 13 height 13
click at [243, 642] on span "Update payment" at bounding box center [264, 646] width 84 height 15
radio input "true"
type input "492.00"
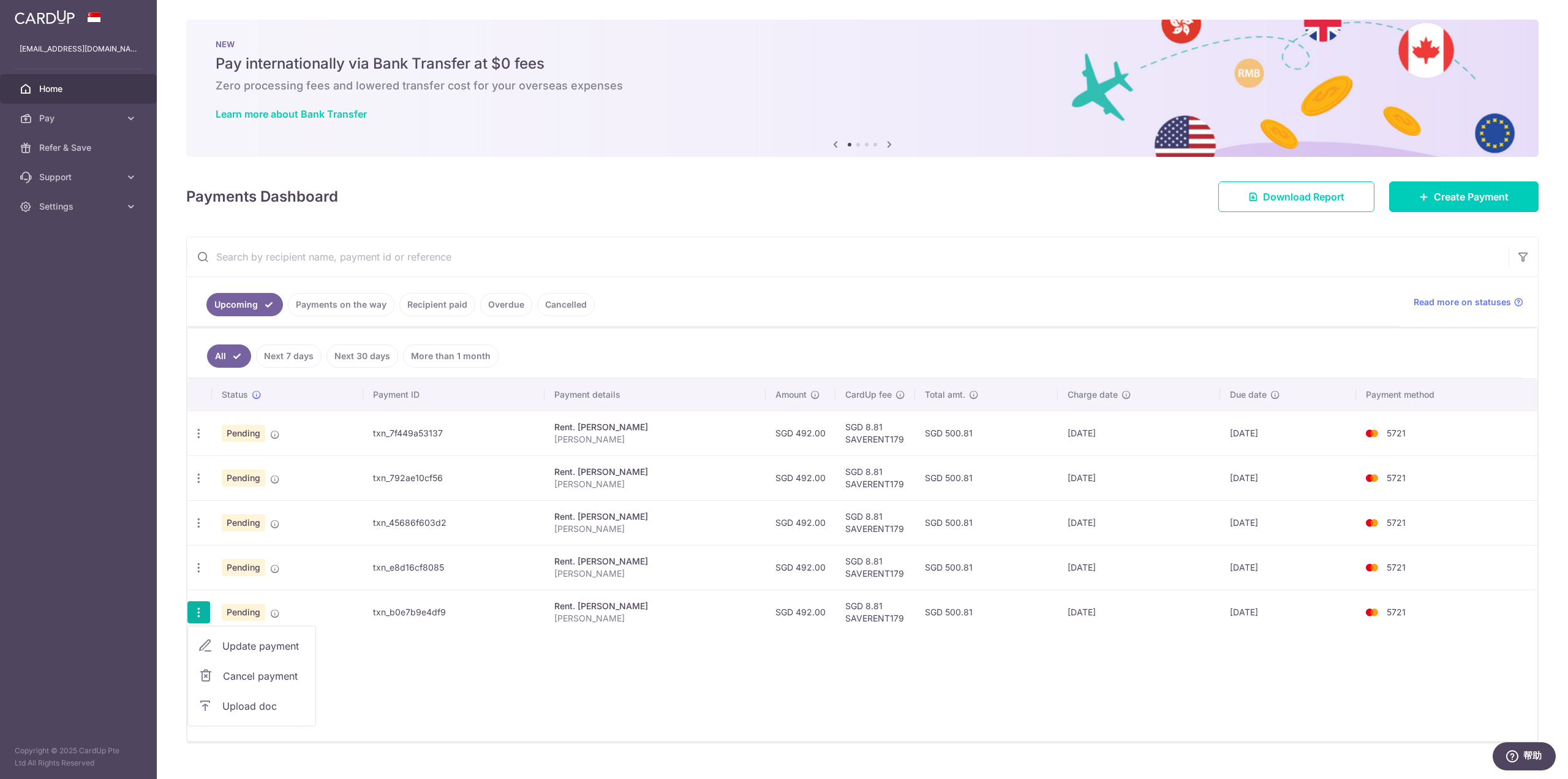
type input "04/01/2026"
type input "[PERSON_NAME]"
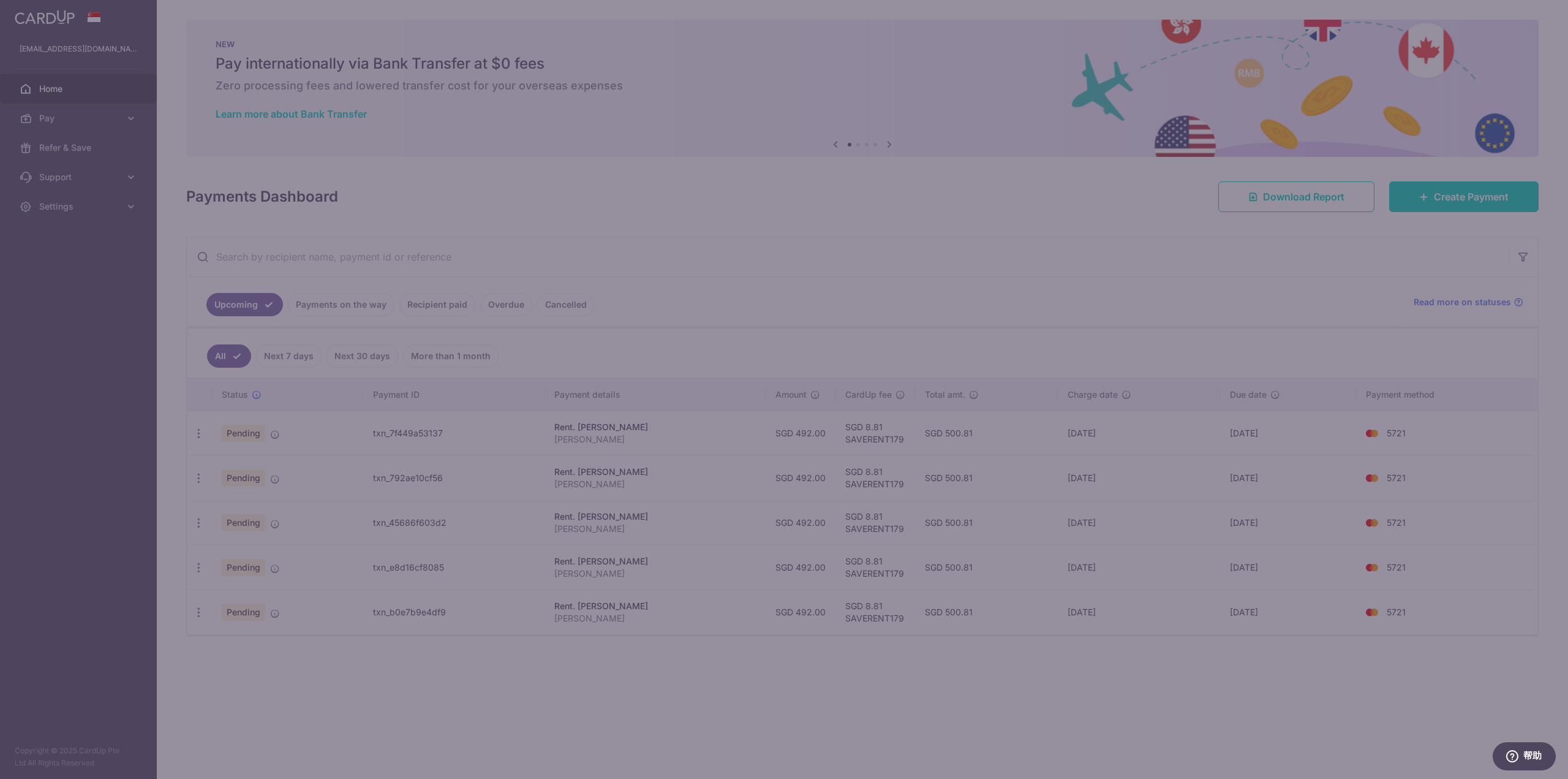
type input "SAVERENT179"
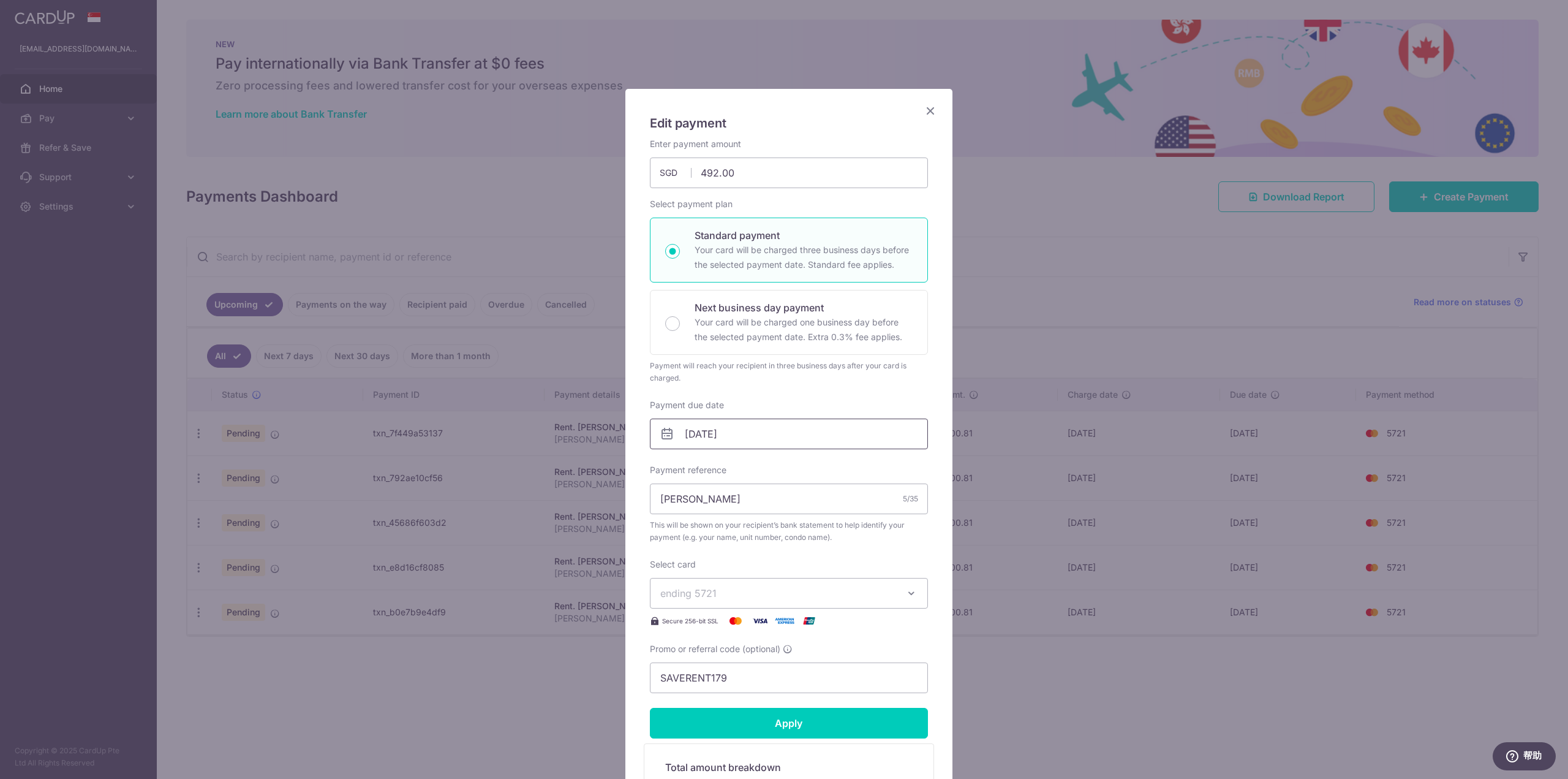
click at [771, 436] on input "04/01/2026" at bounding box center [788, 434] width 278 height 31
click at [743, 547] on link "7" at bounding box center [744, 545] width 20 height 20
type input "[DATE]"
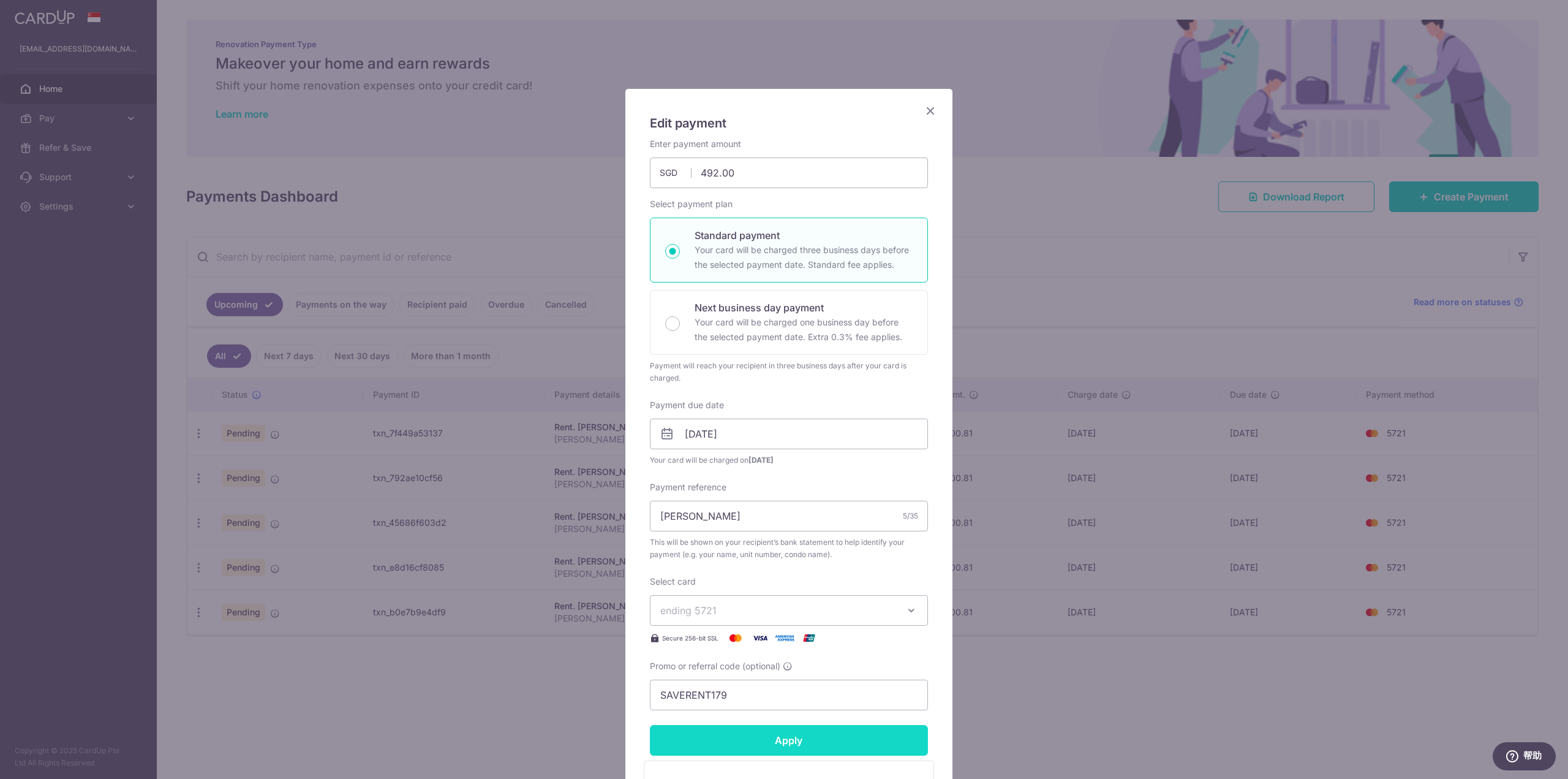
click at [814, 742] on input "Apply" at bounding box center [788, 740] width 278 height 31
type input "Successfully Applied"
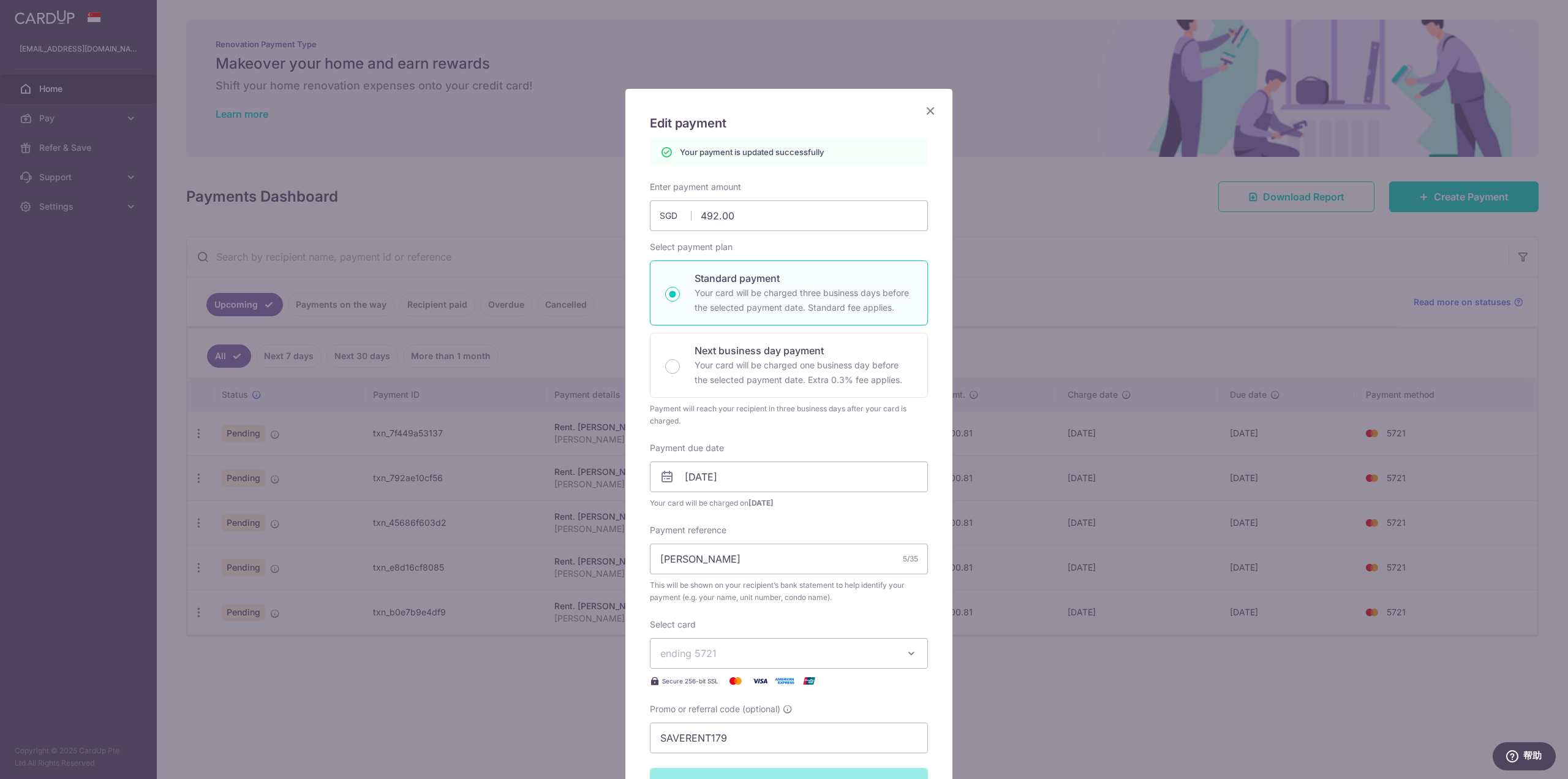
click at [1079, 632] on div "Edit payment By clicking apply, you will make changes to all payments to Yang L…" at bounding box center [784, 389] width 1568 height 779
